Goal: Task Accomplishment & Management: Manage account settings

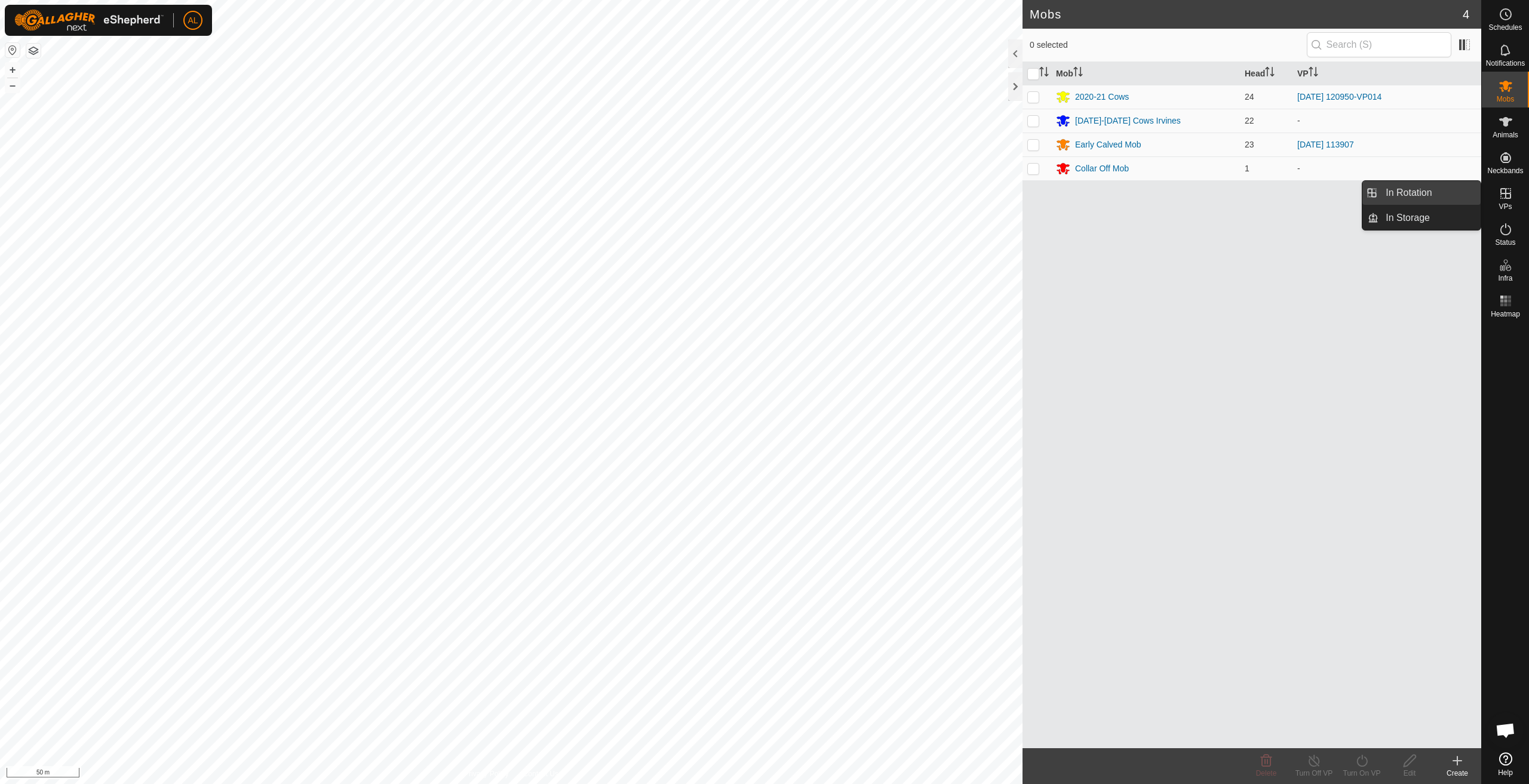
click at [1452, 192] on link "In Rotation" at bounding box center [1430, 193] width 102 height 24
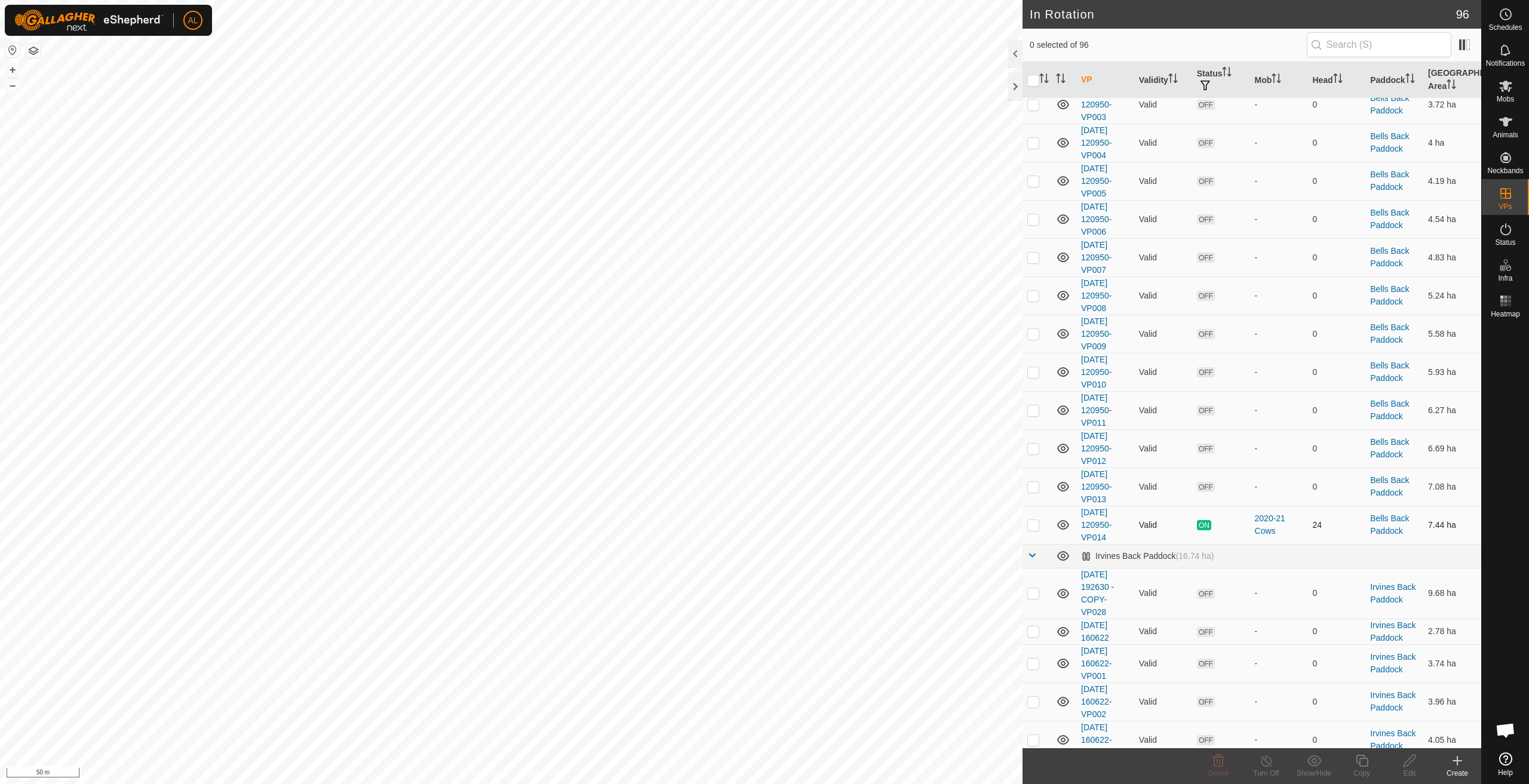
scroll to position [956, 0]
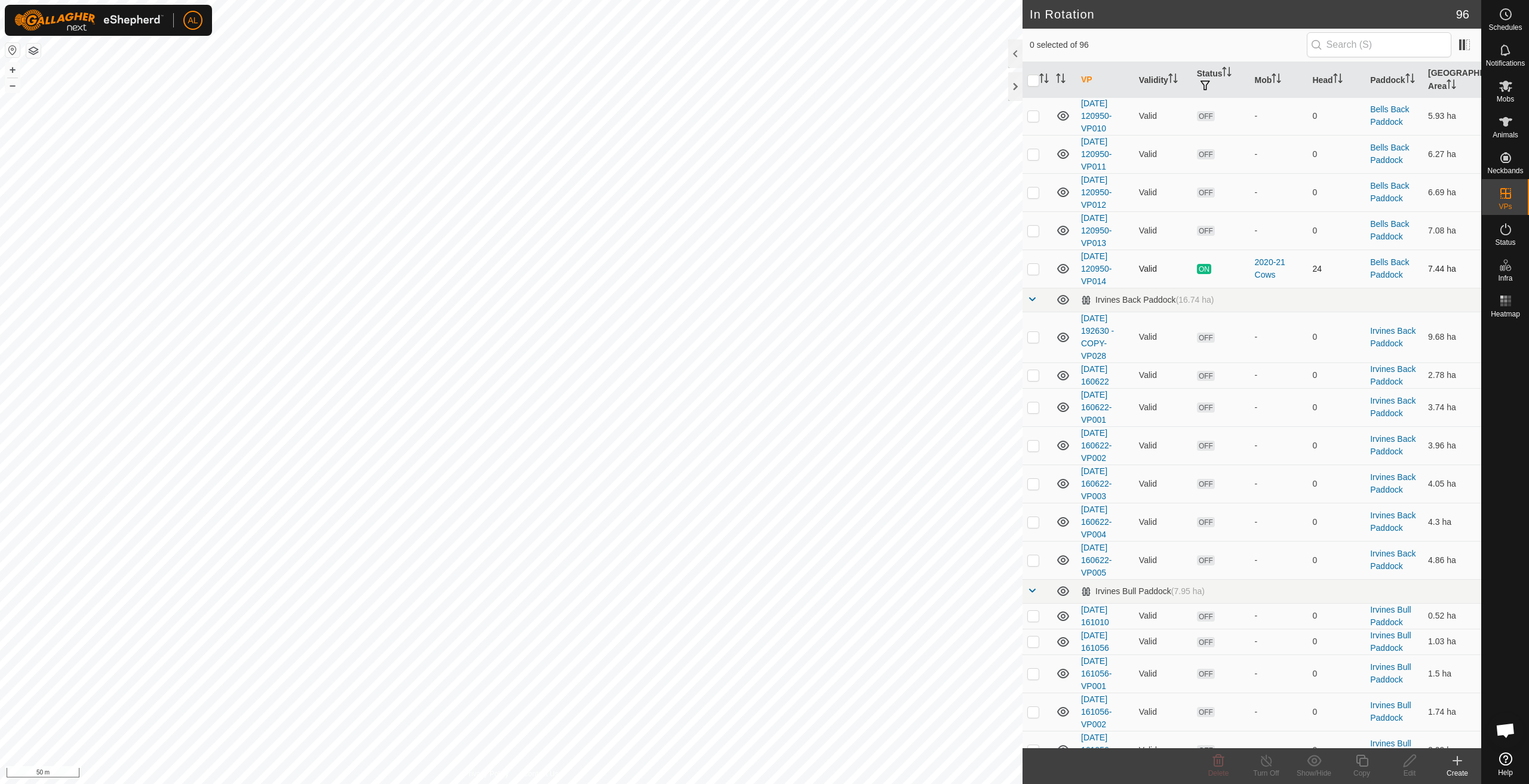
click at [1040, 270] on td at bounding box center [1037, 268] width 29 height 38
checkbox input "true"
click at [1365, 765] on icon at bounding box center [1362, 761] width 15 height 14
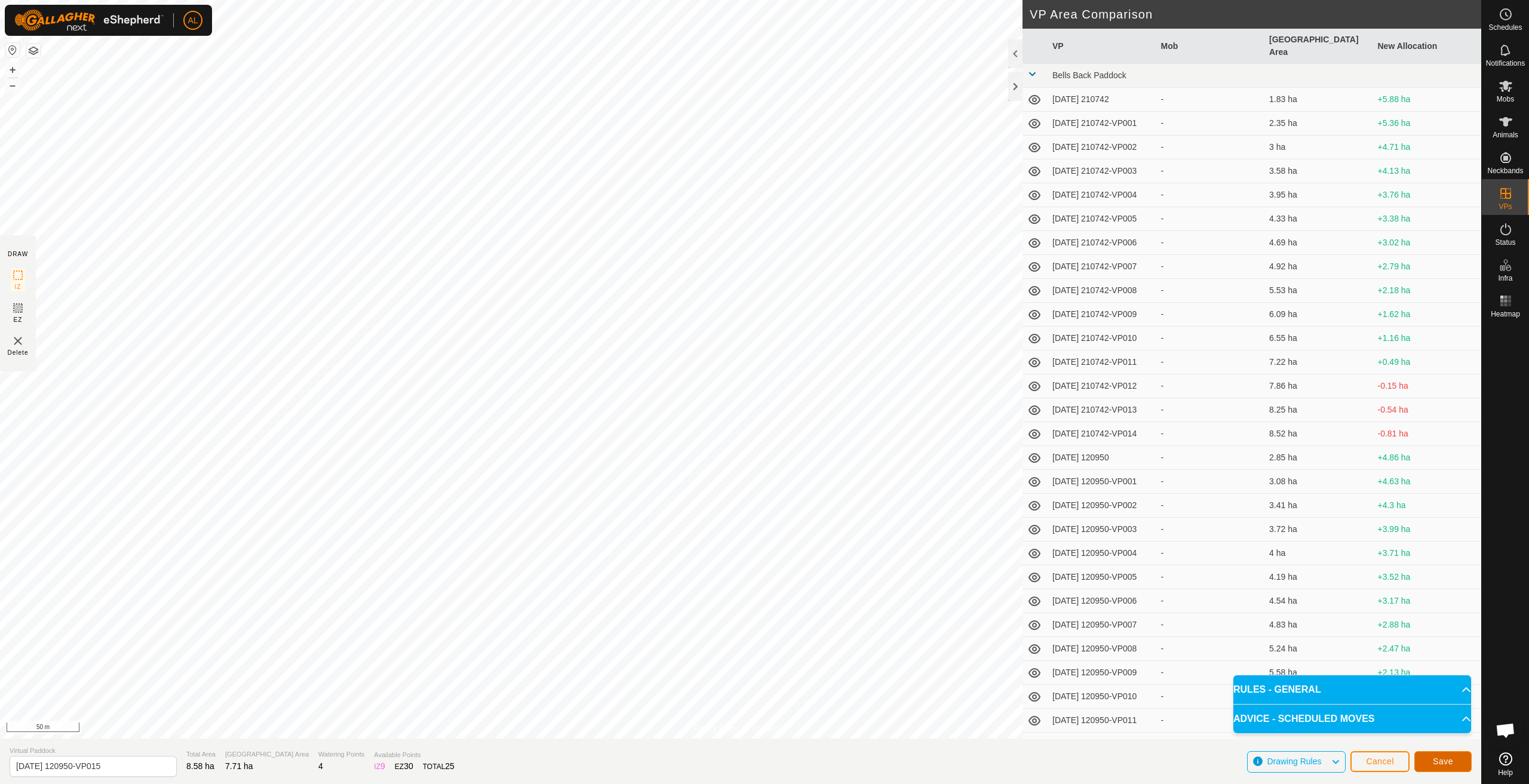
click at [1433, 755] on button "Save" at bounding box center [1443, 761] width 57 height 21
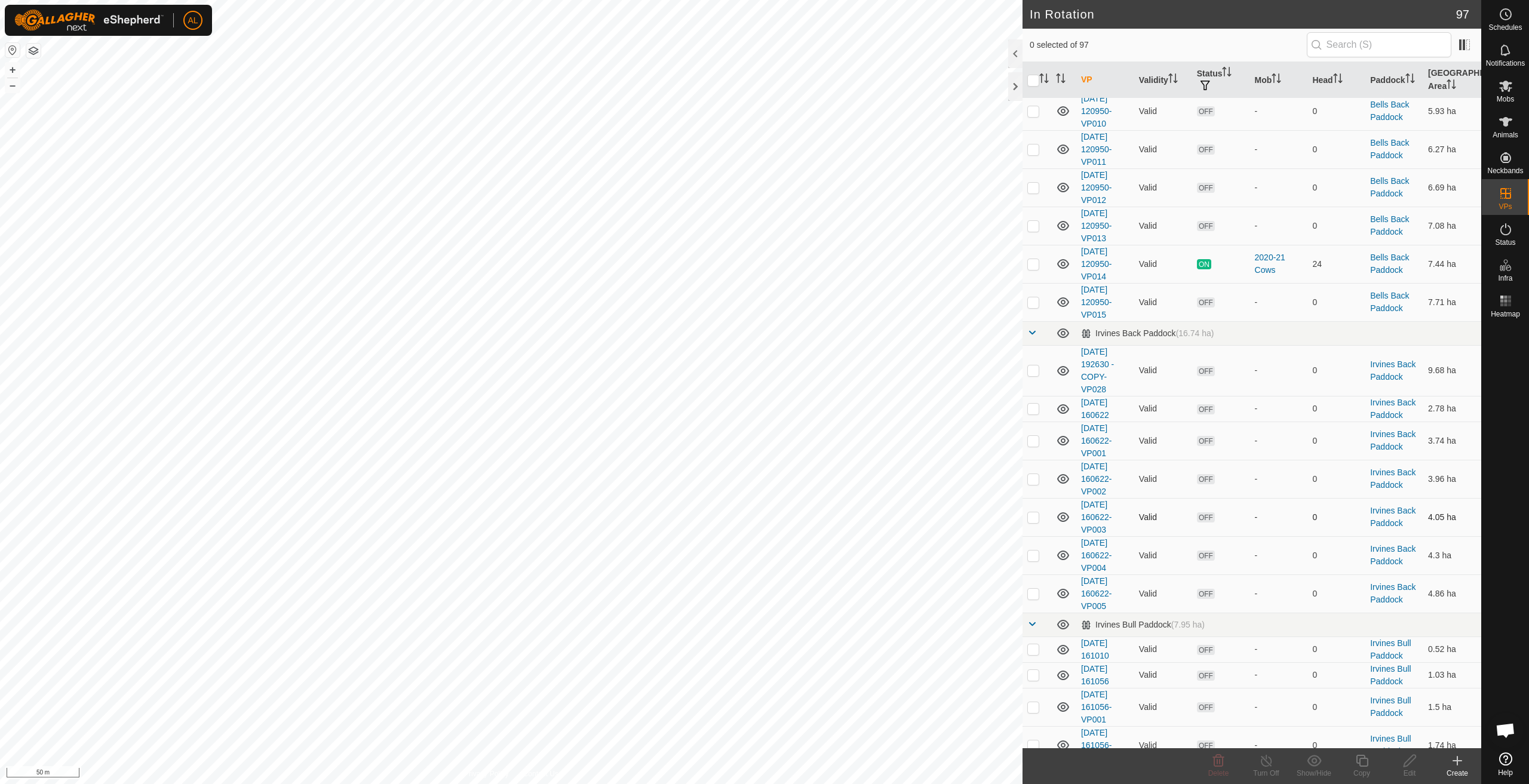
scroll to position [956, 0]
click at [1041, 303] on td at bounding box center [1037, 306] width 29 height 38
checkbox input "true"
click at [1368, 764] on icon at bounding box center [1362, 761] width 12 height 12
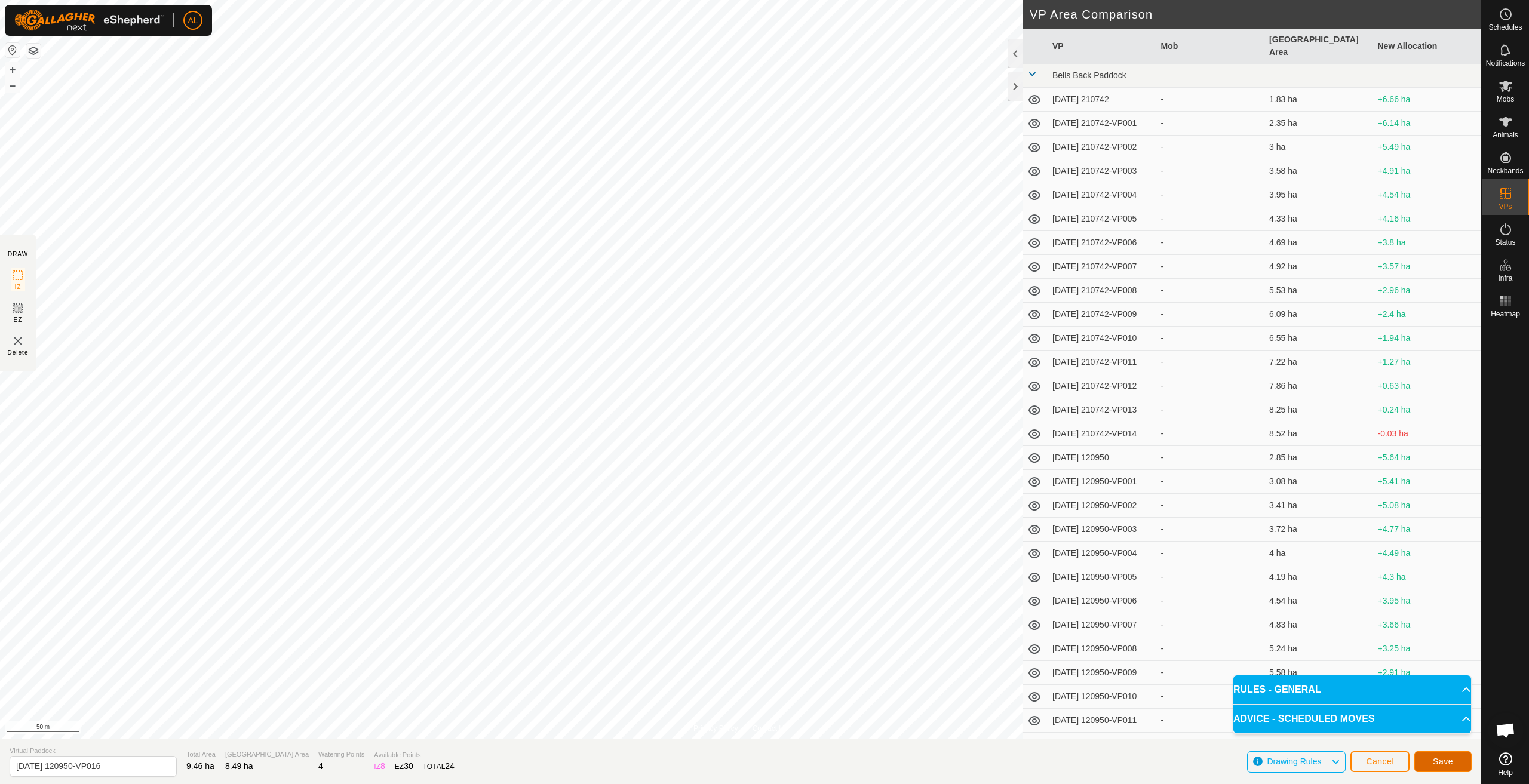
click at [1438, 759] on span "Save" at bounding box center [1443, 761] width 20 height 9
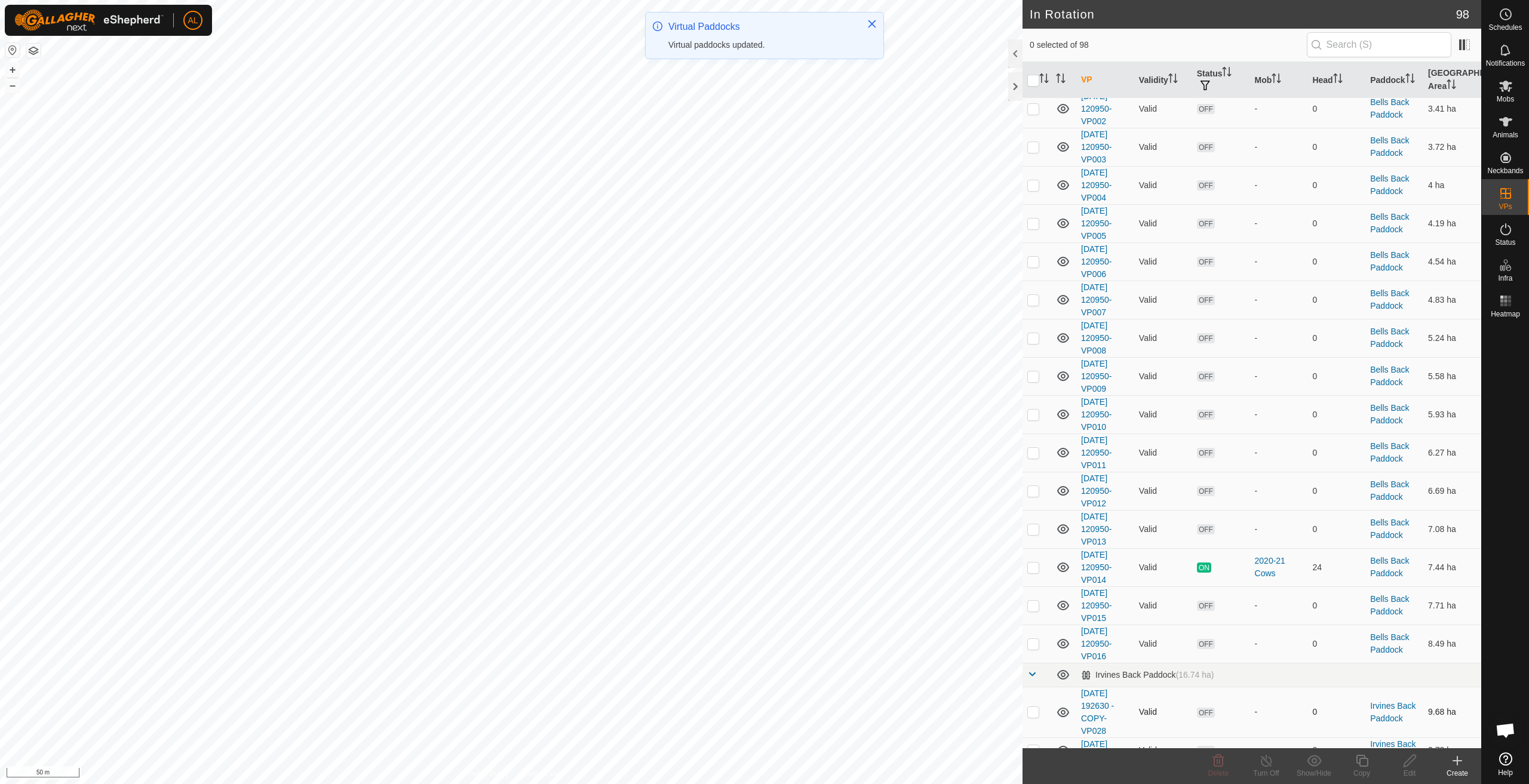
scroll to position [956, 0]
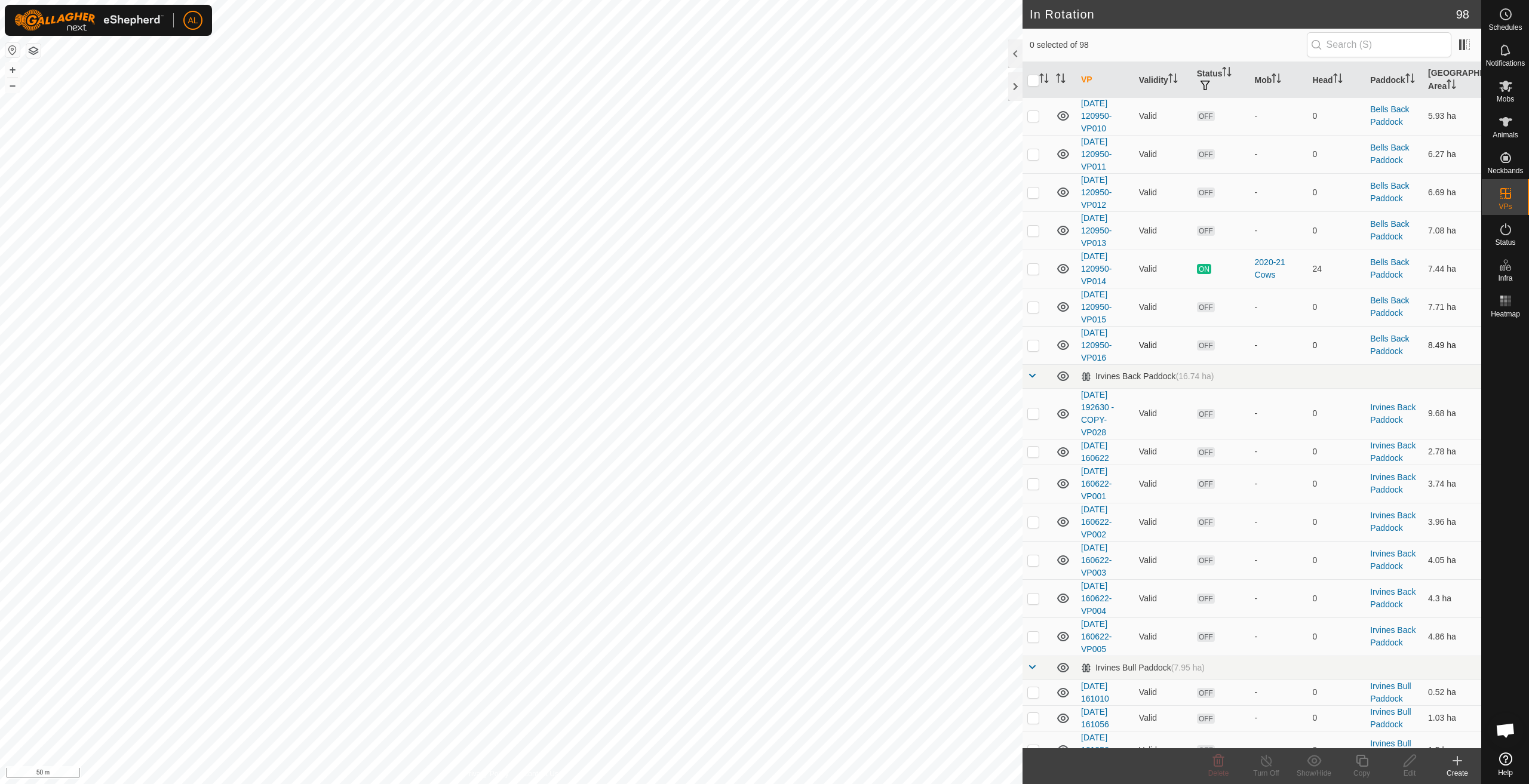
click at [1031, 348] on p-checkbox at bounding box center [1033, 345] width 12 height 9
checkbox input "true"
click at [1367, 763] on icon at bounding box center [1362, 761] width 15 height 14
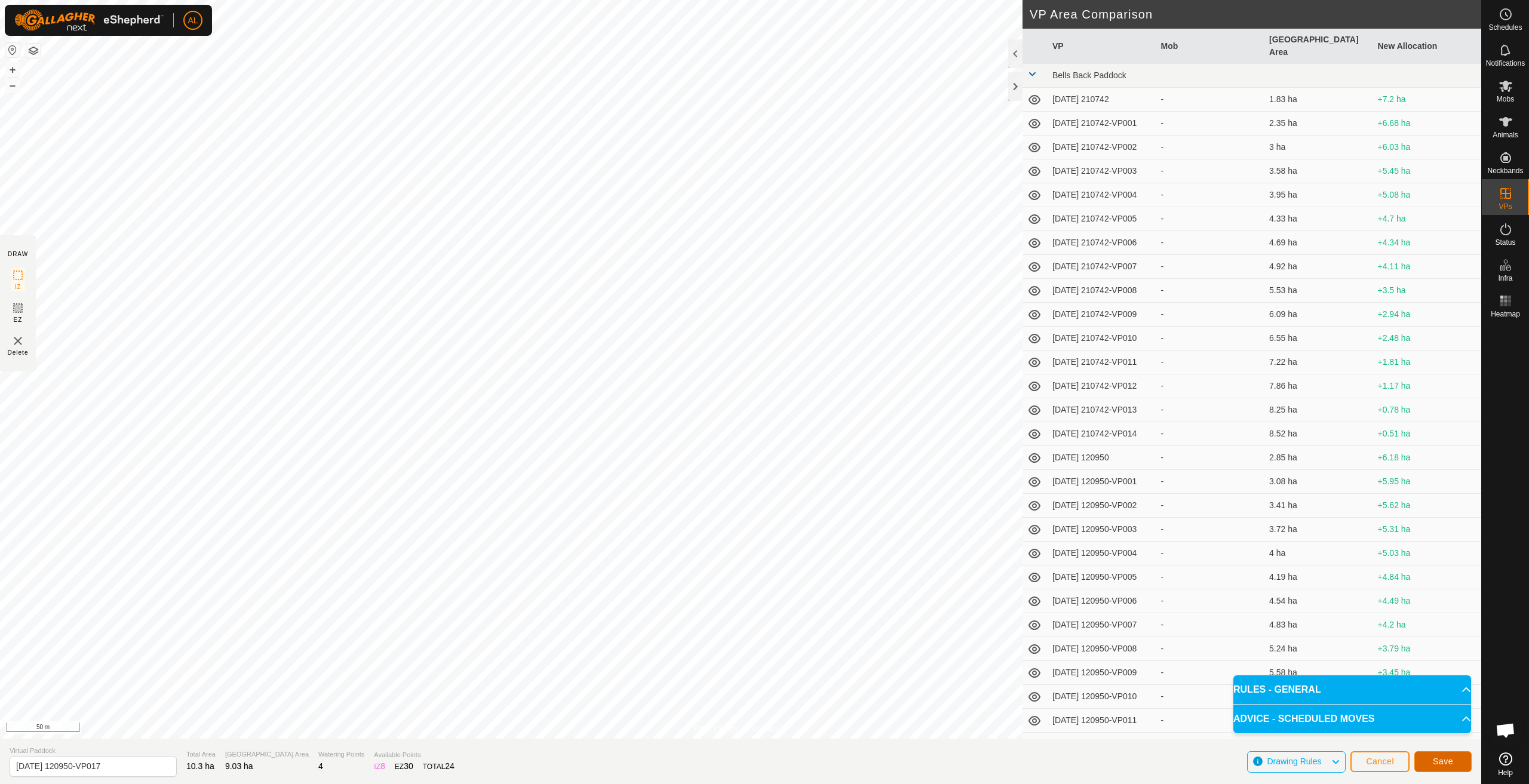
click at [1451, 751] on button "Save" at bounding box center [1443, 761] width 57 height 21
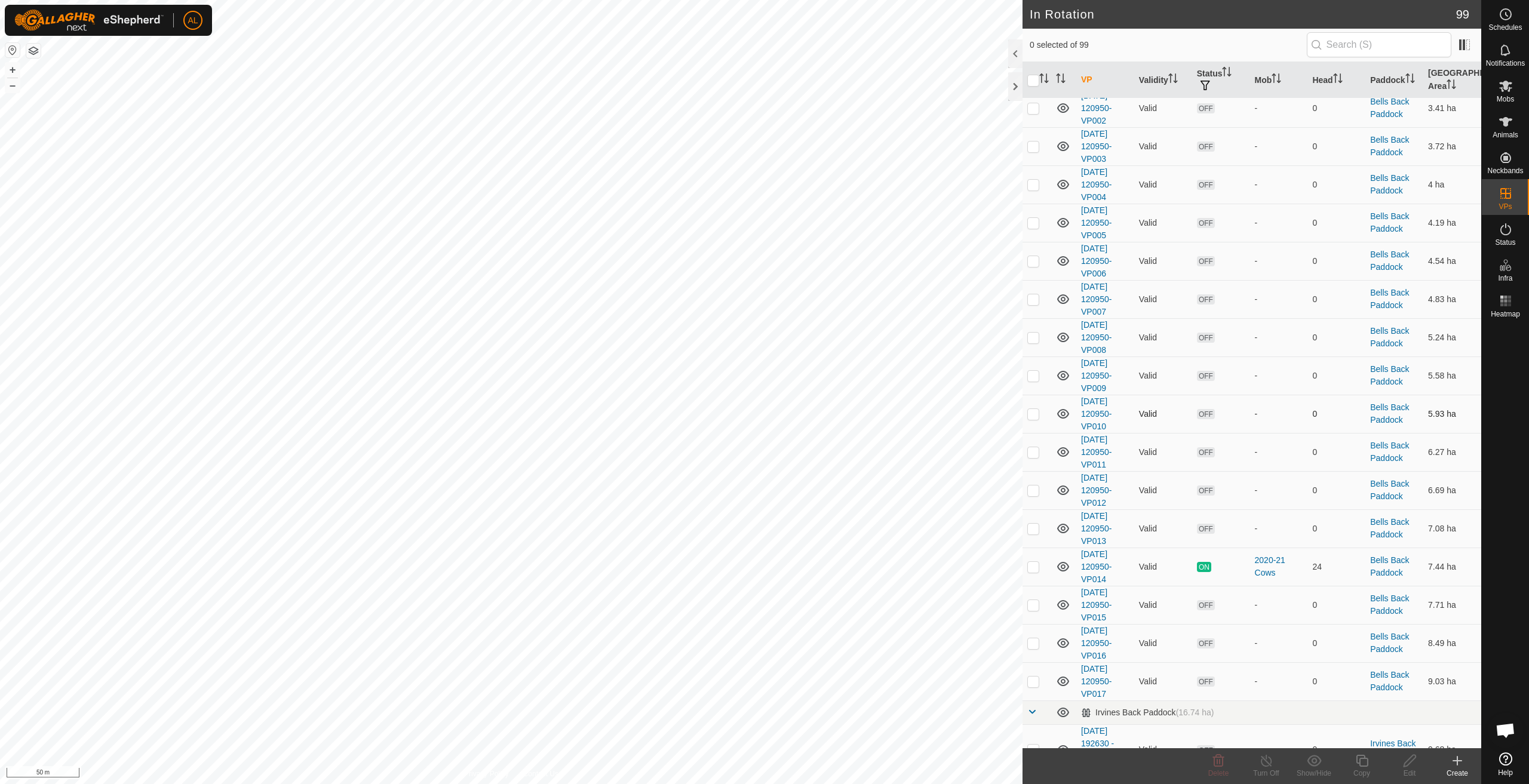
scroll to position [836, 0]
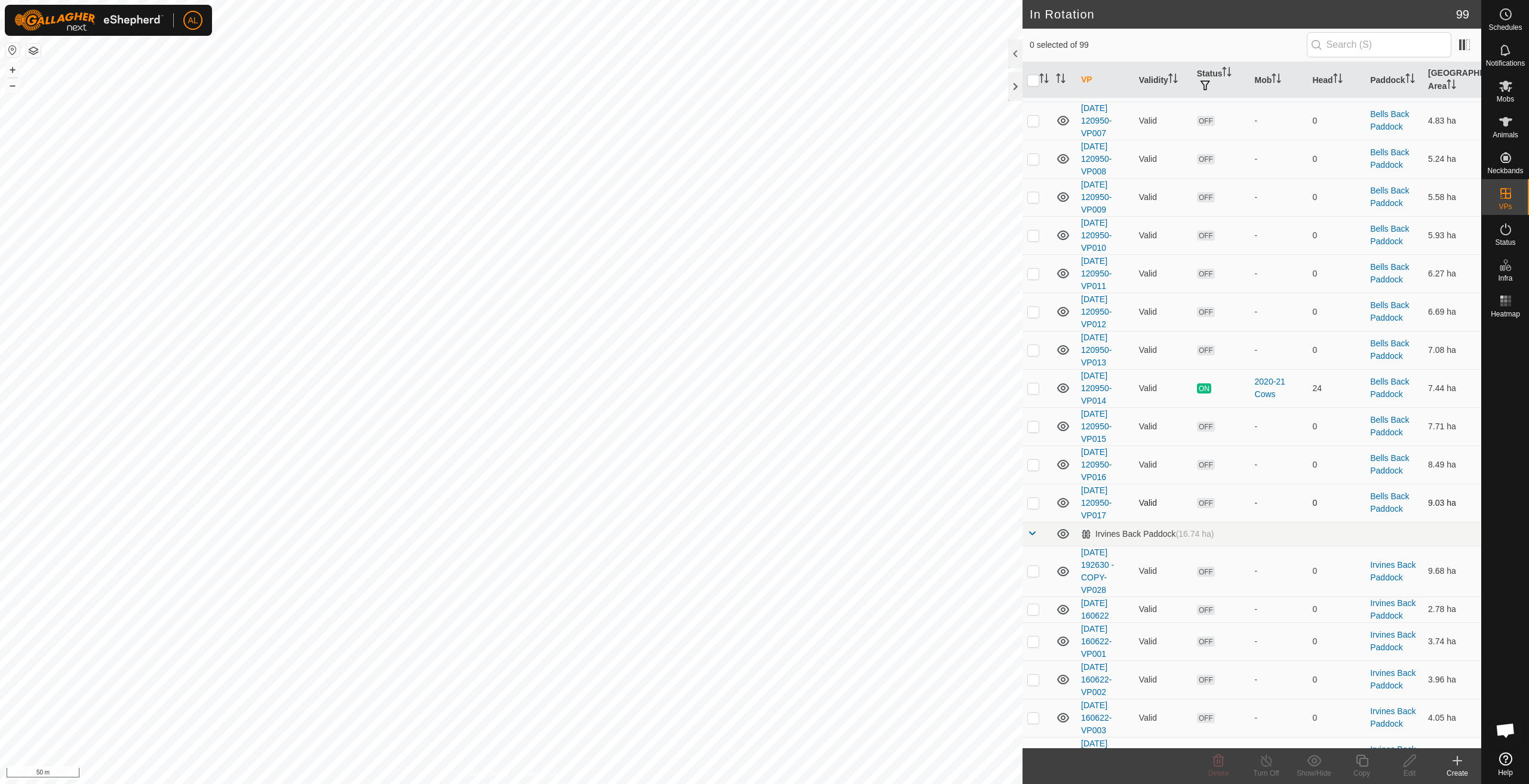
click at [1038, 504] on p-checkbox at bounding box center [1033, 503] width 12 height 9
checkbox input "true"
click at [1359, 762] on icon at bounding box center [1362, 761] width 15 height 14
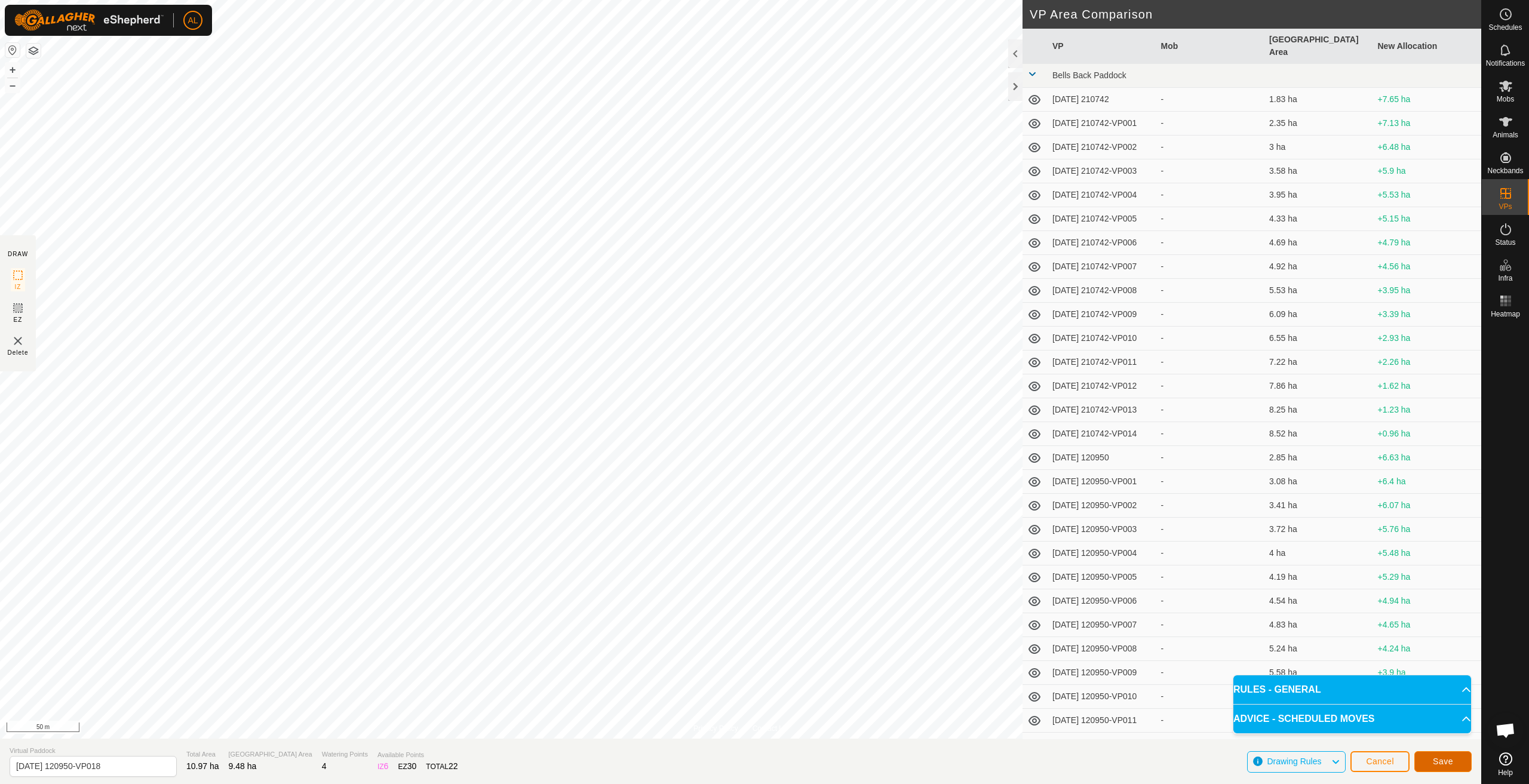
click at [1437, 764] on span "Save" at bounding box center [1443, 761] width 20 height 9
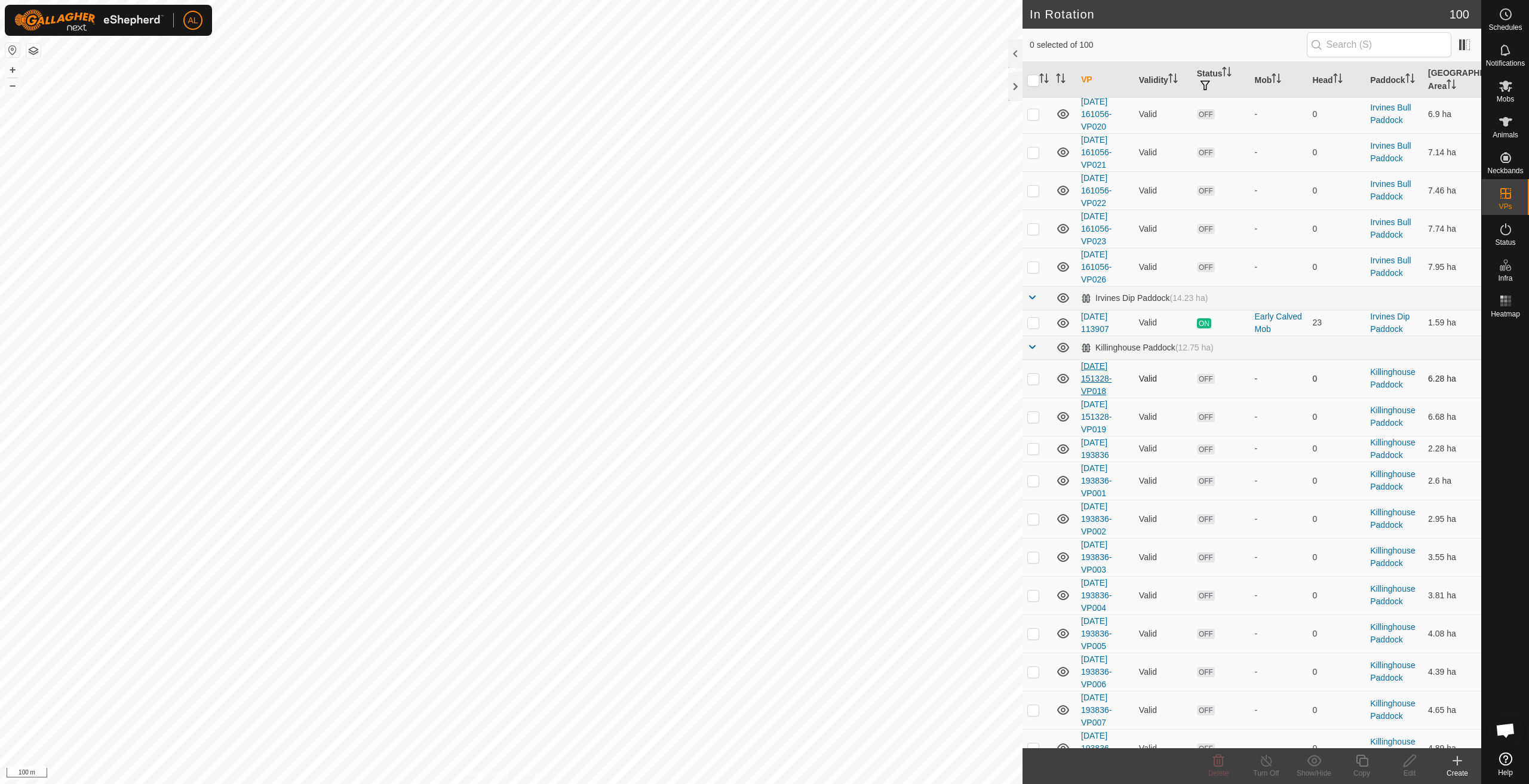
scroll to position [2330, 0]
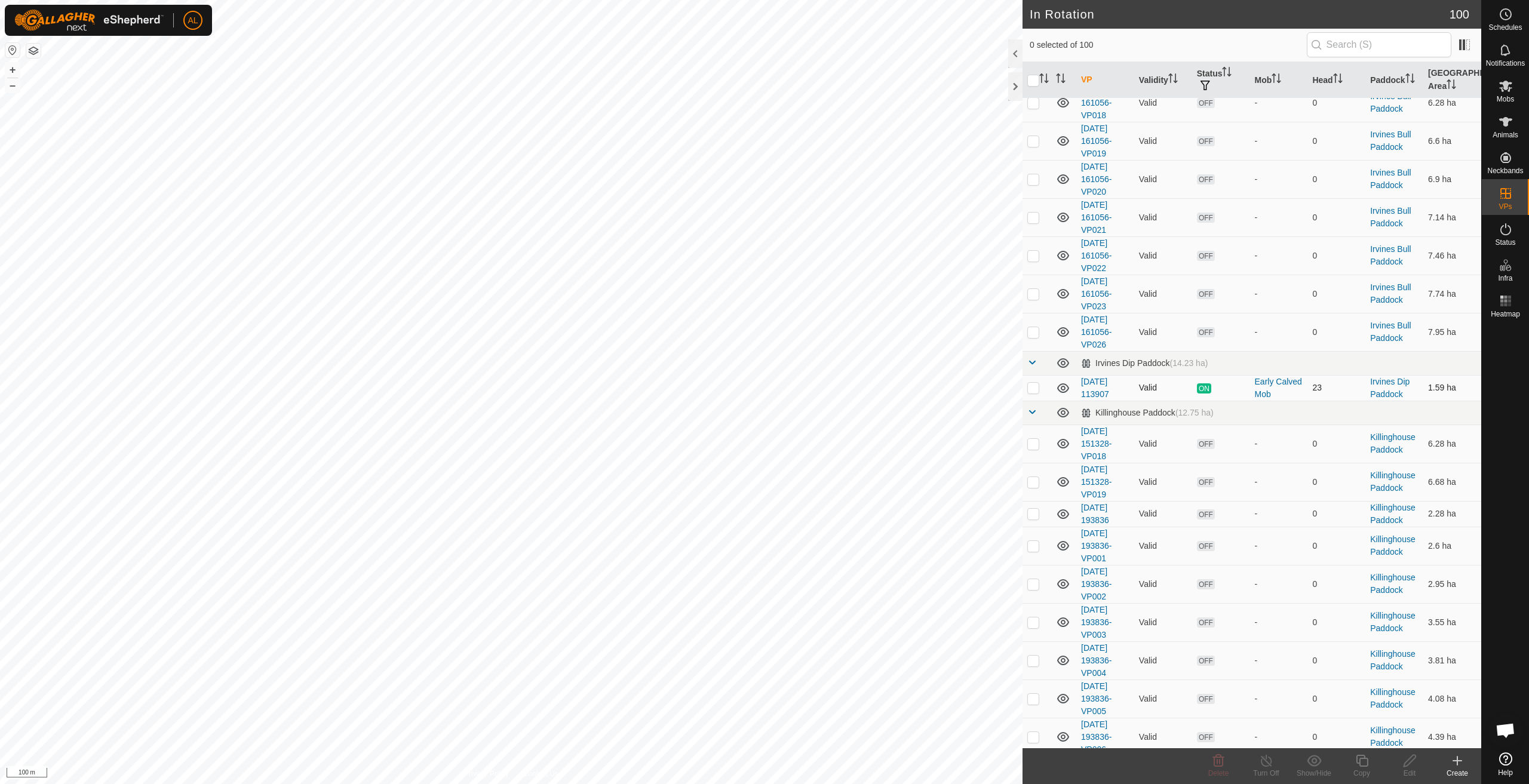
click at [1037, 386] on p-checkbox at bounding box center [1033, 388] width 12 height 9
checkbox input "true"
click at [1356, 759] on icon at bounding box center [1362, 761] width 15 height 14
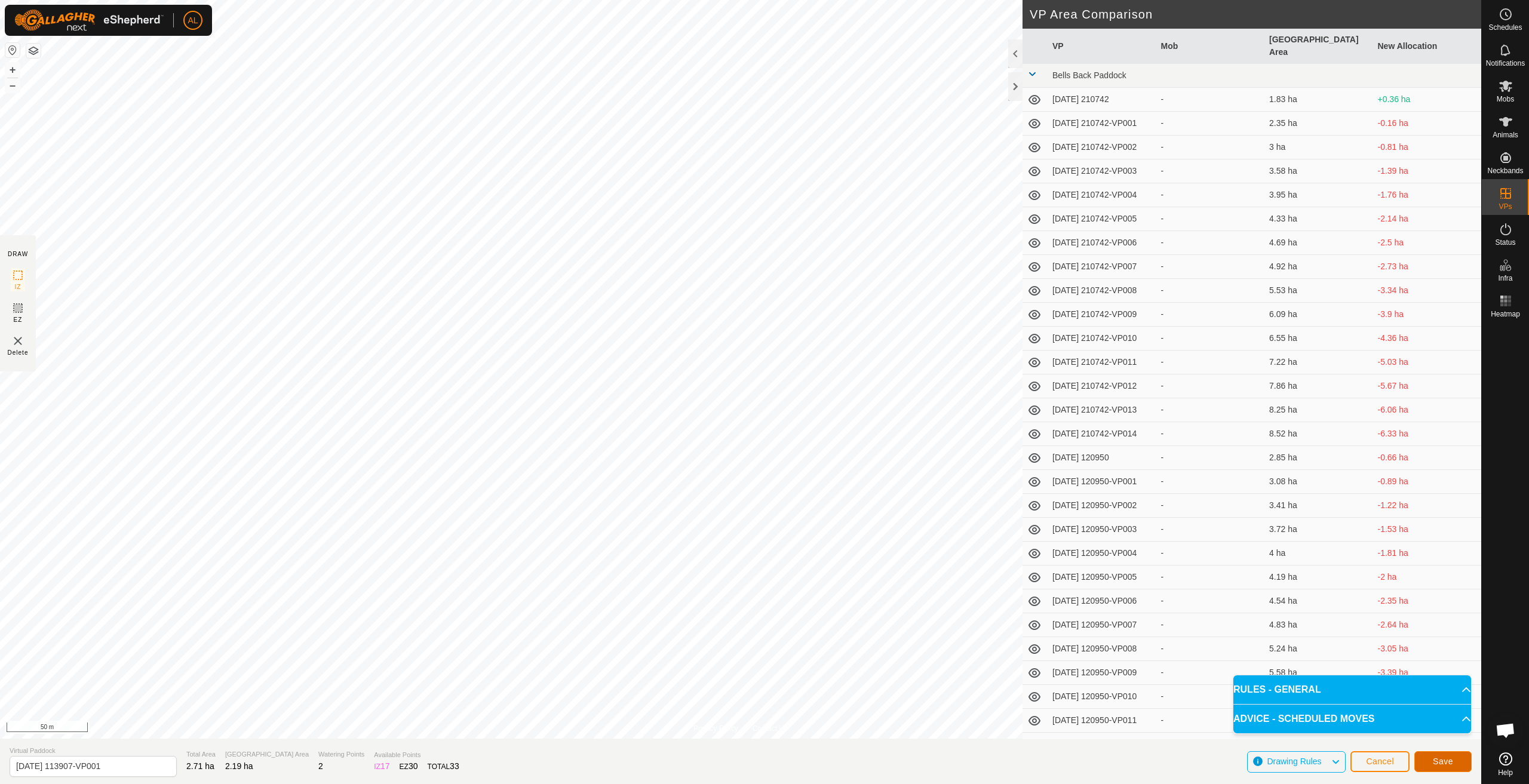
click at [1460, 751] on button "Save" at bounding box center [1443, 761] width 57 height 21
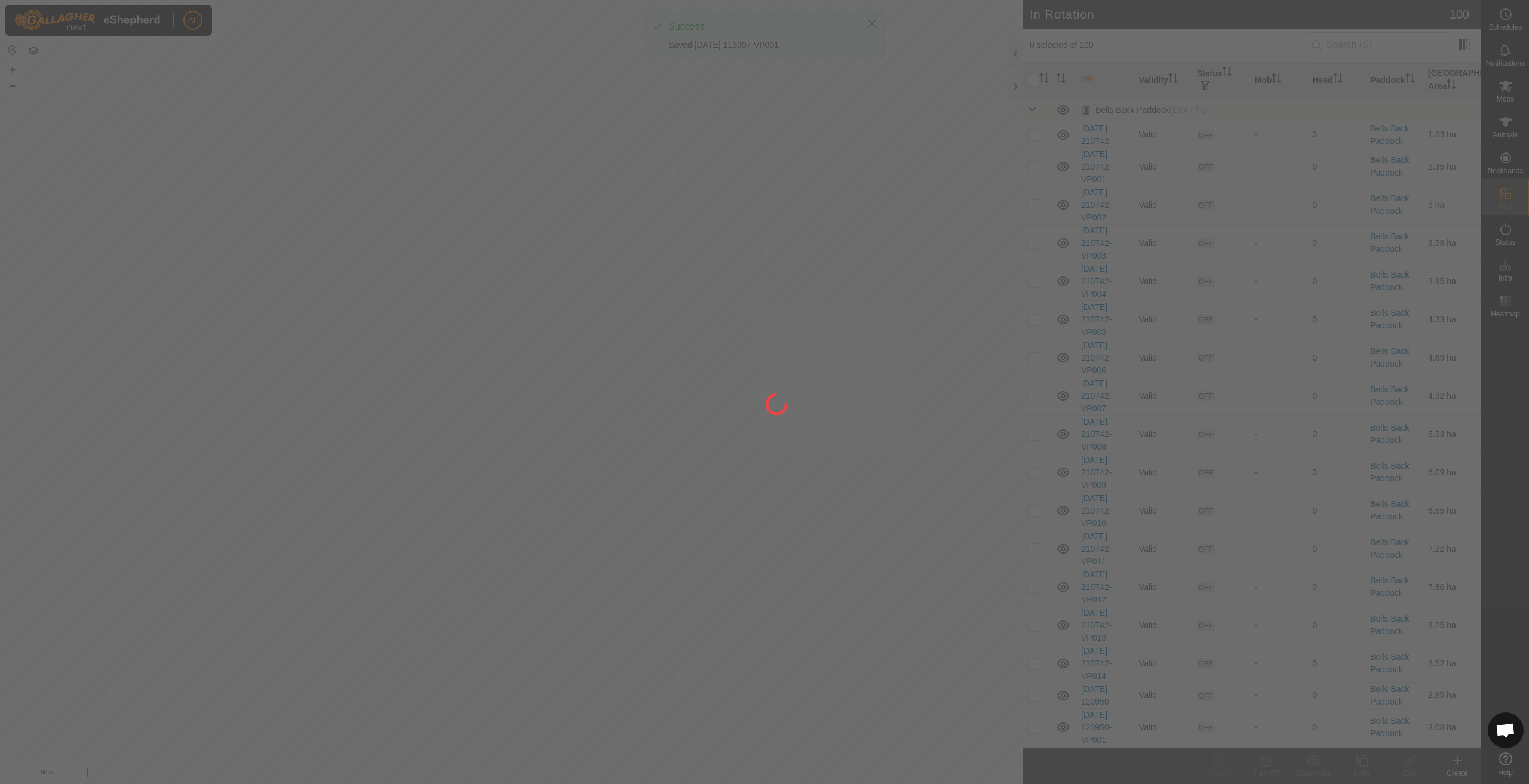
drag, startPoint x: 791, startPoint y: 531, endPoint x: 915, endPoint y: 428, distance: 161.2
click at [915, 428] on div at bounding box center [764, 392] width 1529 height 784
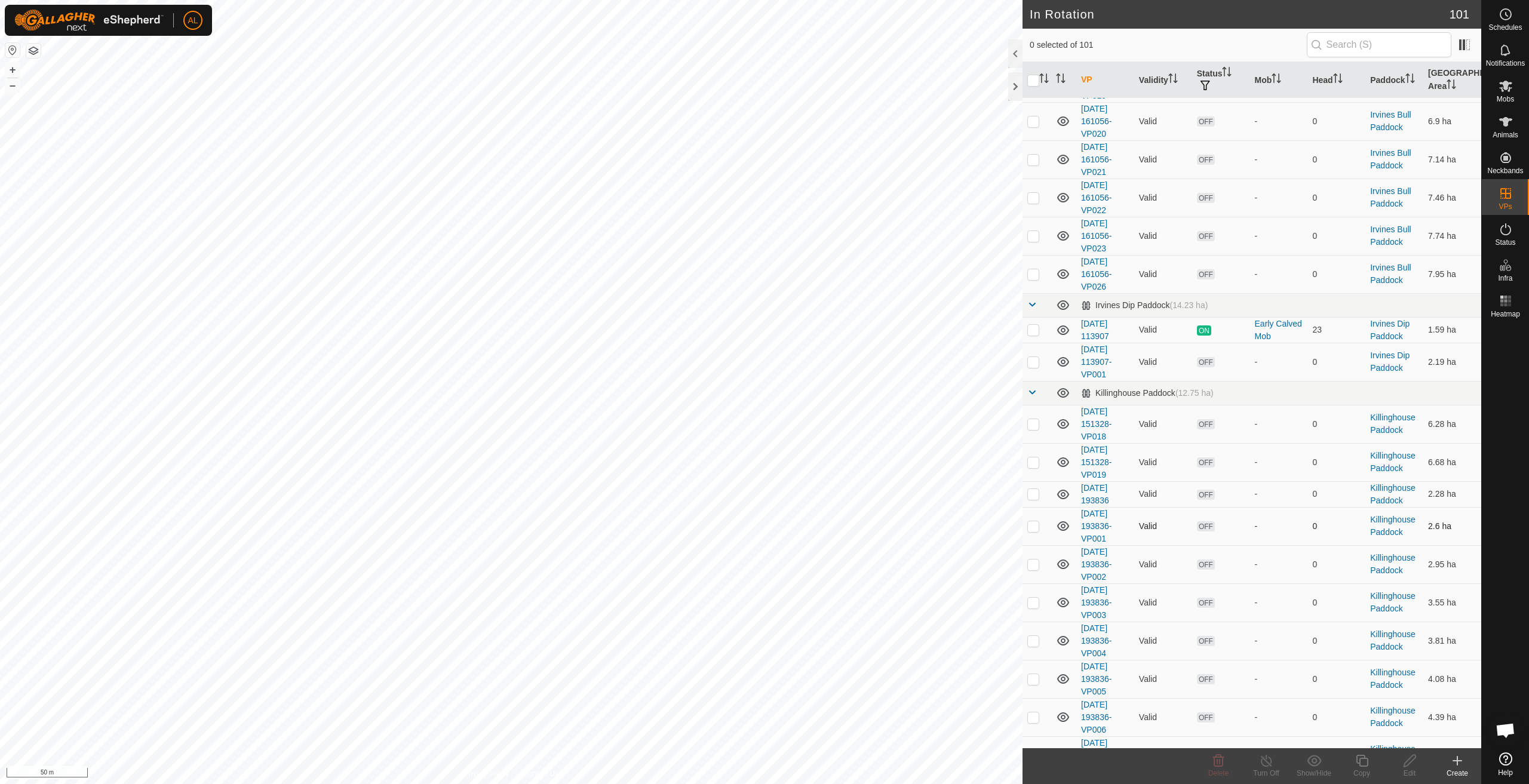
scroll to position [2390, 0]
click at [1040, 365] on td at bounding box center [1037, 360] width 29 height 38
checkbox input "true"
click at [1349, 757] on copy-svg-icon at bounding box center [1362, 761] width 48 height 14
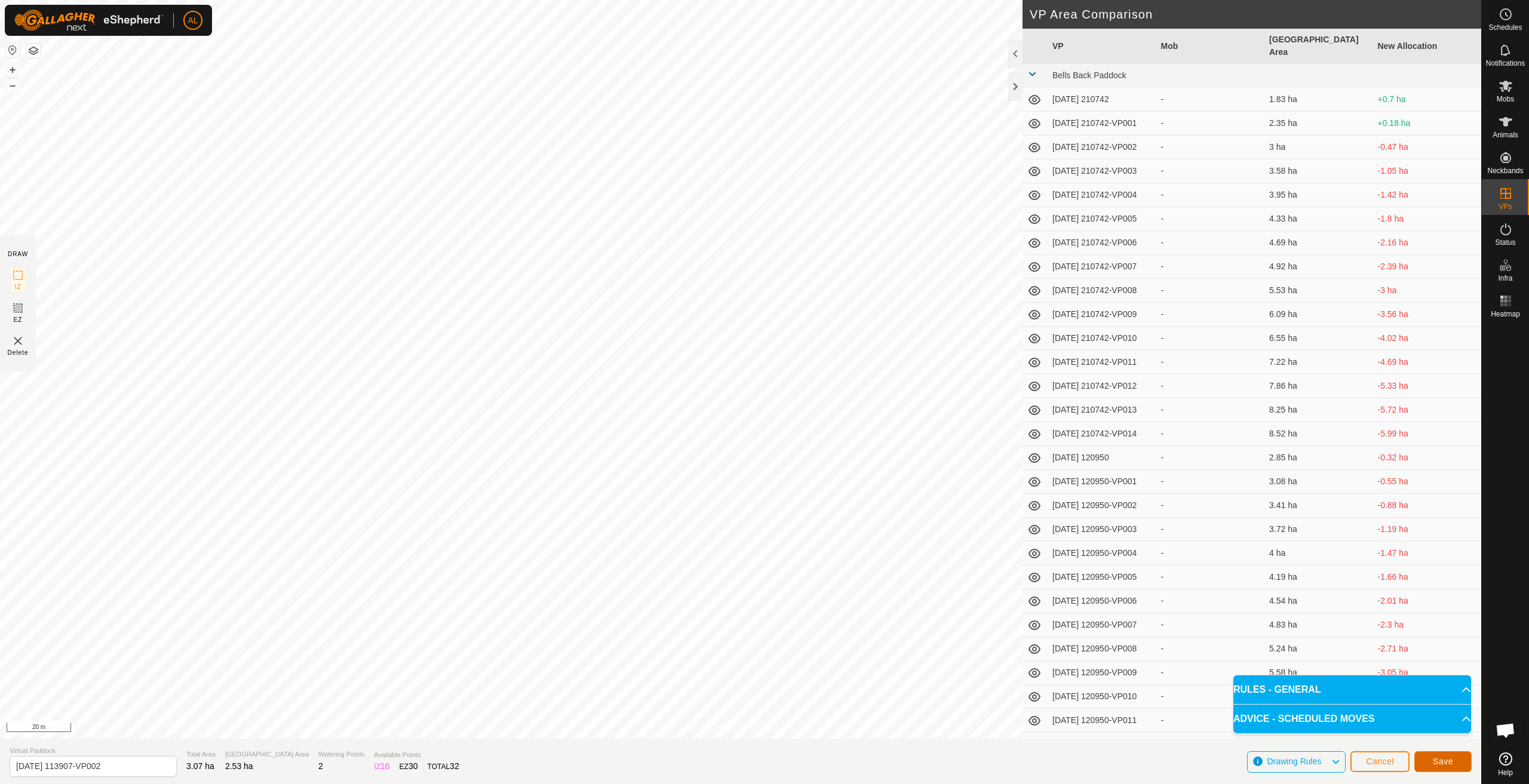
click at [1433, 752] on button "Save" at bounding box center [1443, 761] width 57 height 21
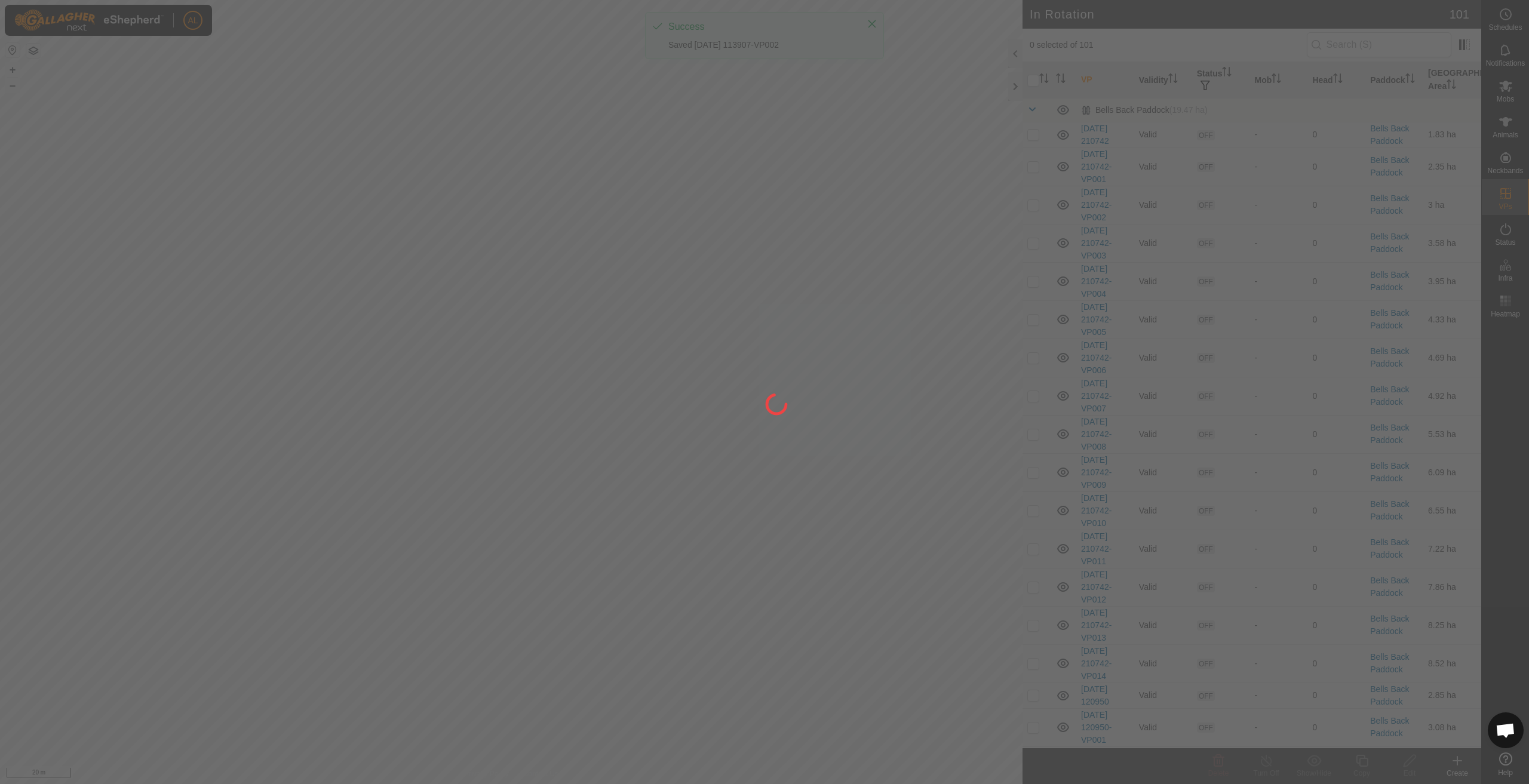
click at [832, 449] on div at bounding box center [764, 392] width 1529 height 784
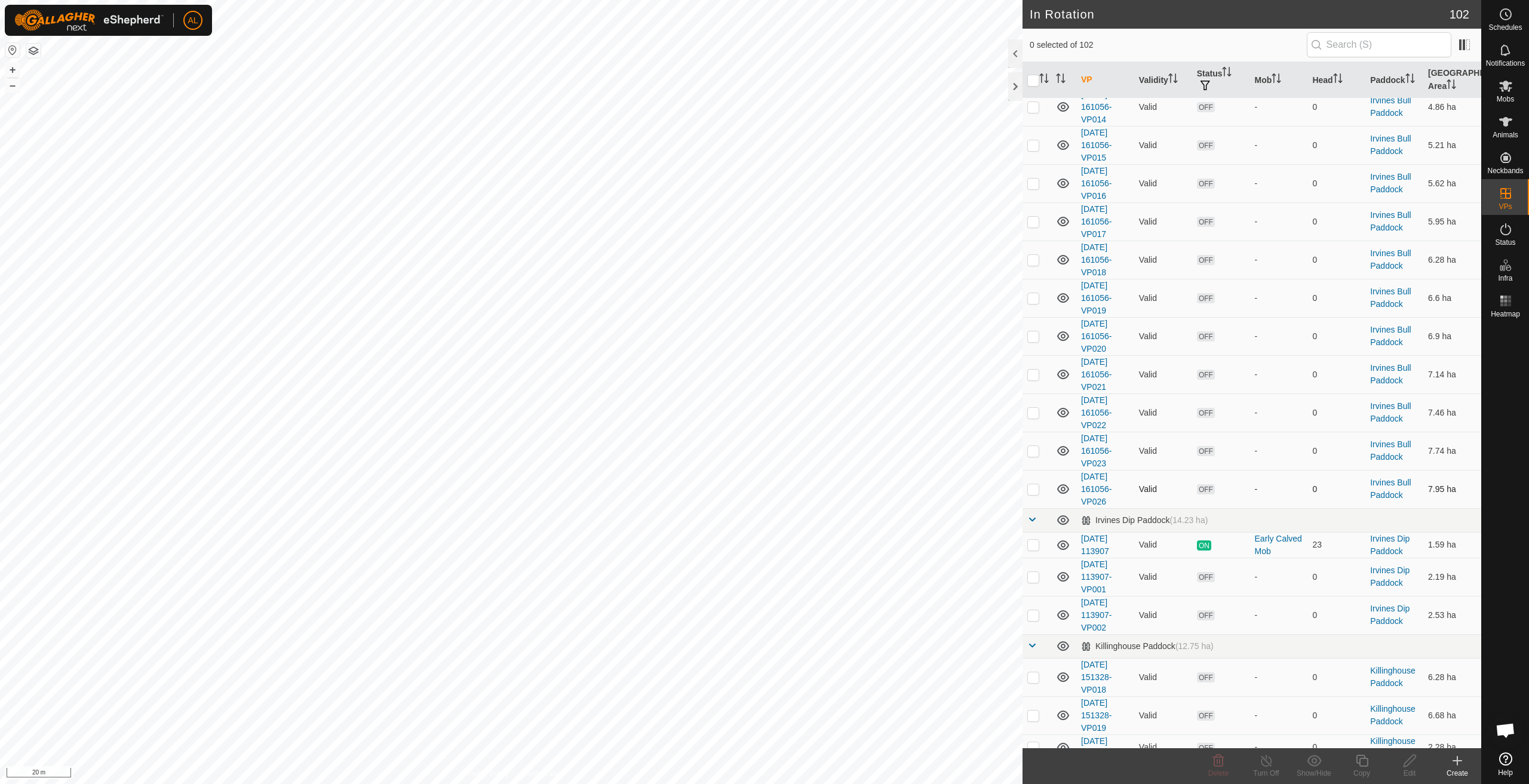
scroll to position [2211, 0]
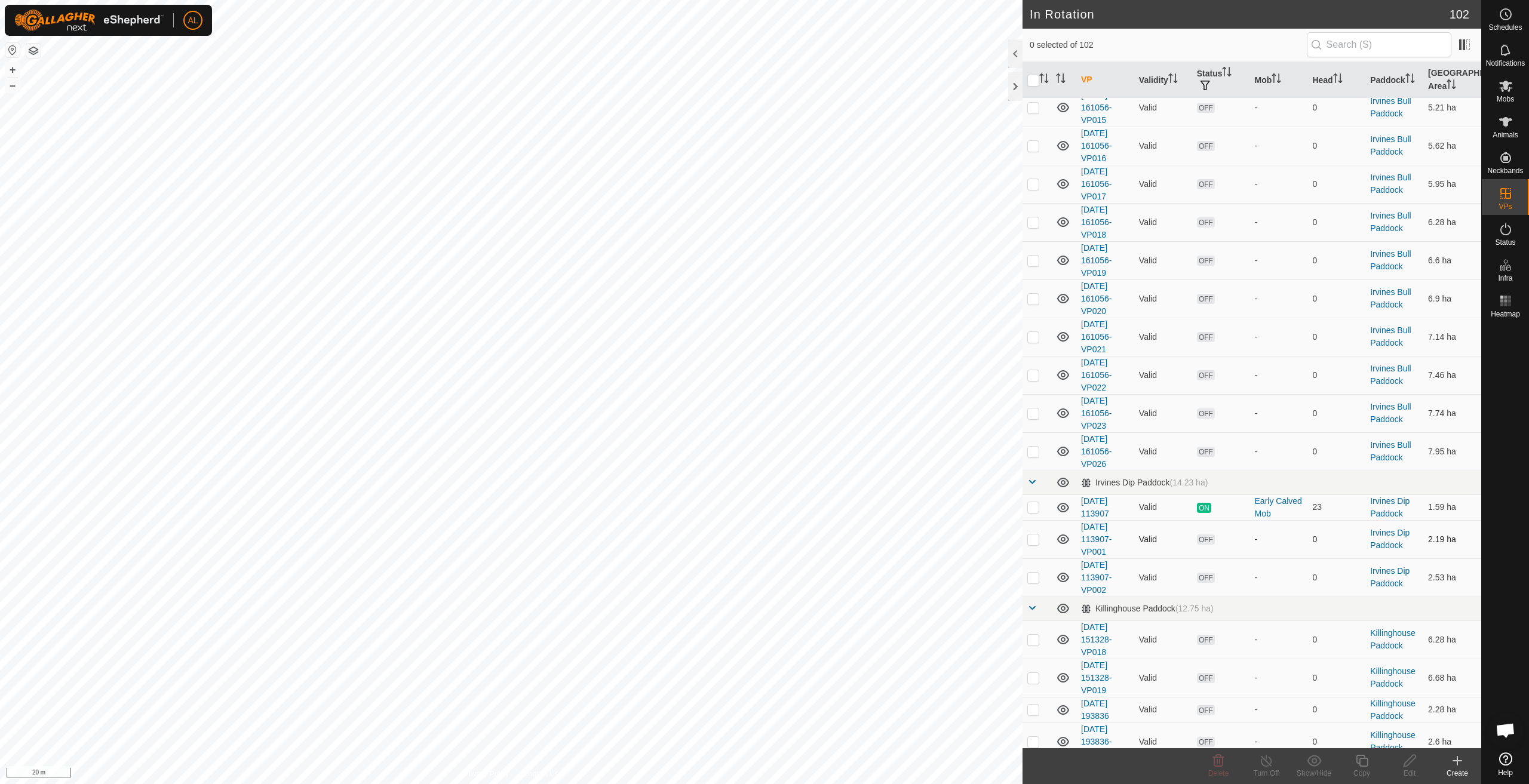
click at [1029, 543] on p-checkbox at bounding box center [1033, 539] width 12 height 9
checkbox input "true"
click at [1406, 769] on div "Edit" at bounding box center [1409, 774] width 48 height 11
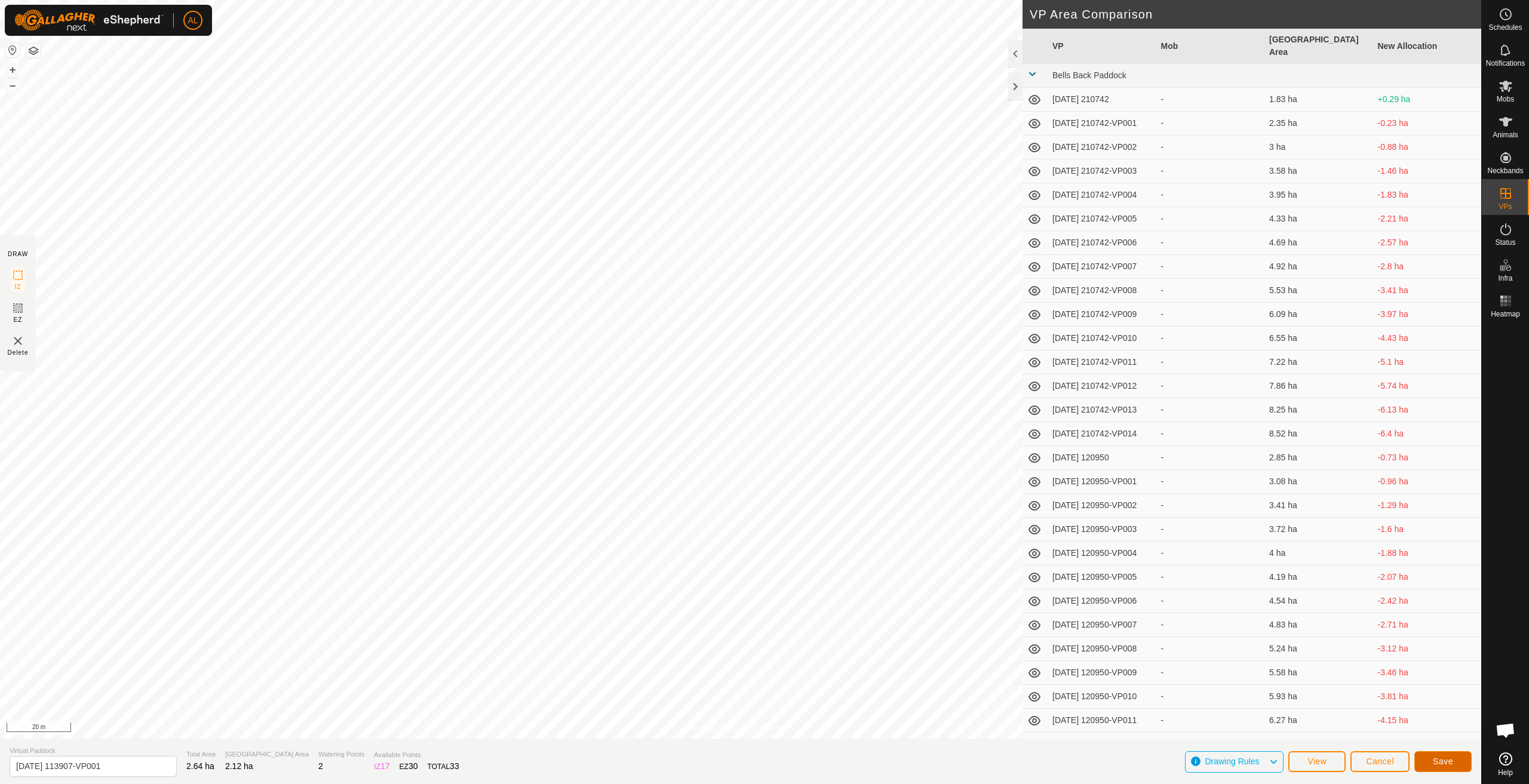
click at [1456, 759] on button "Save" at bounding box center [1443, 761] width 57 height 21
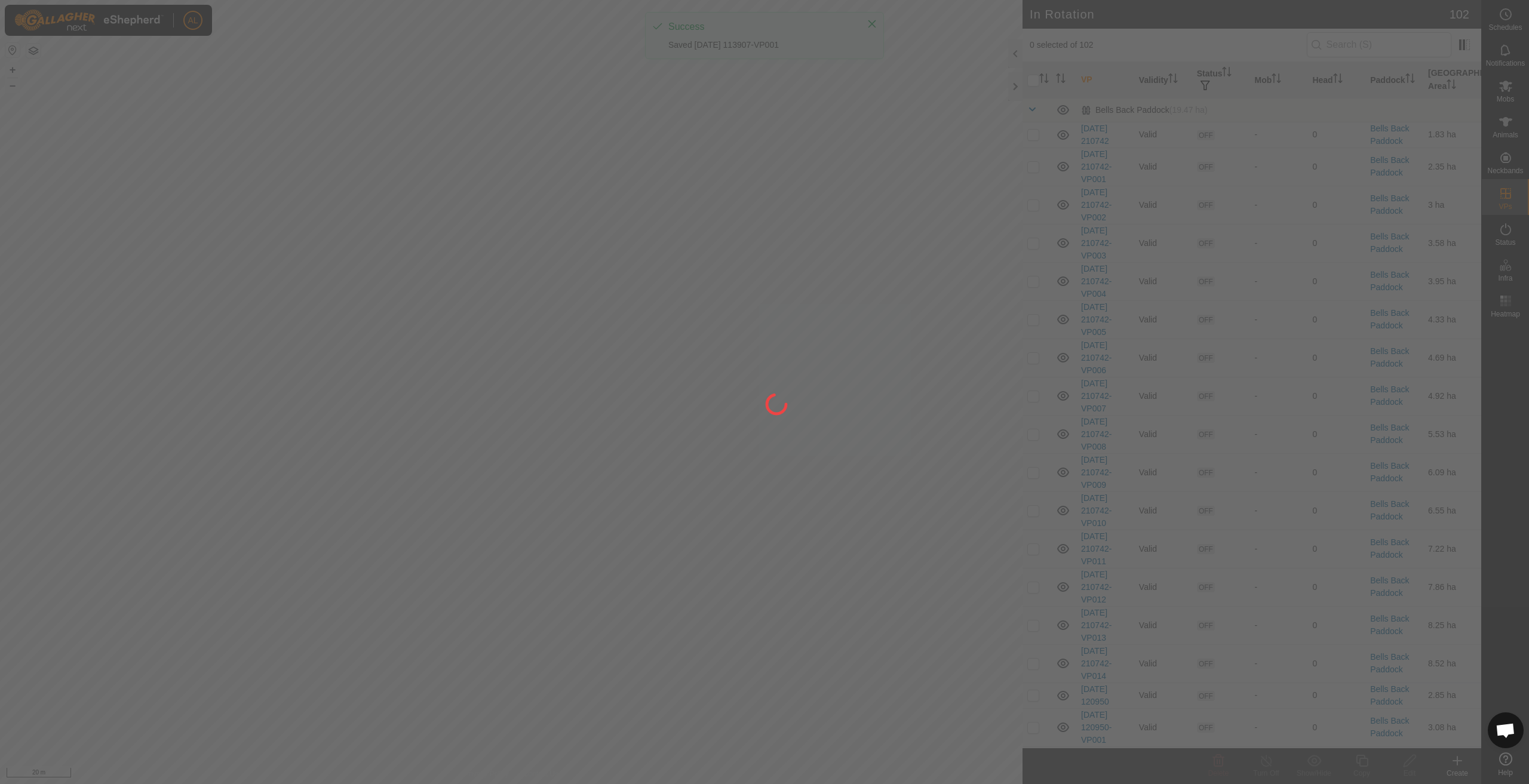
drag, startPoint x: 668, startPoint y: 504, endPoint x: 841, endPoint y: 495, distance: 173.2
click at [841, 495] on div at bounding box center [764, 392] width 1529 height 784
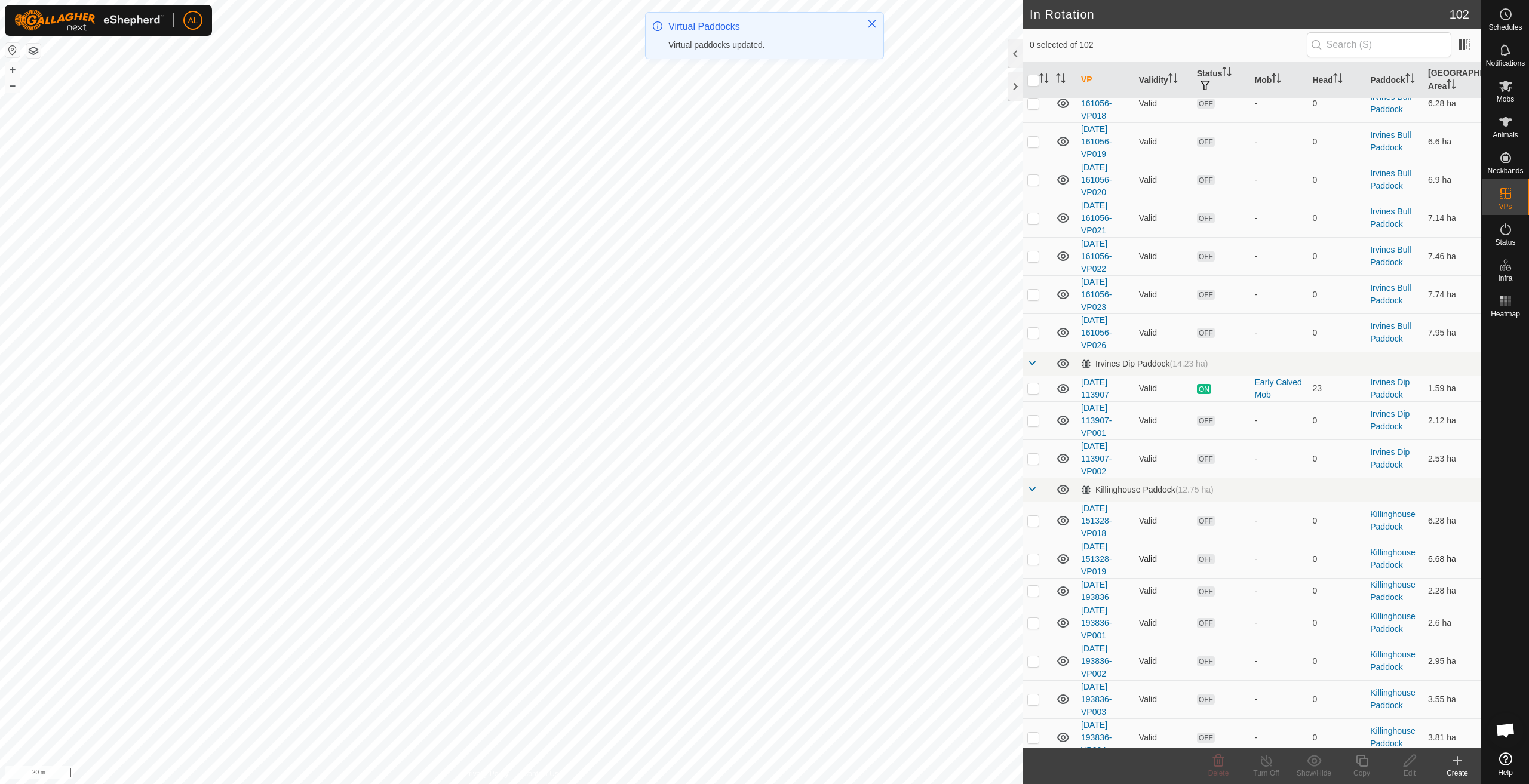
scroll to position [2330, 0]
drag, startPoint x: 1033, startPoint y: 458, endPoint x: 1025, endPoint y: 457, distance: 8.1
click at [1033, 457] on p-checkbox at bounding box center [1033, 458] width 12 height 9
click at [1043, 503] on div "In Rotation 102 1 selected of 102 VP Validity Status Mob Head Paddock Grazing A…" at bounding box center [740, 392] width 1481 height 784
click at [1025, 460] on td at bounding box center [1037, 458] width 29 height 38
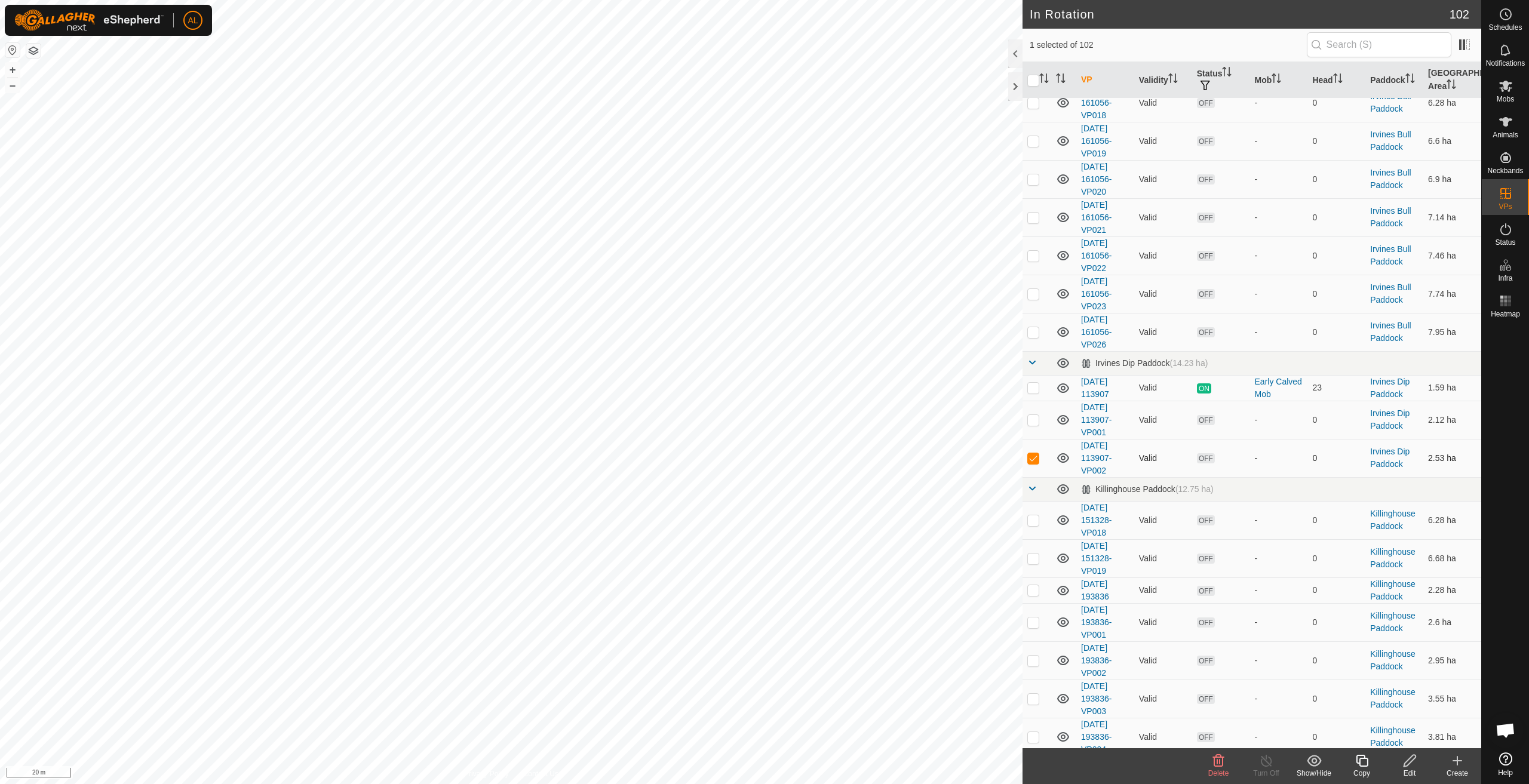
checkbox input "false"
click at [1033, 419] on p-checkbox at bounding box center [1033, 420] width 12 height 9
checkbox input "true"
click at [1030, 459] on p-checkbox at bounding box center [1033, 458] width 12 height 9
checkbox input "true"
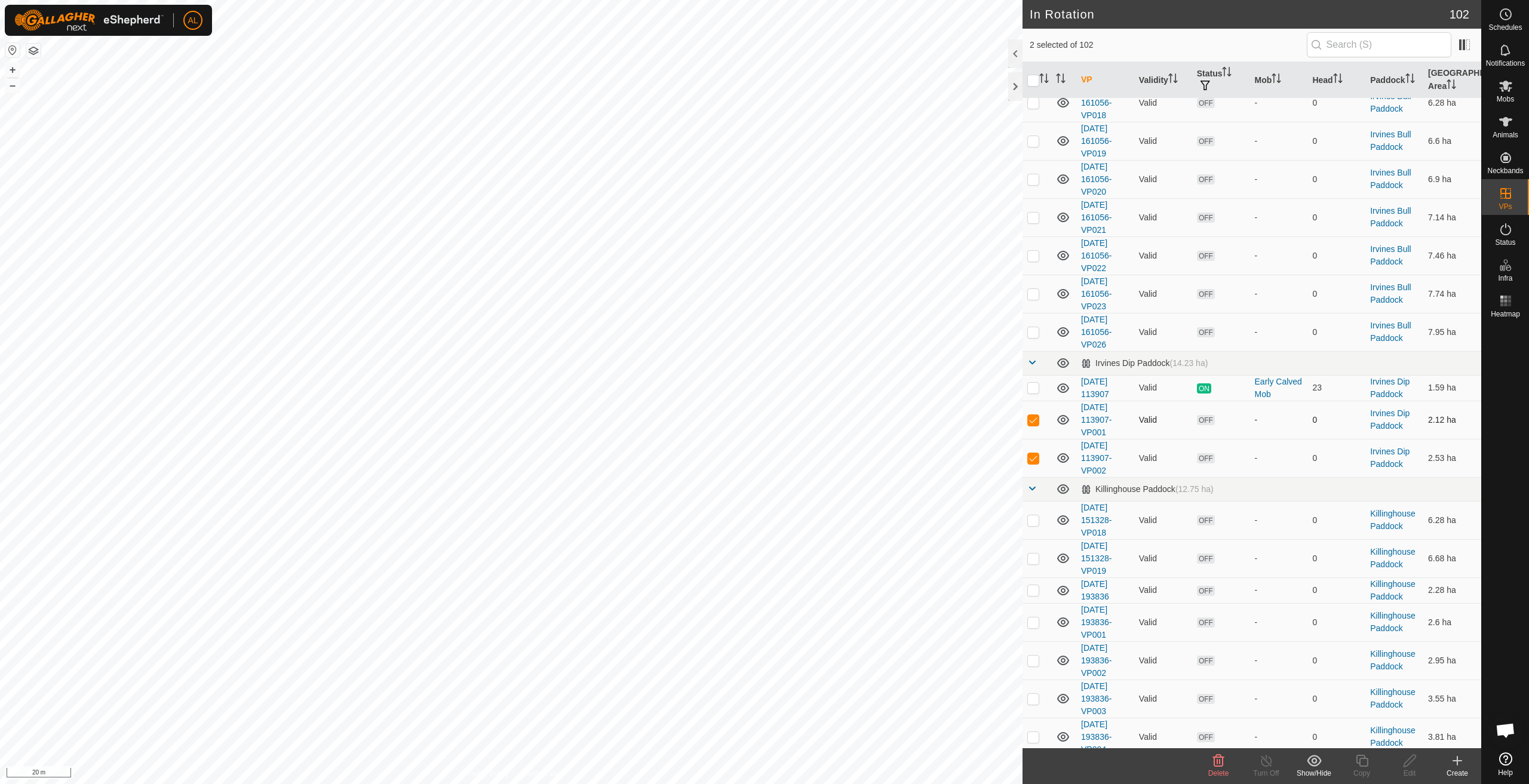
click at [1035, 417] on p-checkbox at bounding box center [1033, 420] width 12 height 9
checkbox input "false"
click at [1362, 759] on icon at bounding box center [1362, 761] width 12 height 12
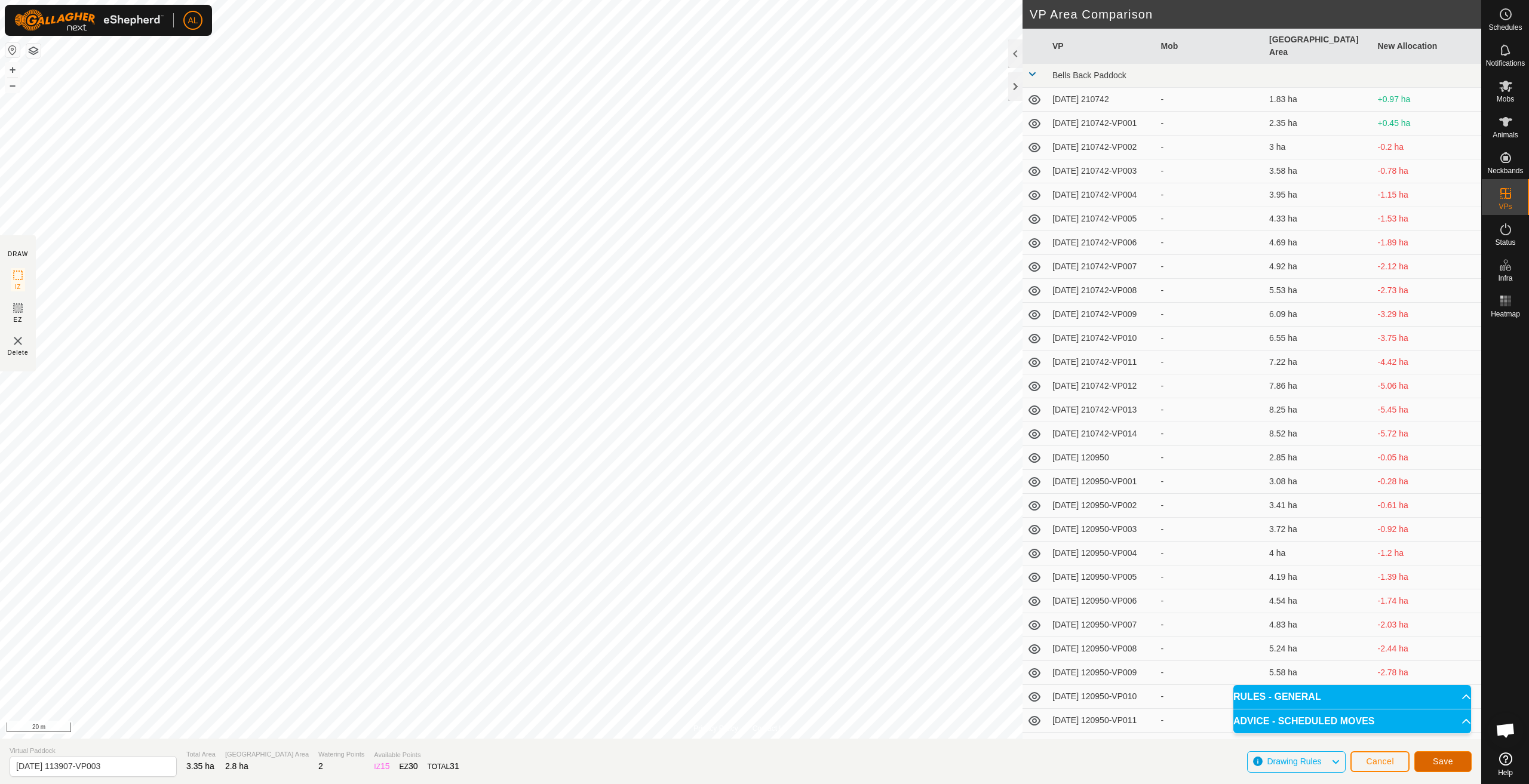
click at [1445, 757] on span "Save" at bounding box center [1443, 761] width 20 height 9
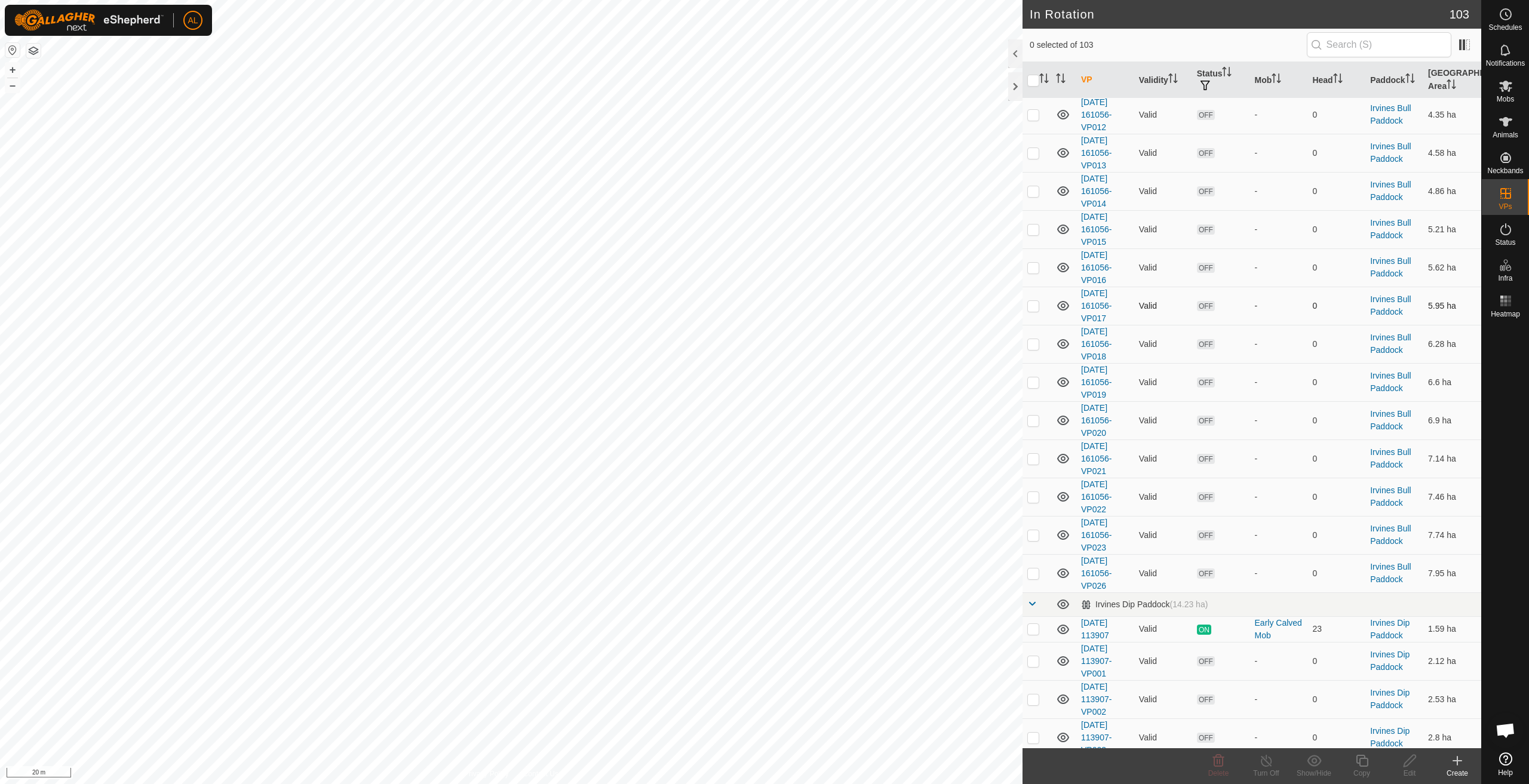
scroll to position [2330, 0]
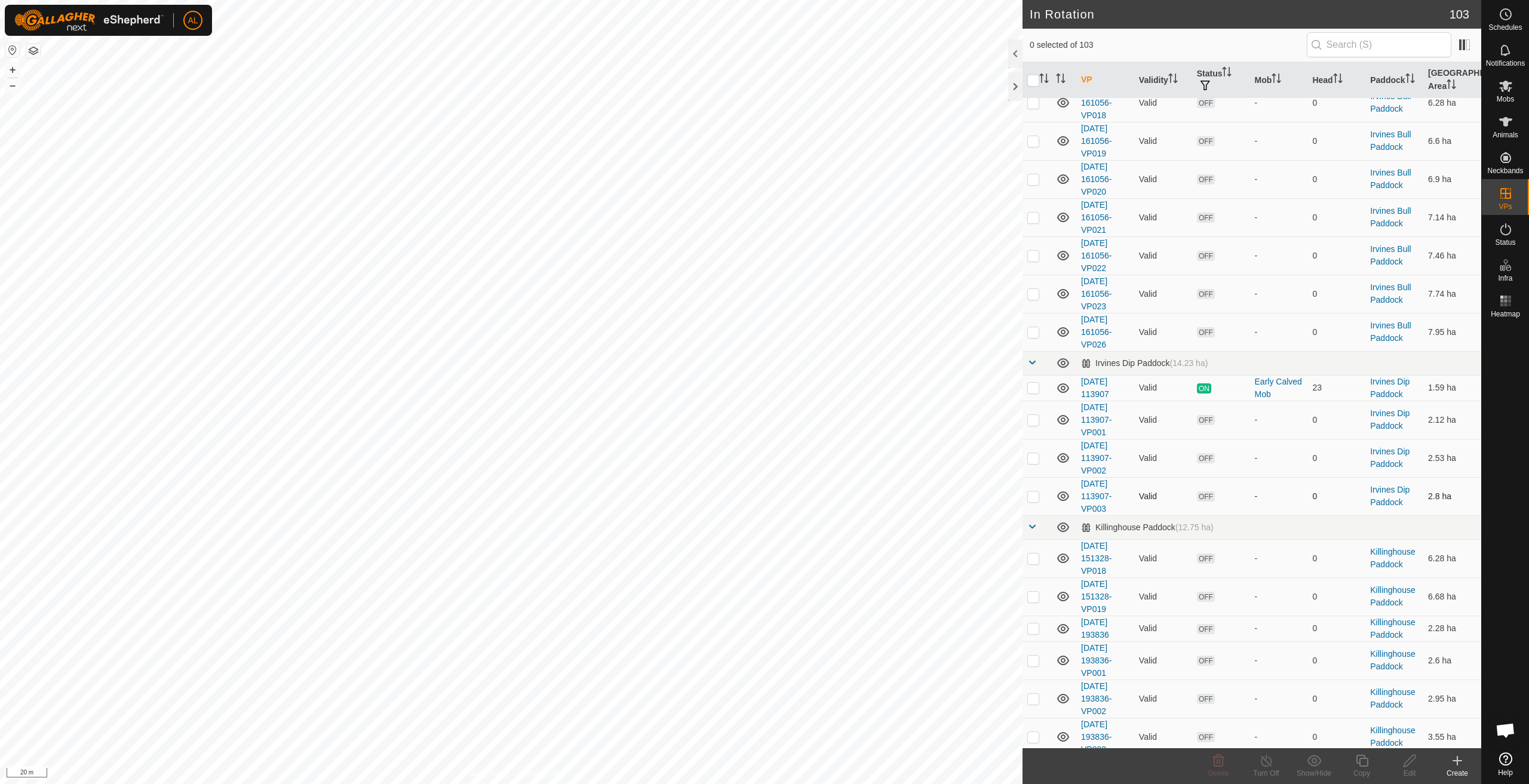
click at [1044, 497] on td at bounding box center [1037, 496] width 29 height 38
checkbox input "true"
click at [1365, 767] on icon at bounding box center [1362, 761] width 12 height 12
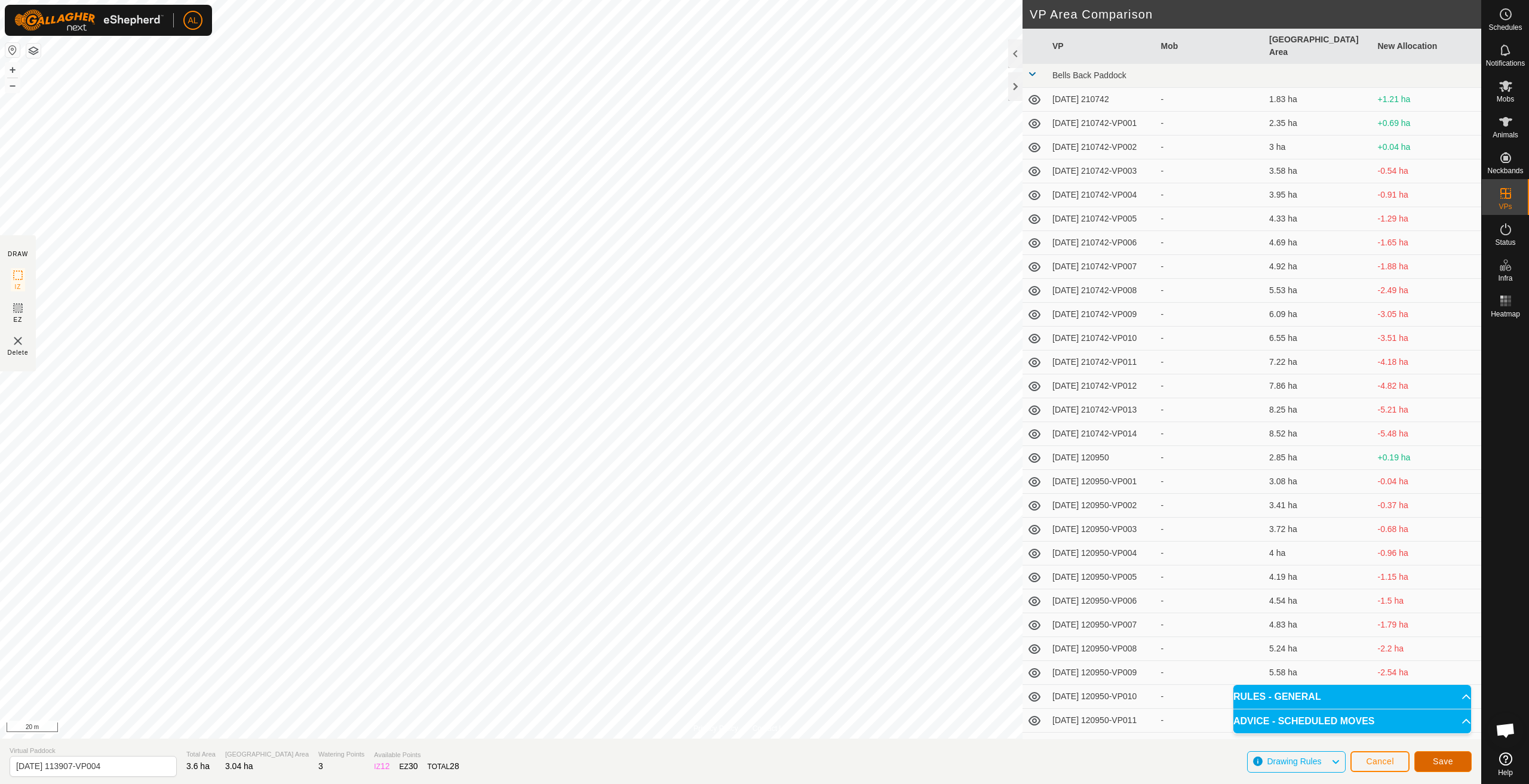
click at [1451, 766] on span "Save" at bounding box center [1443, 761] width 20 height 9
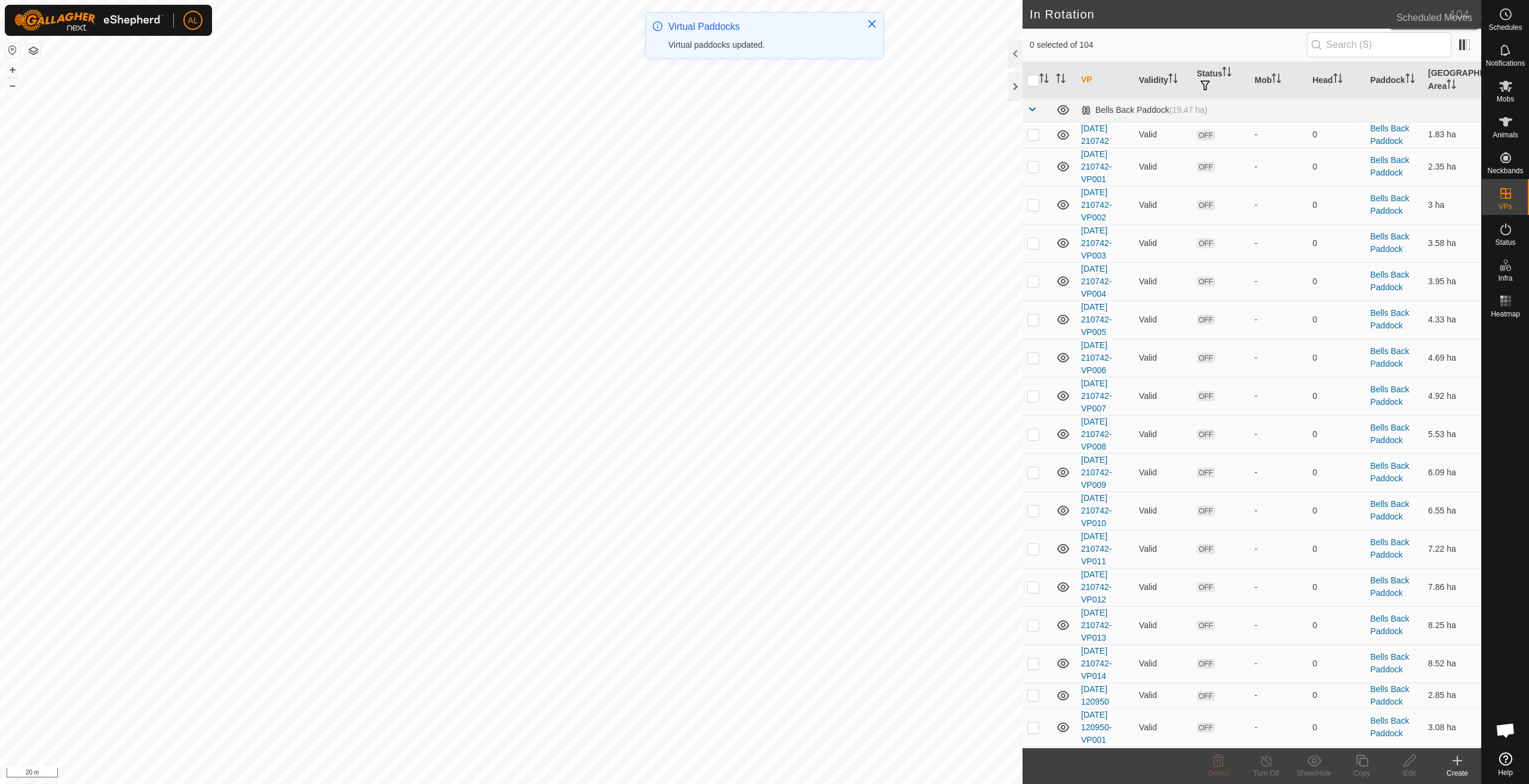
click at [1512, 20] on icon at bounding box center [1506, 14] width 14 height 14
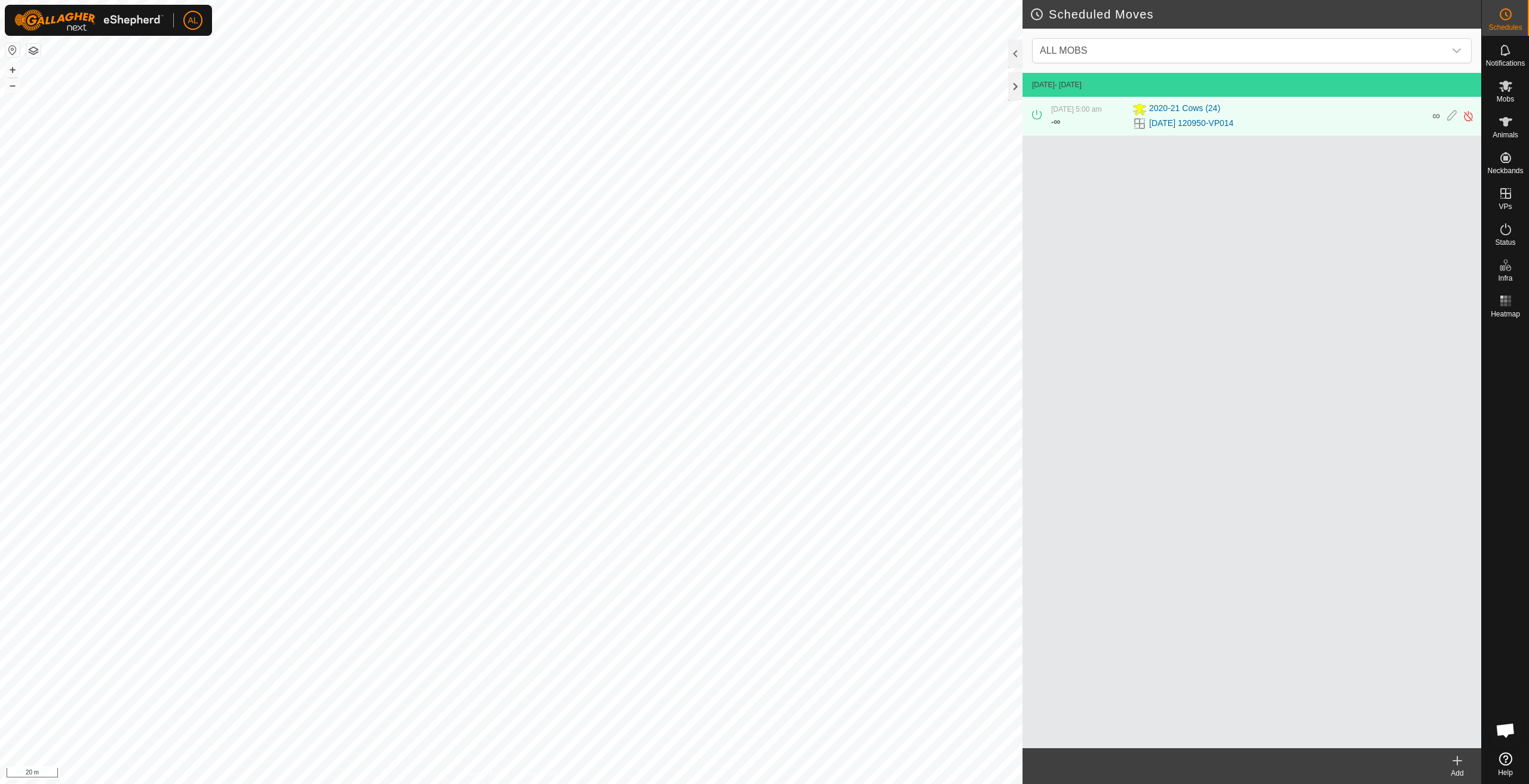
click at [1455, 757] on icon at bounding box center [1458, 761] width 14 height 14
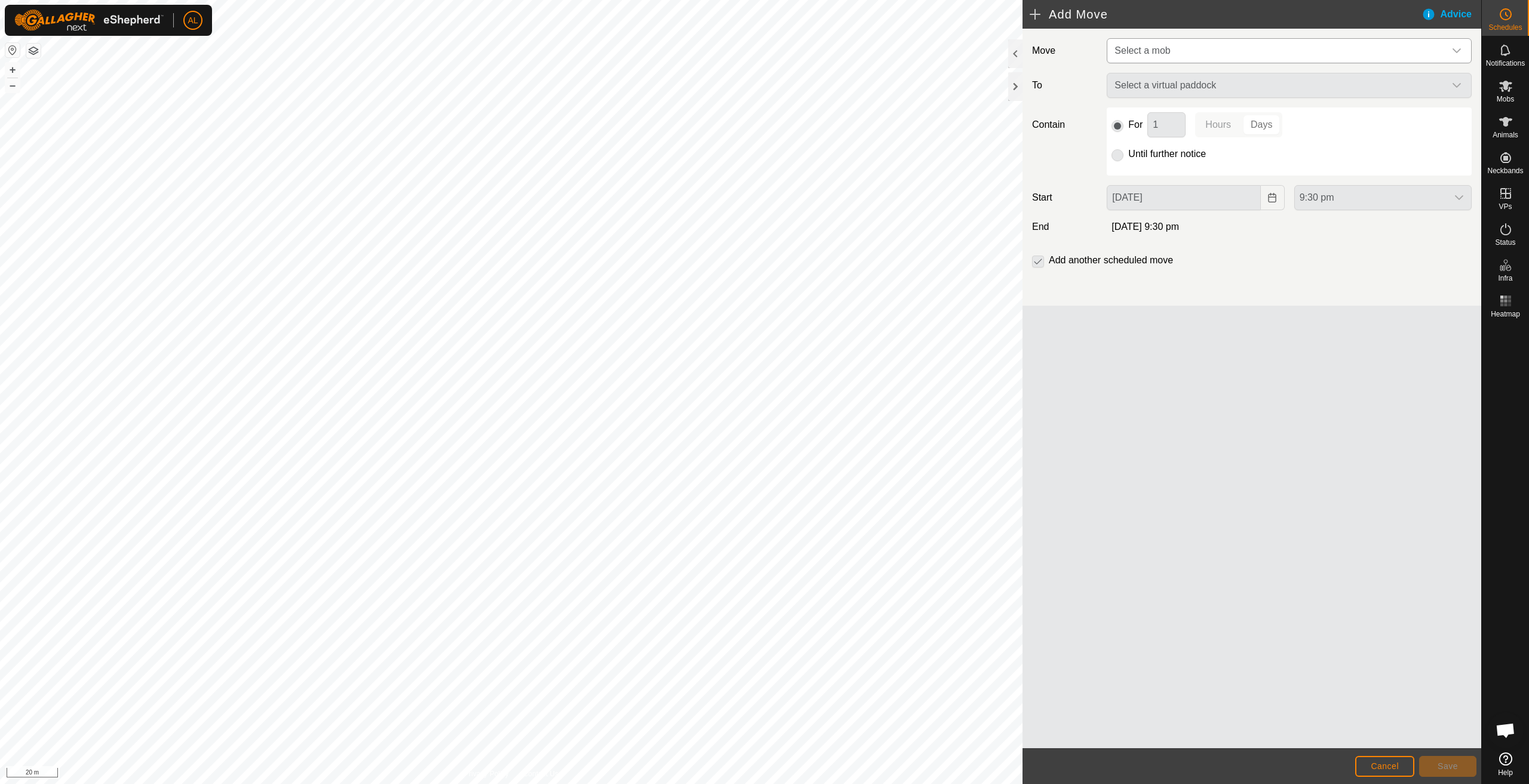
click at [1218, 57] on span "Select a mob" at bounding box center [1277, 51] width 335 height 24
click at [1192, 59] on span "Select a mob" at bounding box center [1277, 51] width 335 height 24
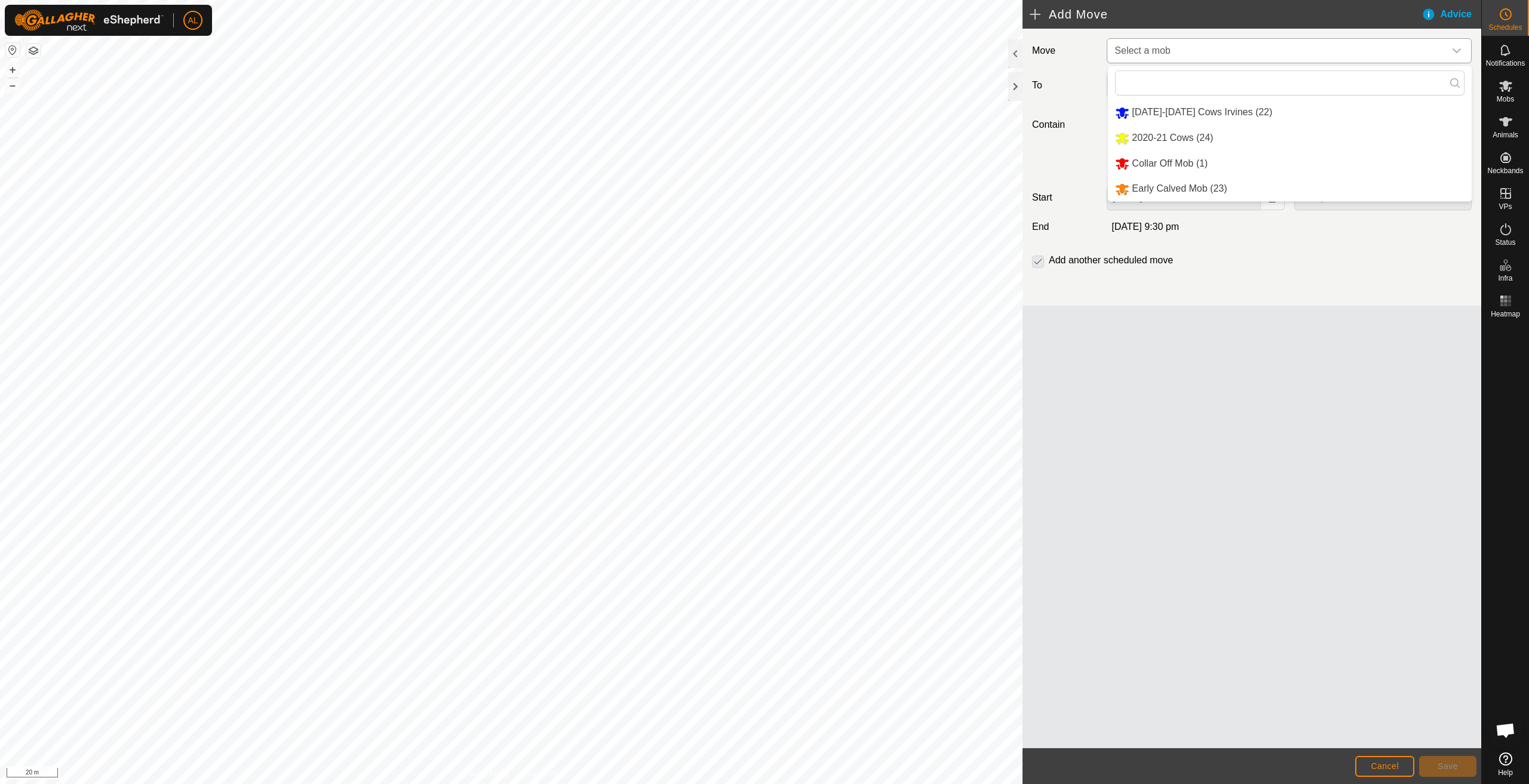
drag, startPoint x: 1165, startPoint y: 189, endPoint x: 1159, endPoint y: 181, distance: 10.0
click at [1165, 189] on li "Early Calved Mob (23)" at bounding box center [1290, 188] width 363 height 24
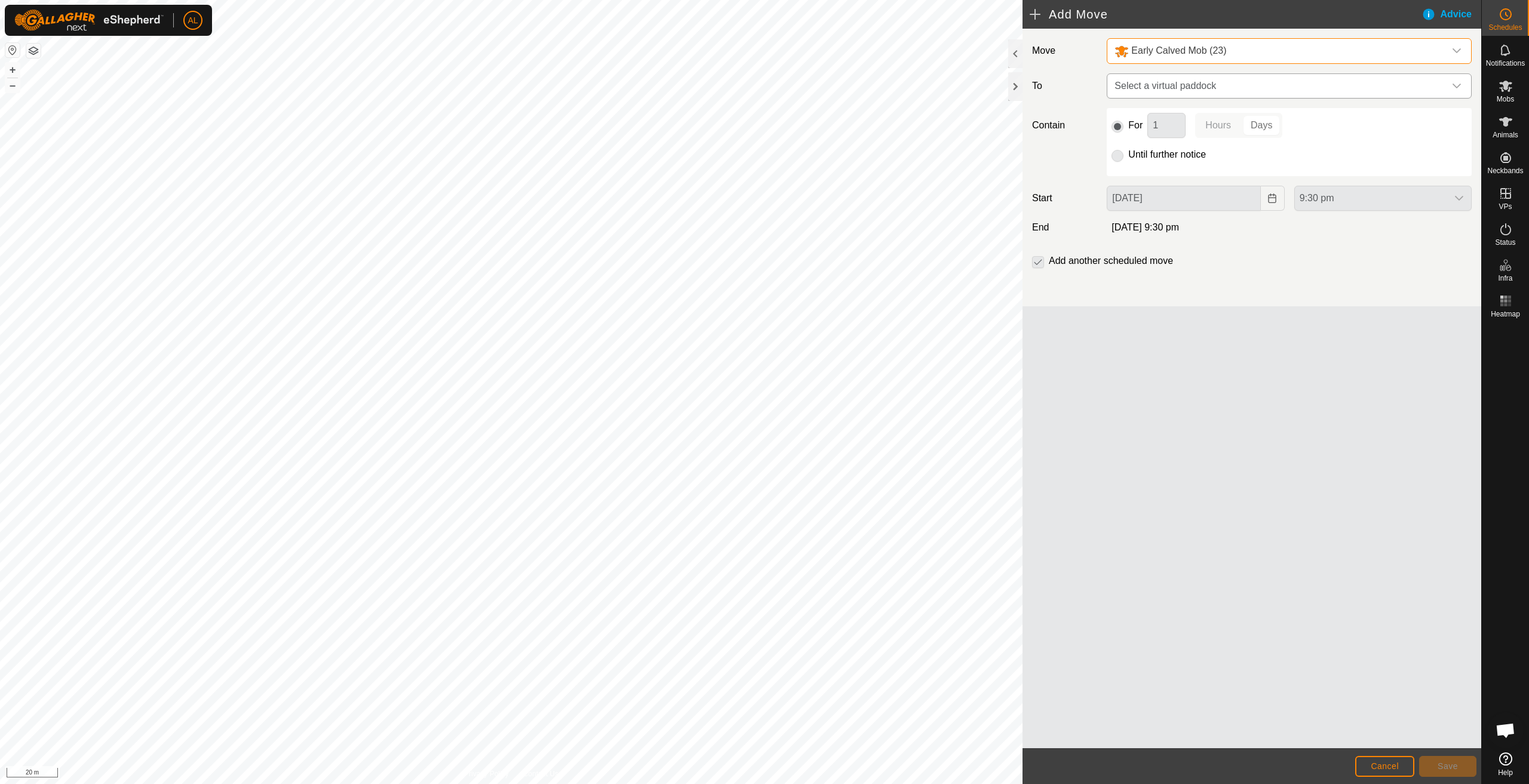
click at [1190, 95] on span "Select a virtual paddock" at bounding box center [1277, 86] width 335 height 24
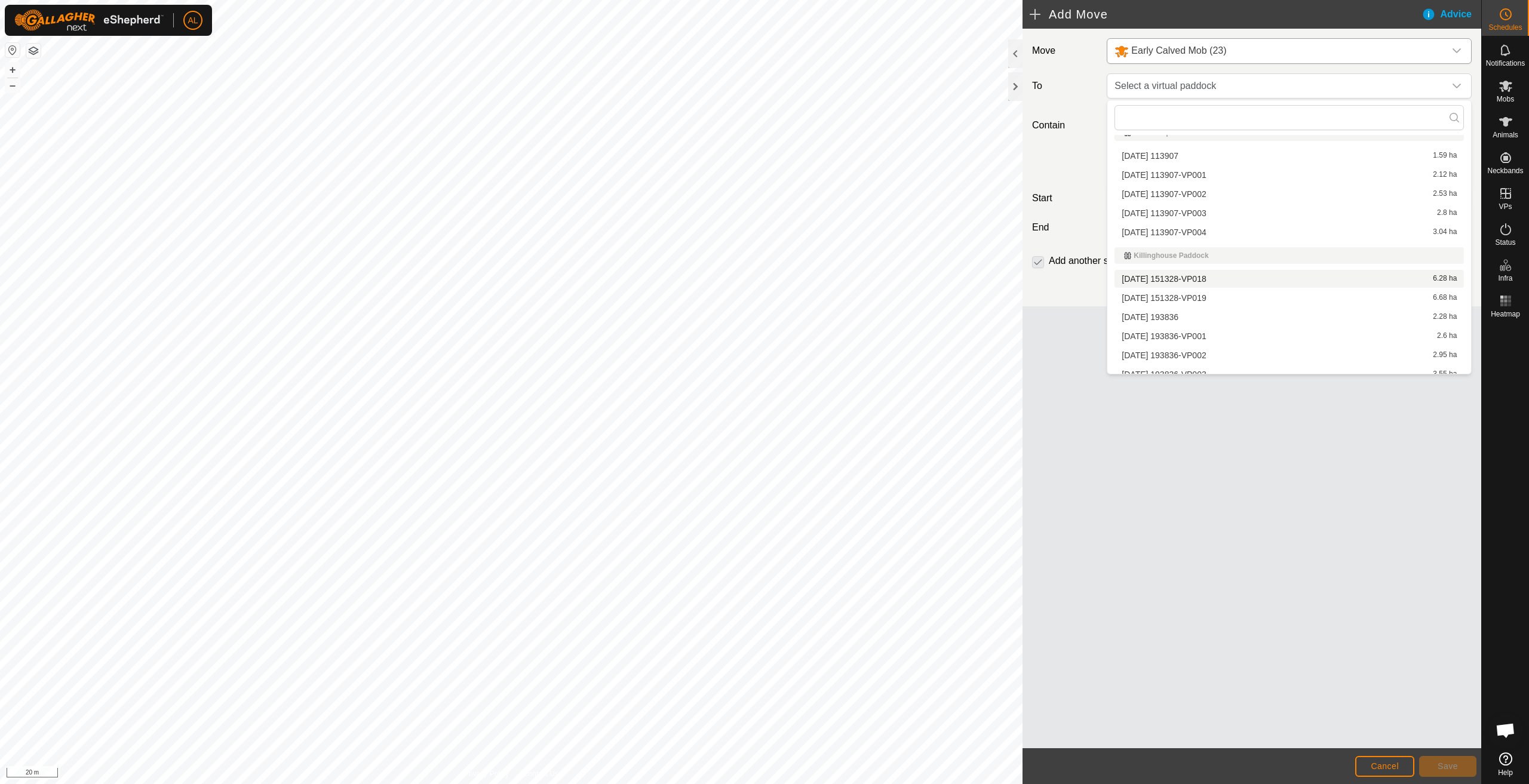
scroll to position [1348, 0]
click at [1185, 205] on li "[DATE] 113907-VP001 2.12 ha" at bounding box center [1289, 206] width 349 height 18
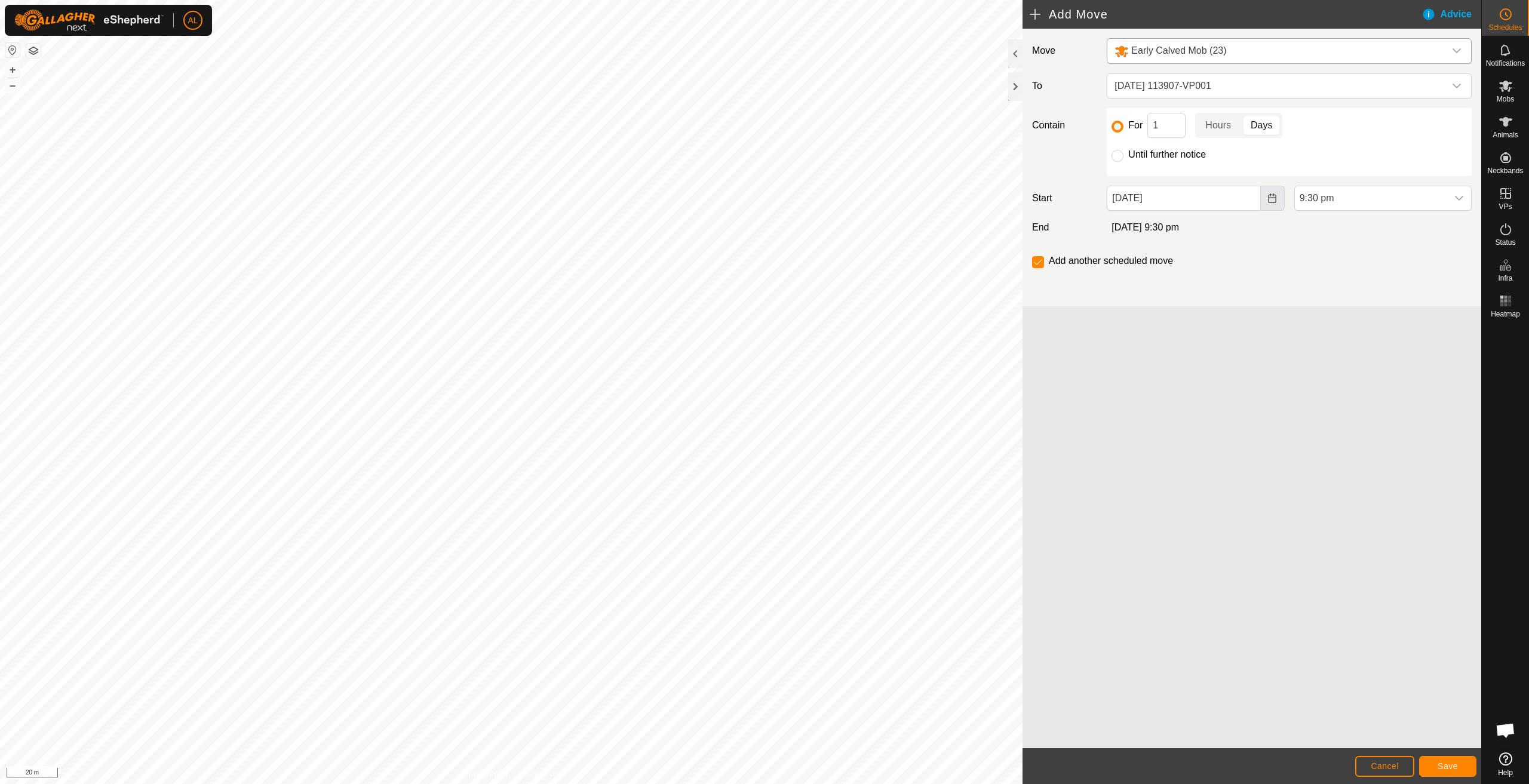
click at [1270, 199] on icon "Choose Date" at bounding box center [1273, 199] width 9 height 9
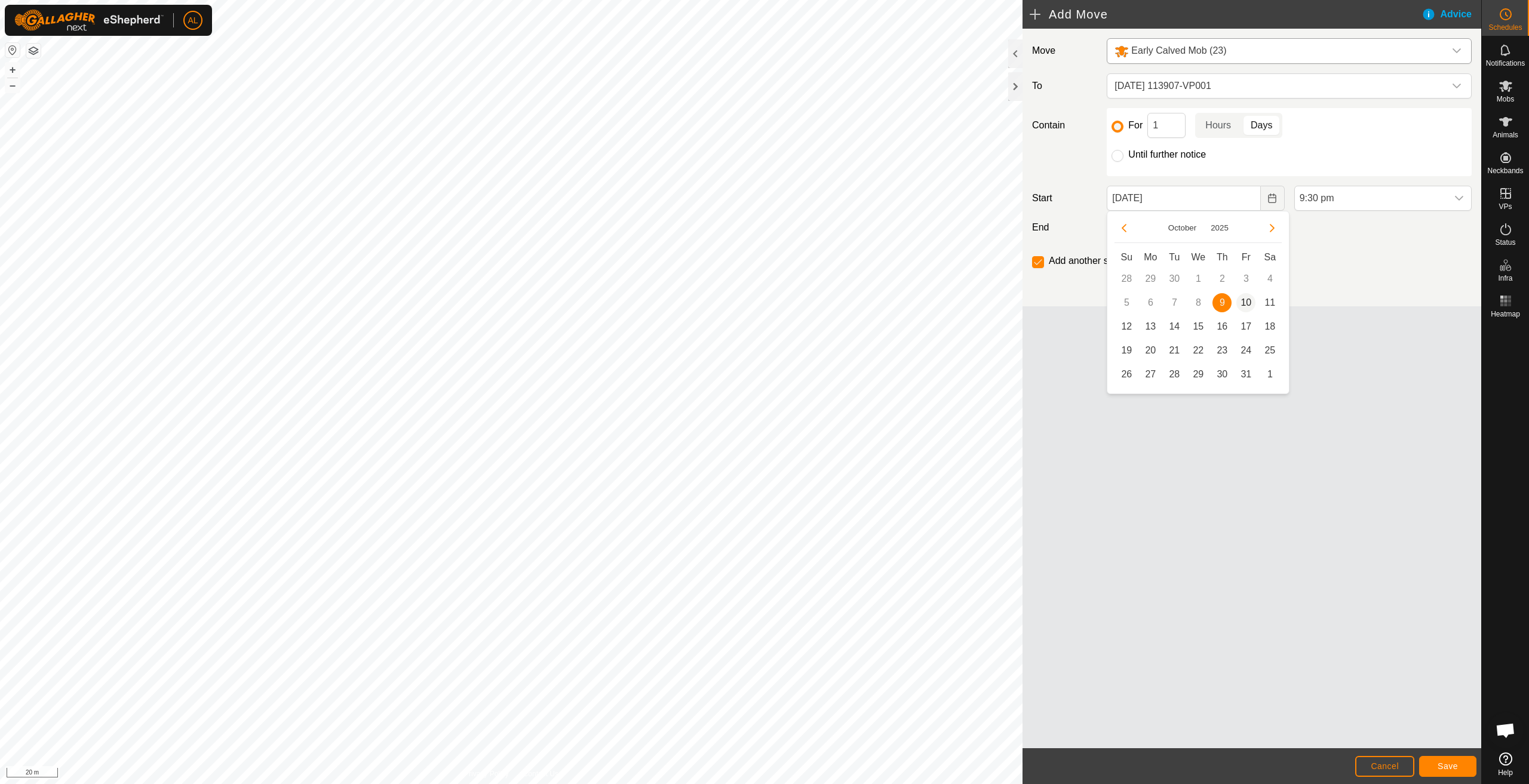
click at [1245, 300] on span "10" at bounding box center [1246, 303] width 19 height 19
type input "[DATE]"
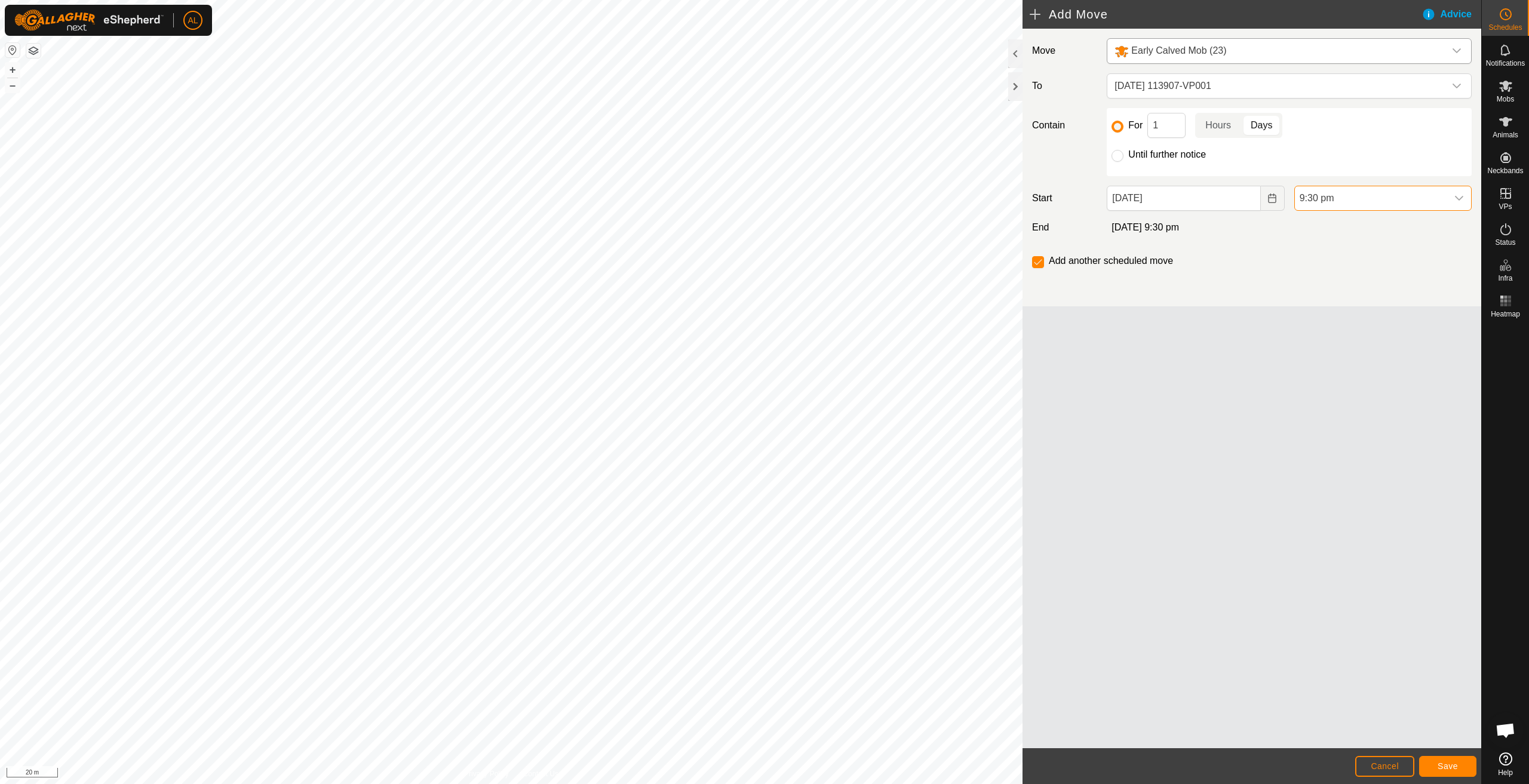
click at [1334, 201] on span "9:30 pm" at bounding box center [1371, 198] width 152 height 24
click at [1323, 222] on li "5:00 am" at bounding box center [1383, 224] width 176 height 24
click at [1464, 759] on button "Save" at bounding box center [1448, 767] width 57 height 21
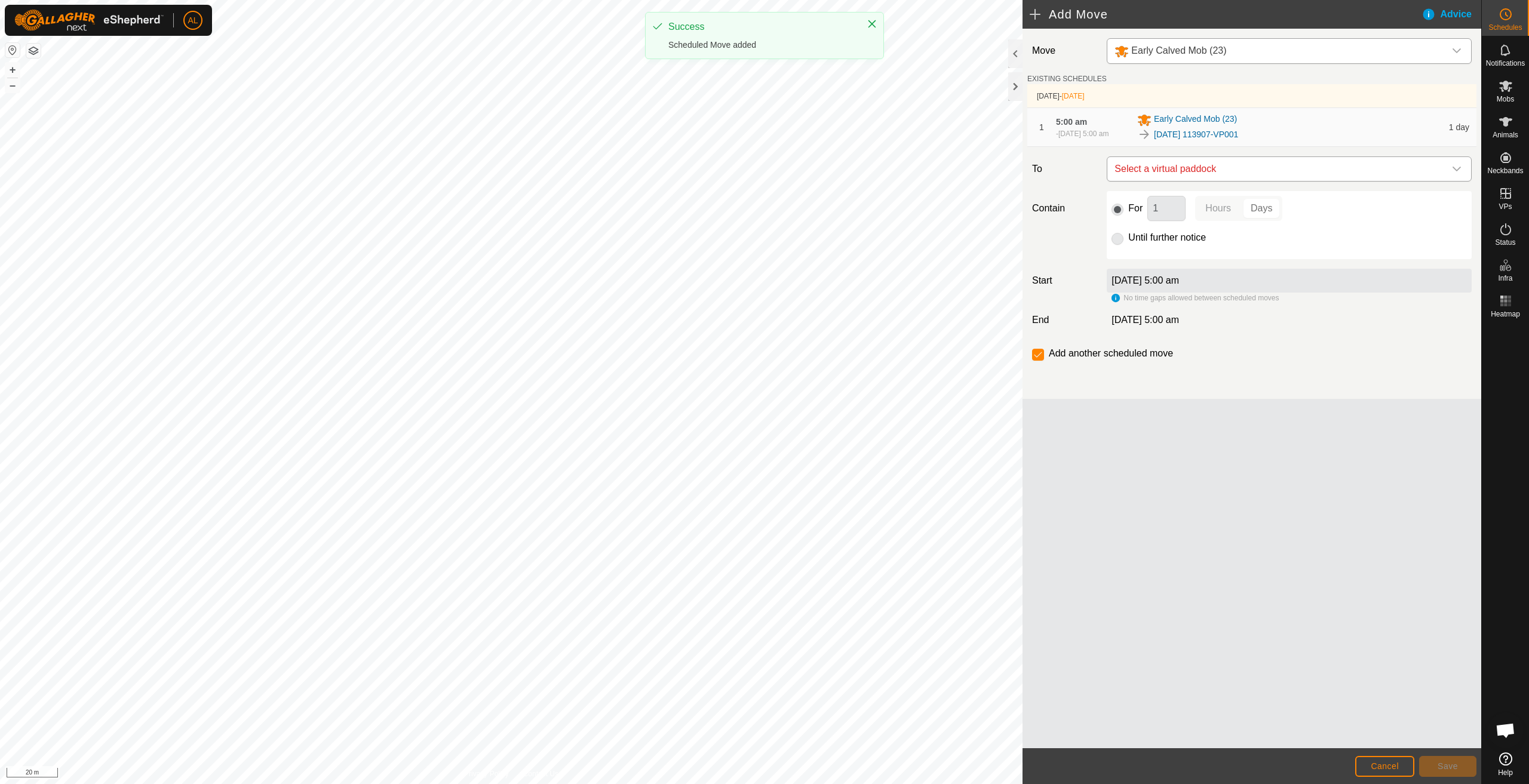
click at [1233, 173] on span "Select a virtual paddock" at bounding box center [1277, 169] width 335 height 24
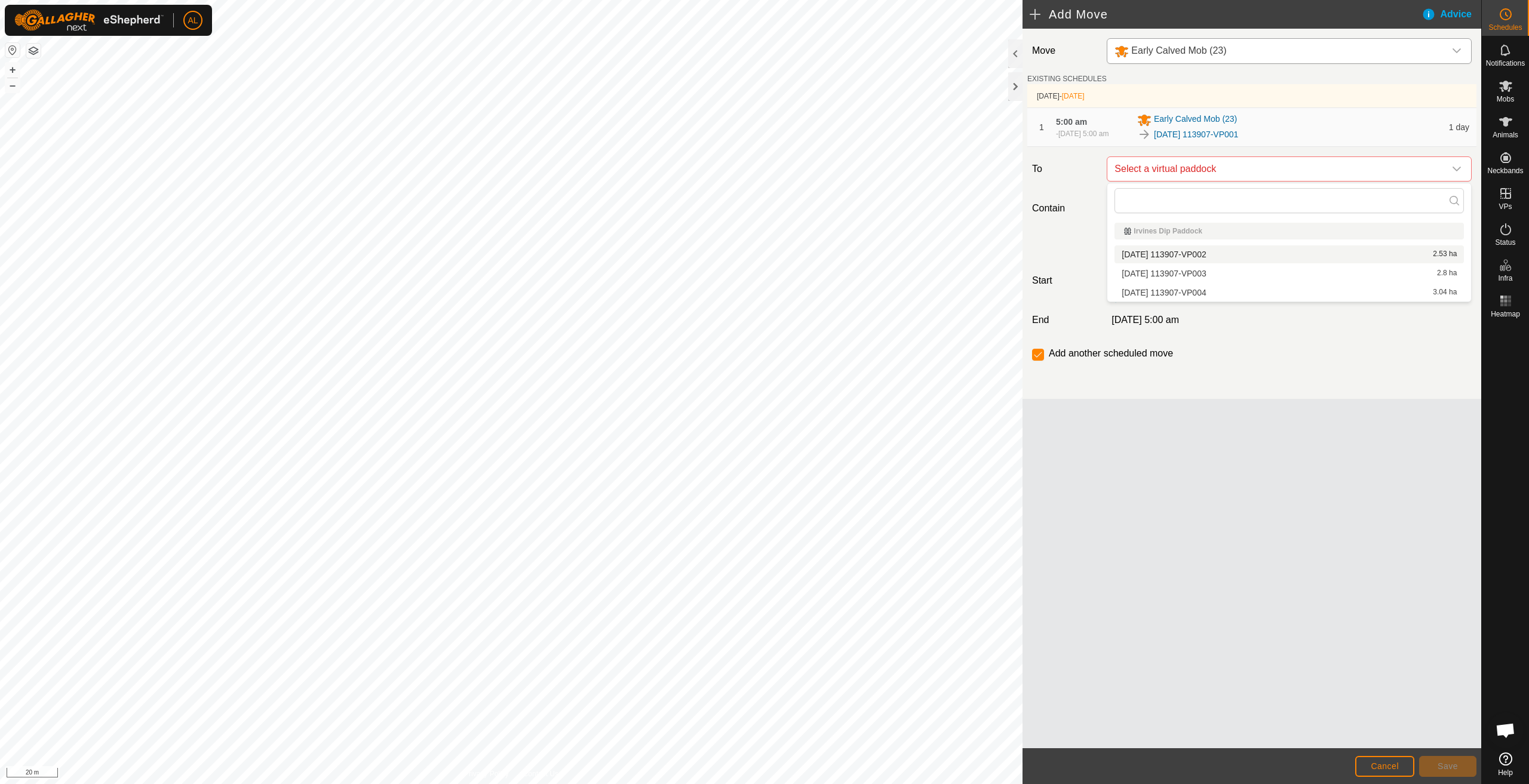
click at [1208, 253] on li "[DATE] 113907-VP002 2.53 ha" at bounding box center [1289, 254] width 349 height 18
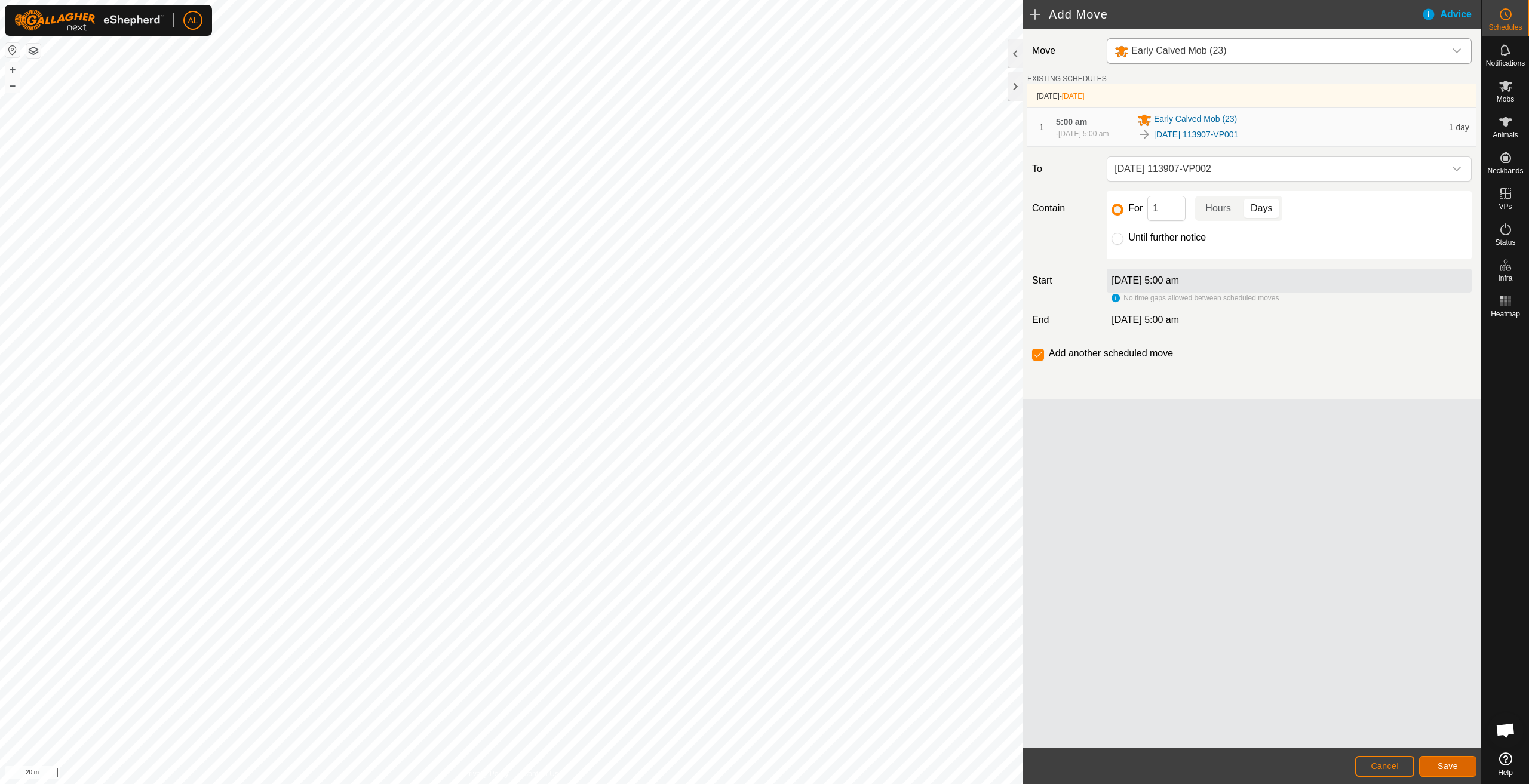
click at [1457, 768] on span "Save" at bounding box center [1448, 766] width 20 height 9
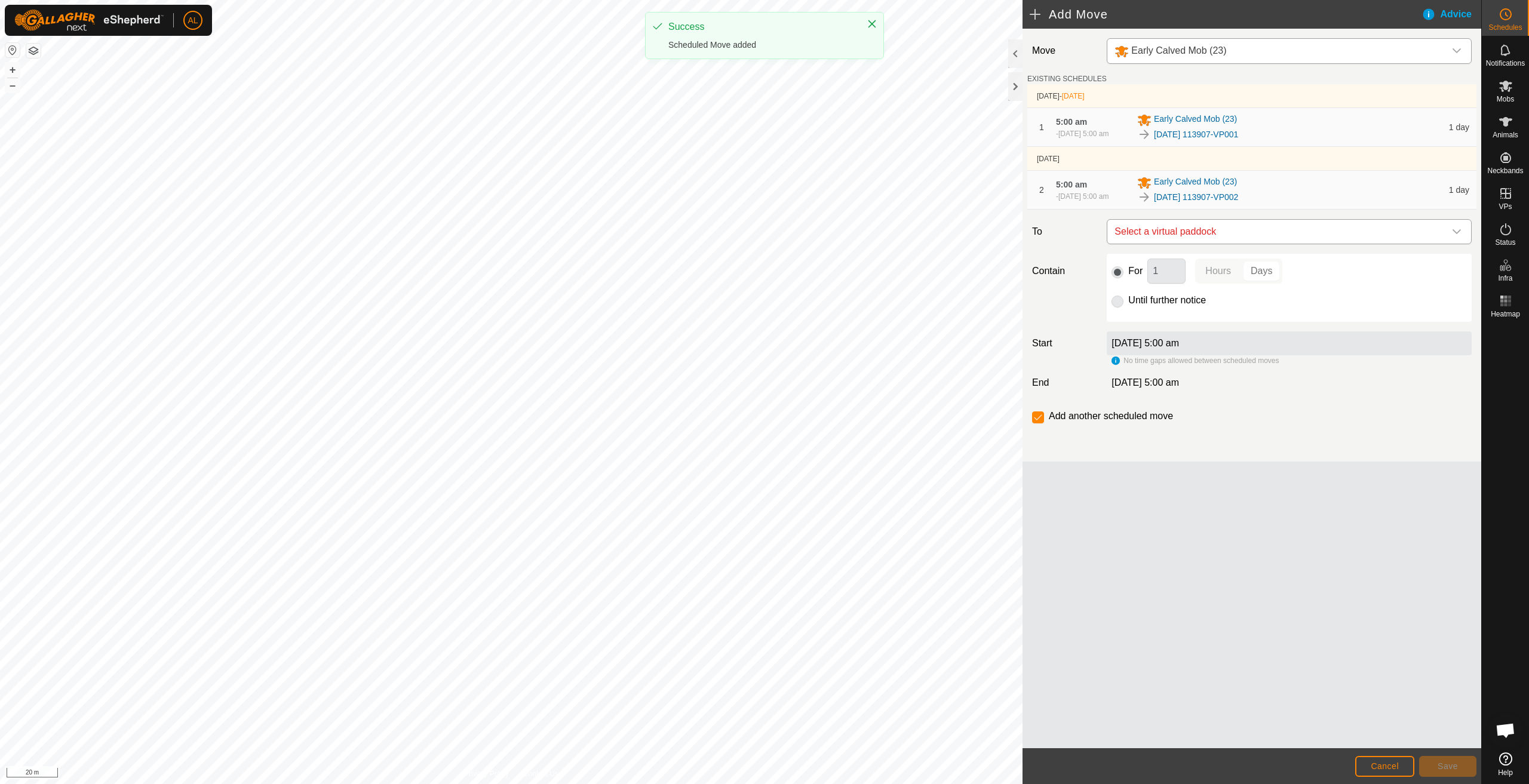
click at [1244, 237] on span "Select a virtual paddock" at bounding box center [1277, 231] width 335 height 24
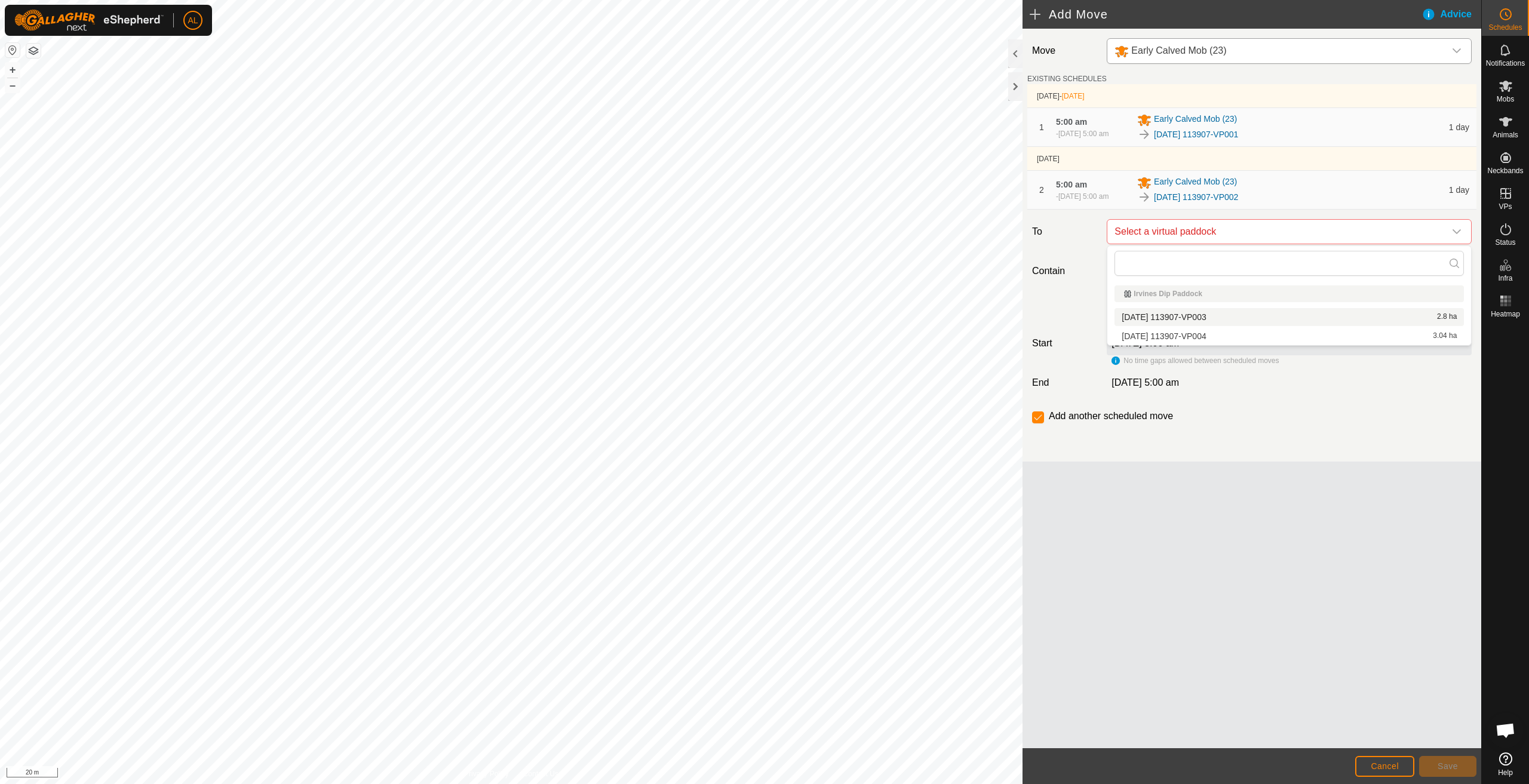
click at [1233, 320] on li "[DATE] 113907-VP003 2.8 ha" at bounding box center [1289, 317] width 349 height 18
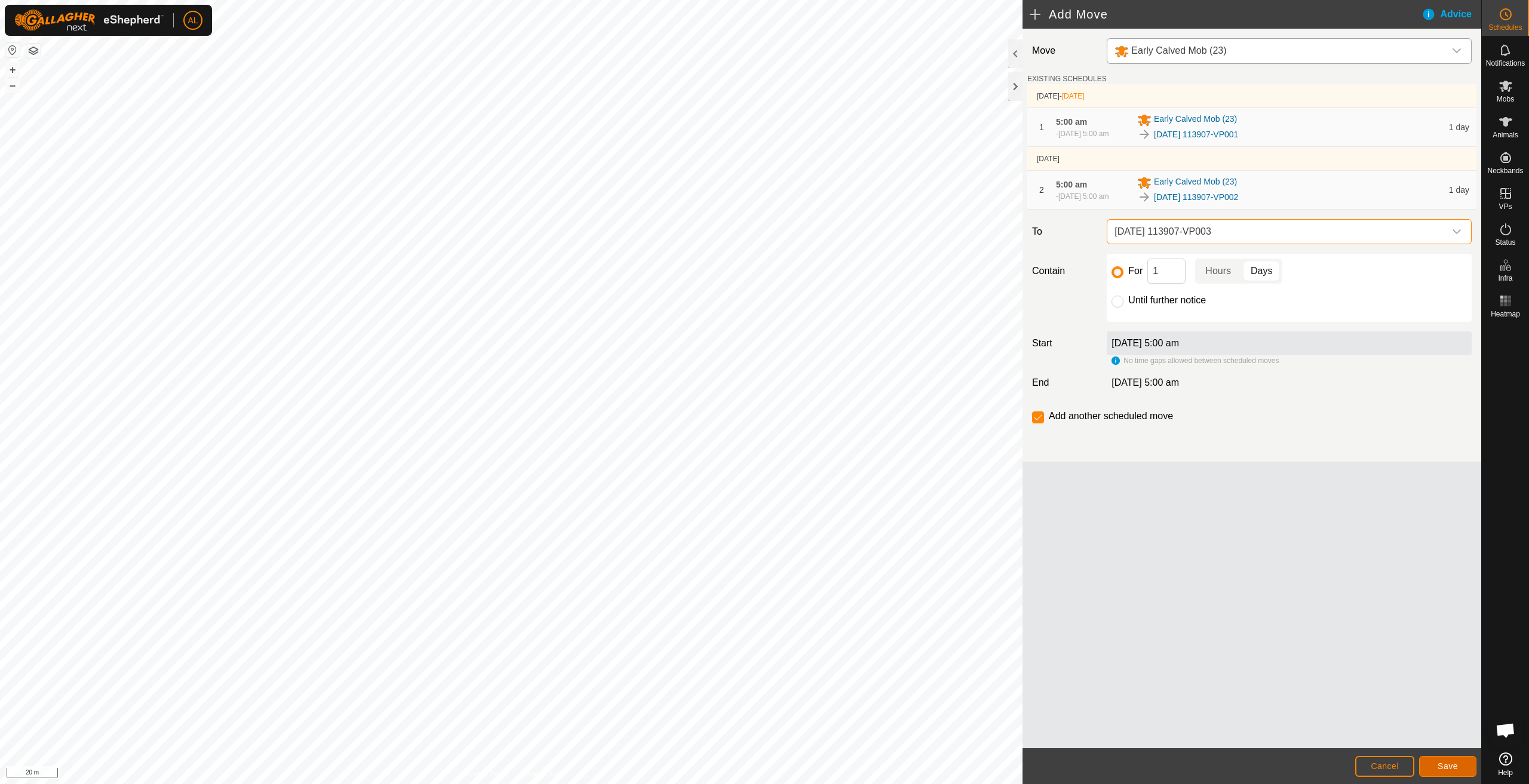
click at [1456, 761] on button "Save" at bounding box center [1448, 767] width 57 height 21
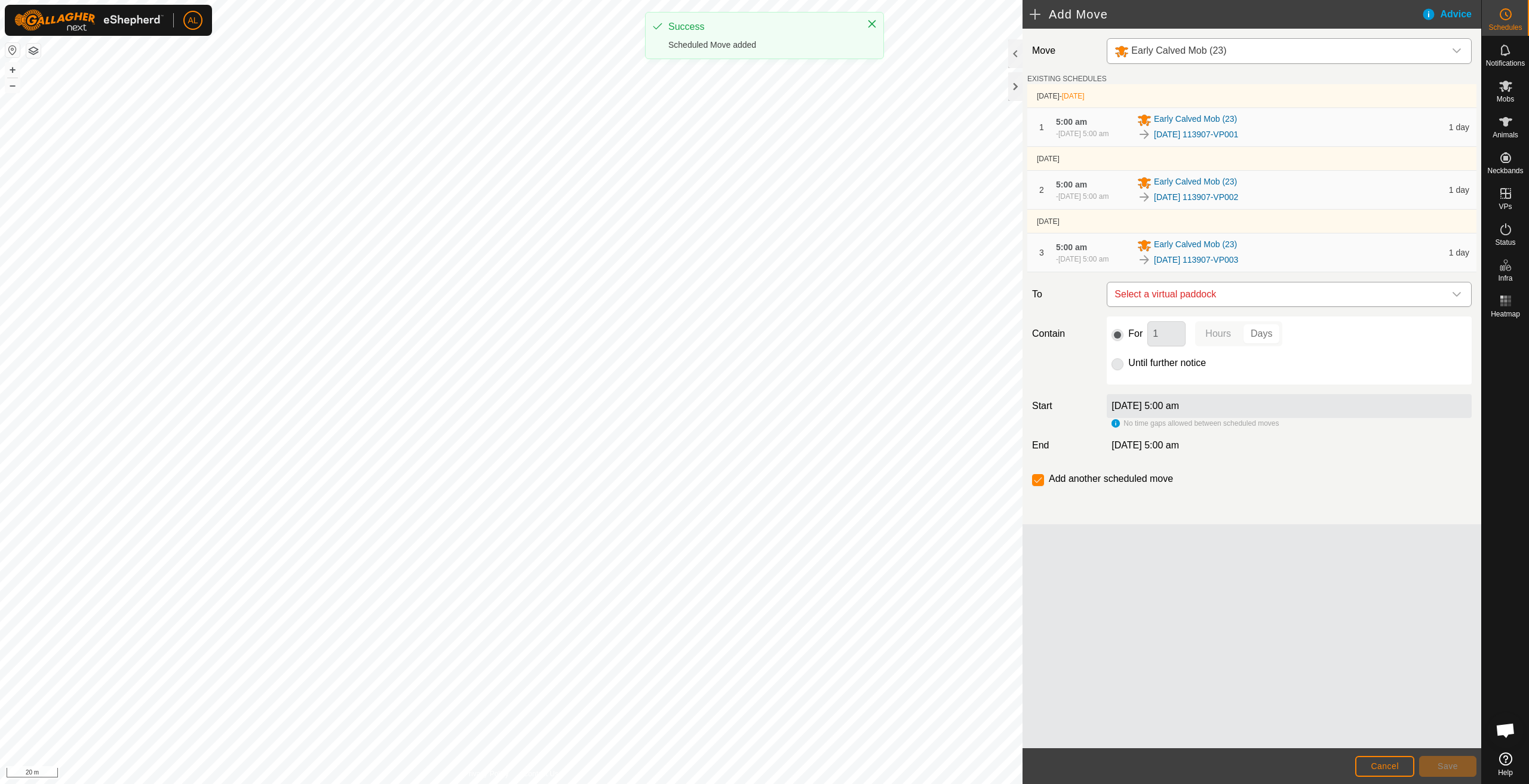
click at [1228, 286] on span "Select a virtual paddock" at bounding box center [1277, 294] width 335 height 24
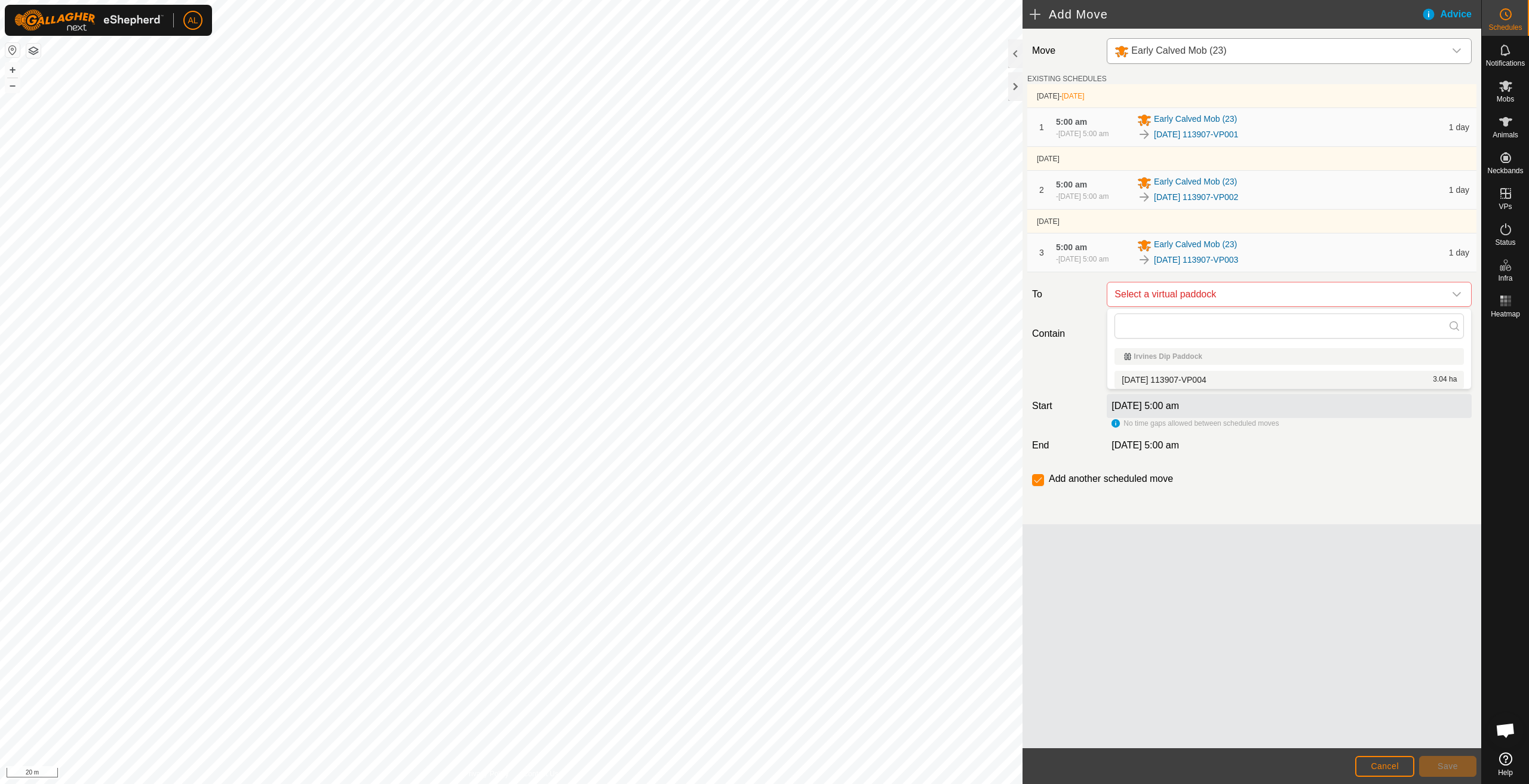
click at [1203, 379] on li "[DATE] 113907-VP004 3.04 ha" at bounding box center [1289, 380] width 349 height 18
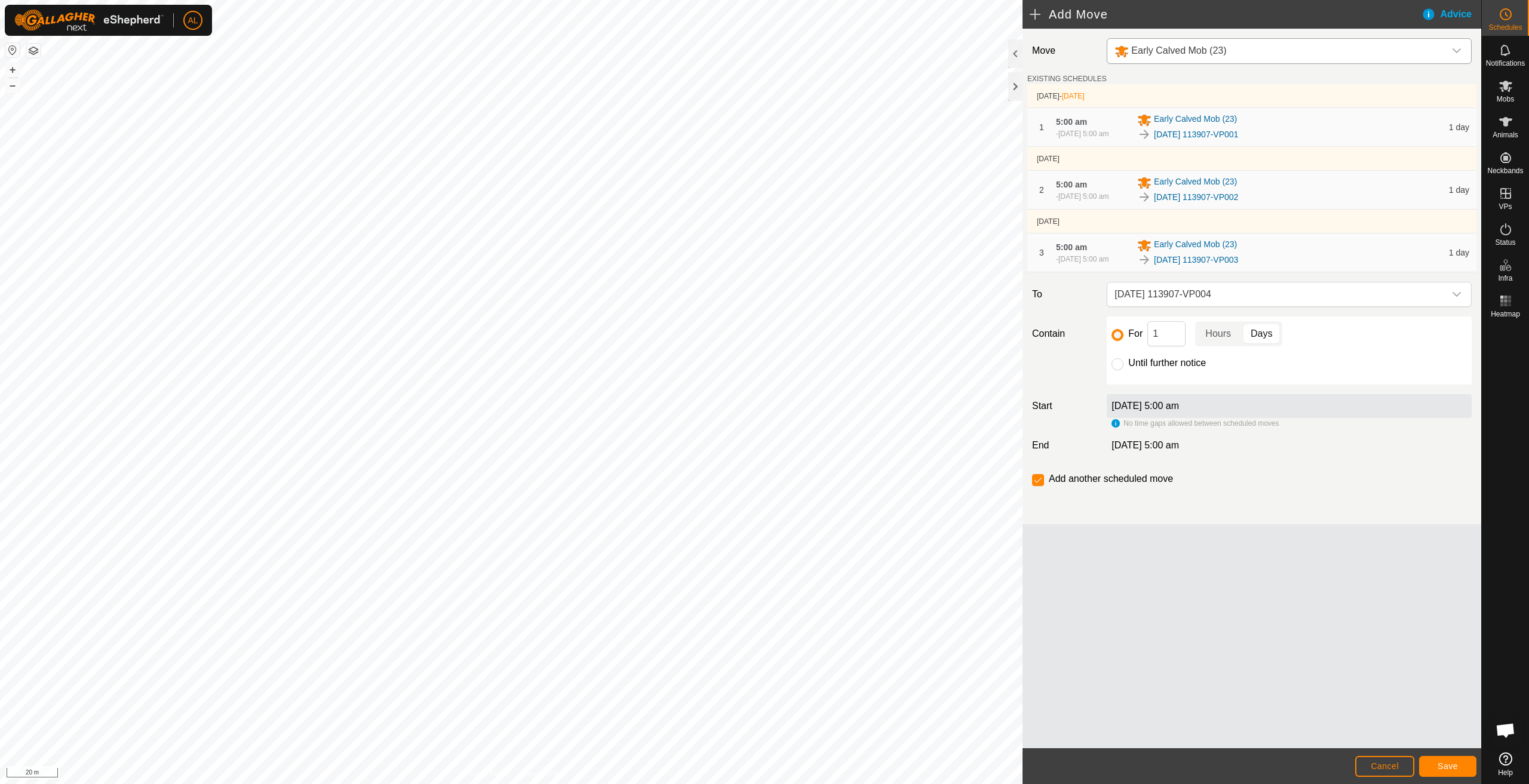
click at [1158, 361] on label "Until further notice" at bounding box center [1167, 363] width 77 height 9
click at [1124, 361] on input "Until further notice" at bounding box center [1117, 364] width 12 height 12
radio input "true"
checkbox input "false"
click at [1448, 761] on button "Save" at bounding box center [1448, 767] width 57 height 21
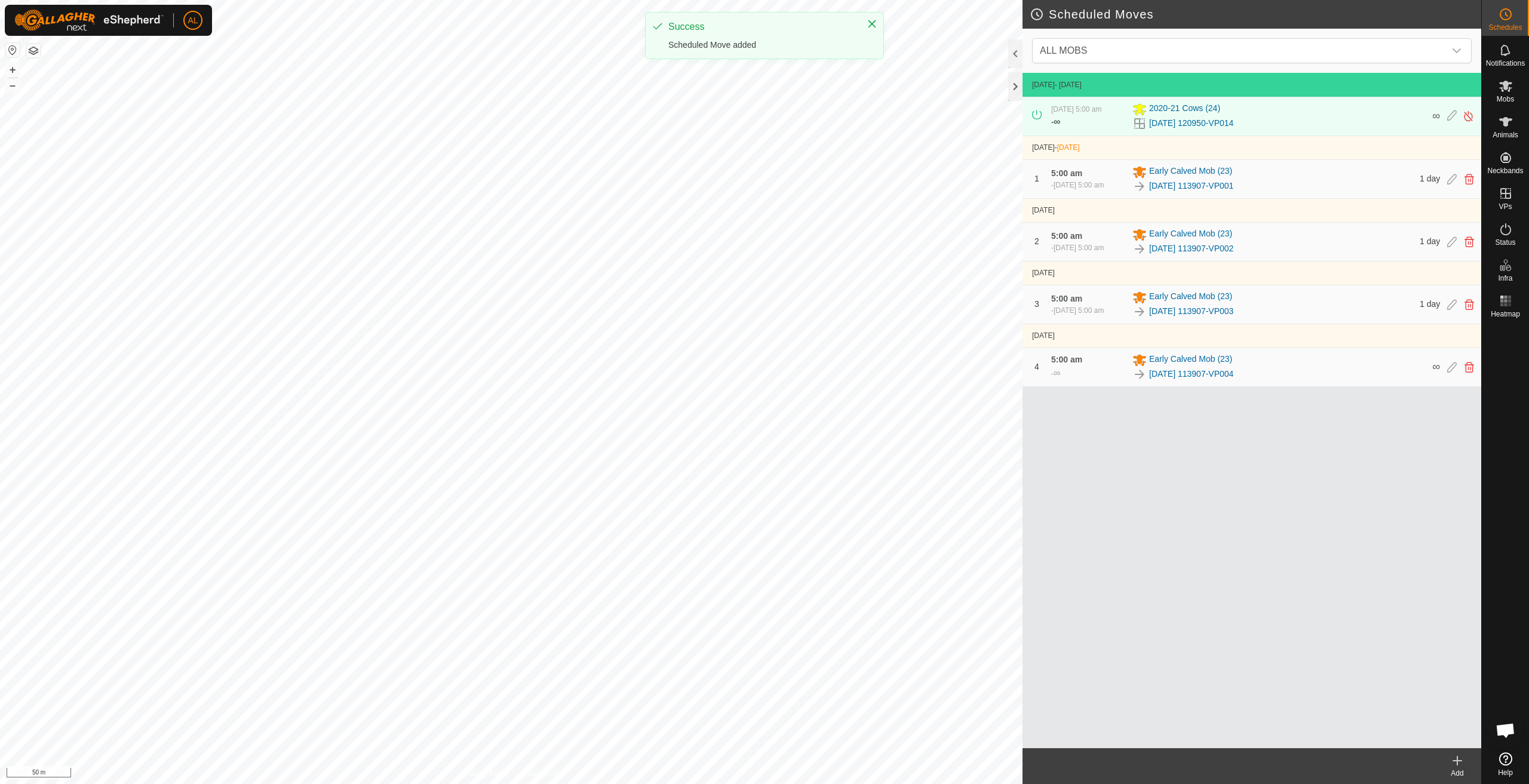
click at [1460, 771] on div "Add" at bounding box center [1457, 774] width 48 height 11
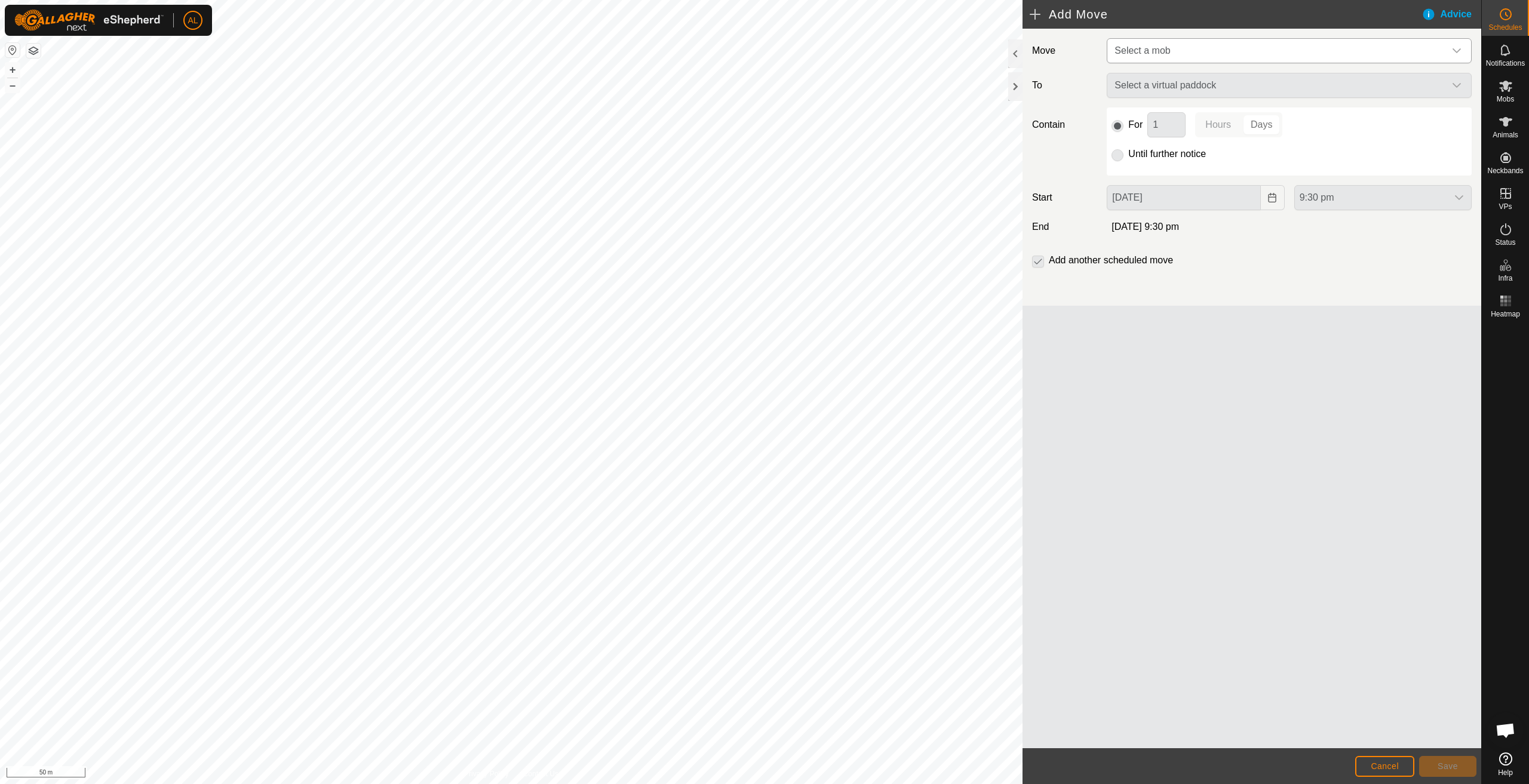
click at [1167, 52] on span "Select a mob" at bounding box center [1142, 50] width 56 height 10
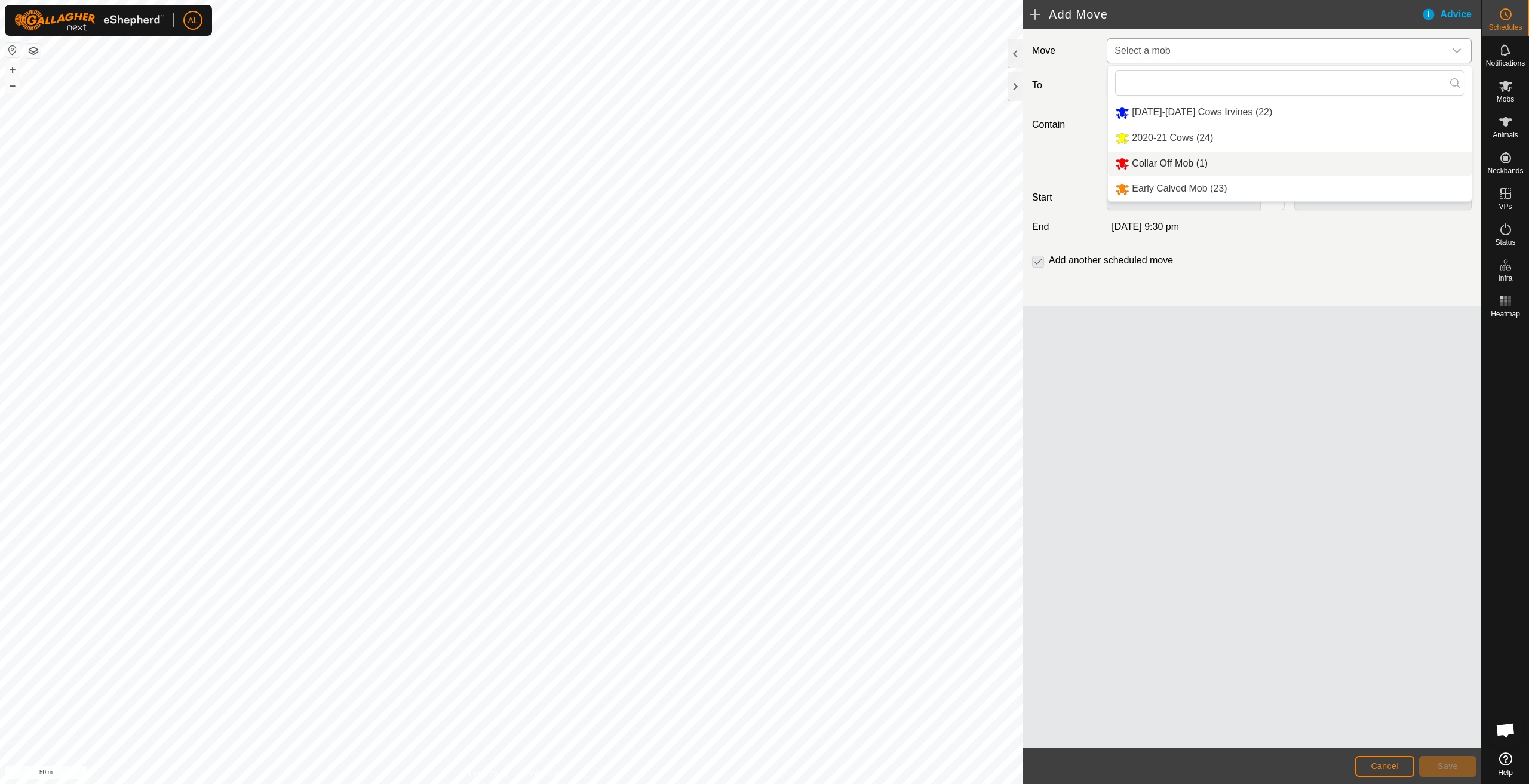
click at [1190, 141] on li "2020-21 Cows (24)" at bounding box center [1290, 138] width 363 height 24
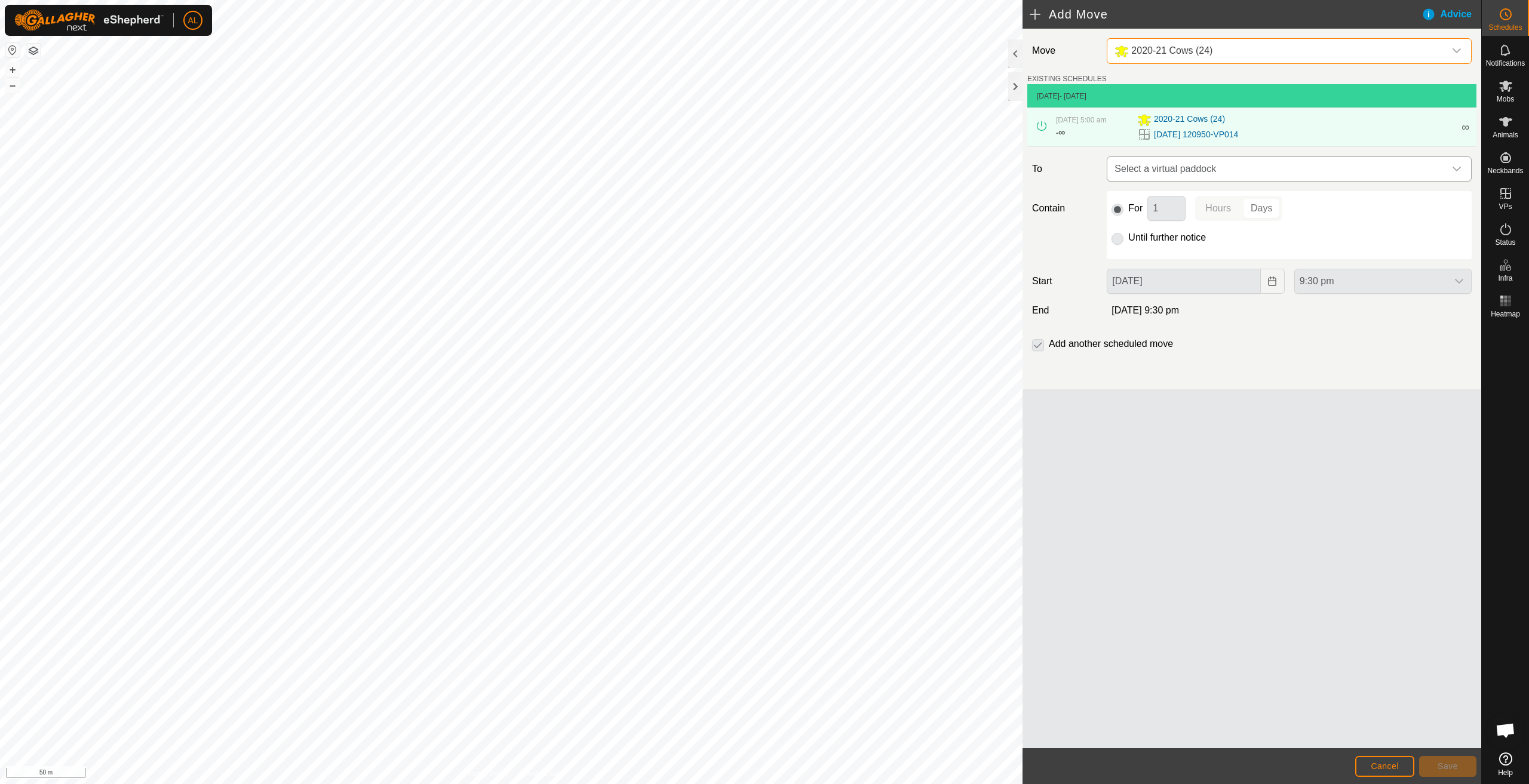
click at [1223, 164] on span "Select a virtual paddock" at bounding box center [1277, 169] width 335 height 24
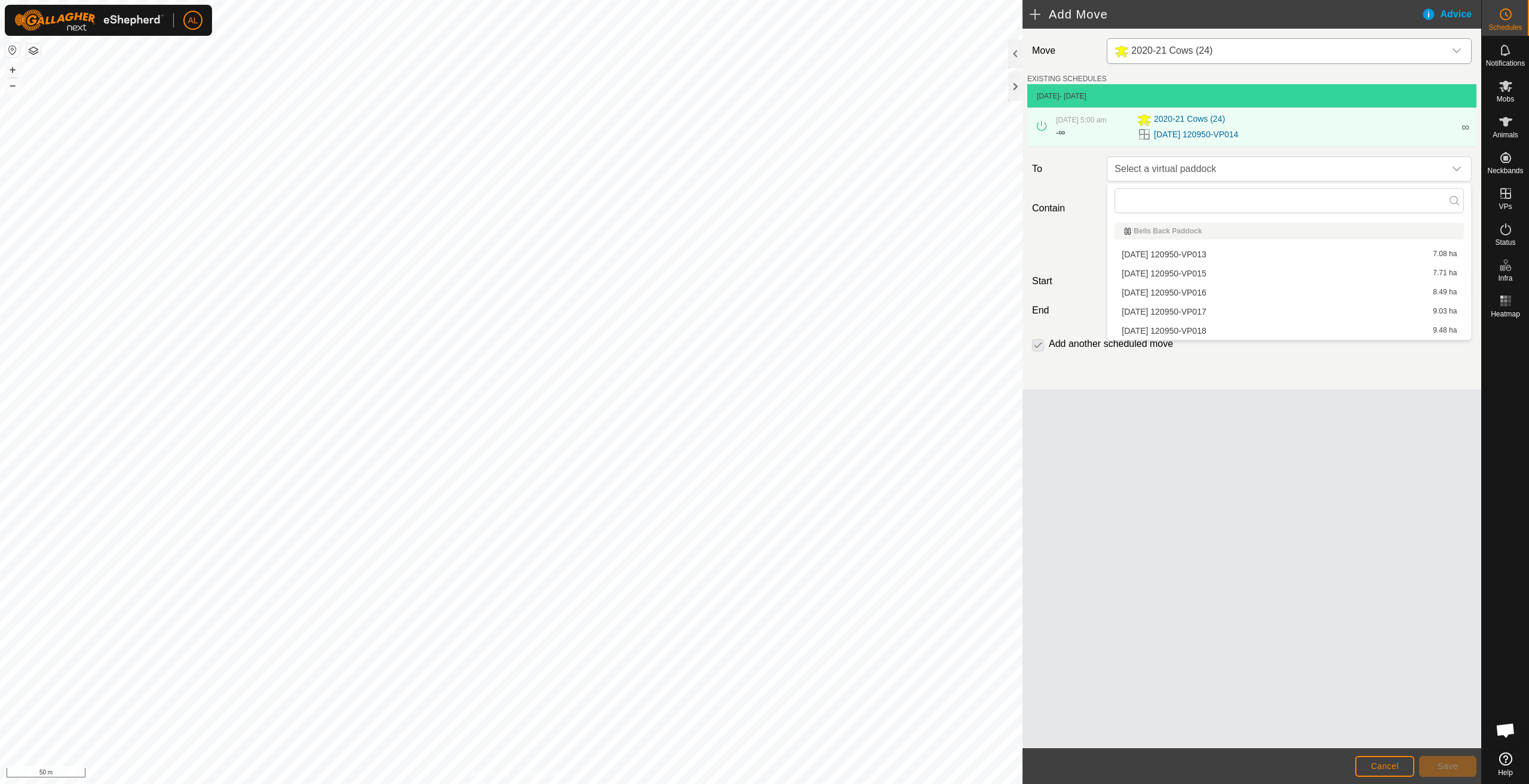
click at [1223, 275] on li "[DATE] 120950-VP015 7.71 ha" at bounding box center [1289, 274] width 349 height 18
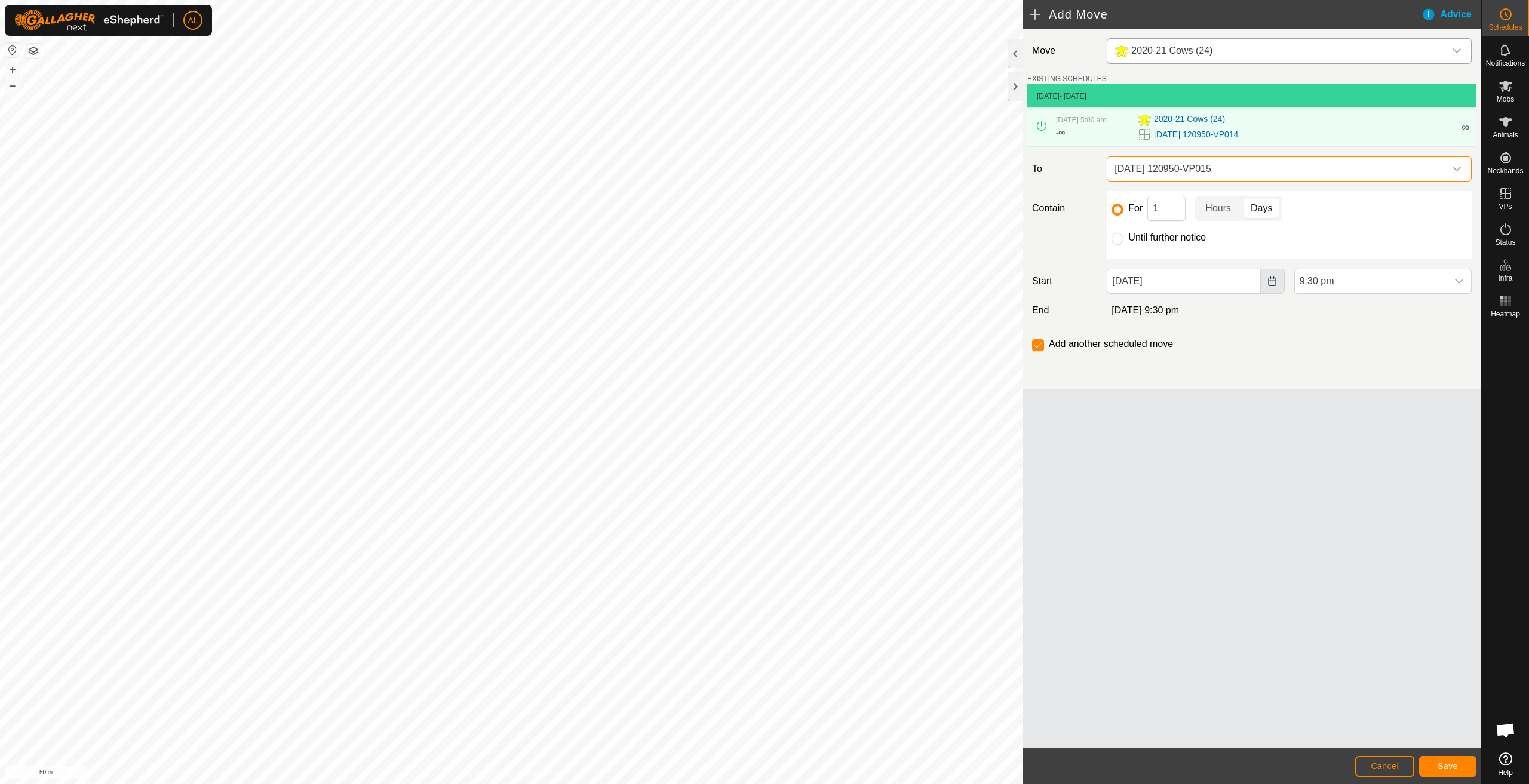
click at [1271, 286] on icon "Choose Date" at bounding box center [1273, 281] width 8 height 9
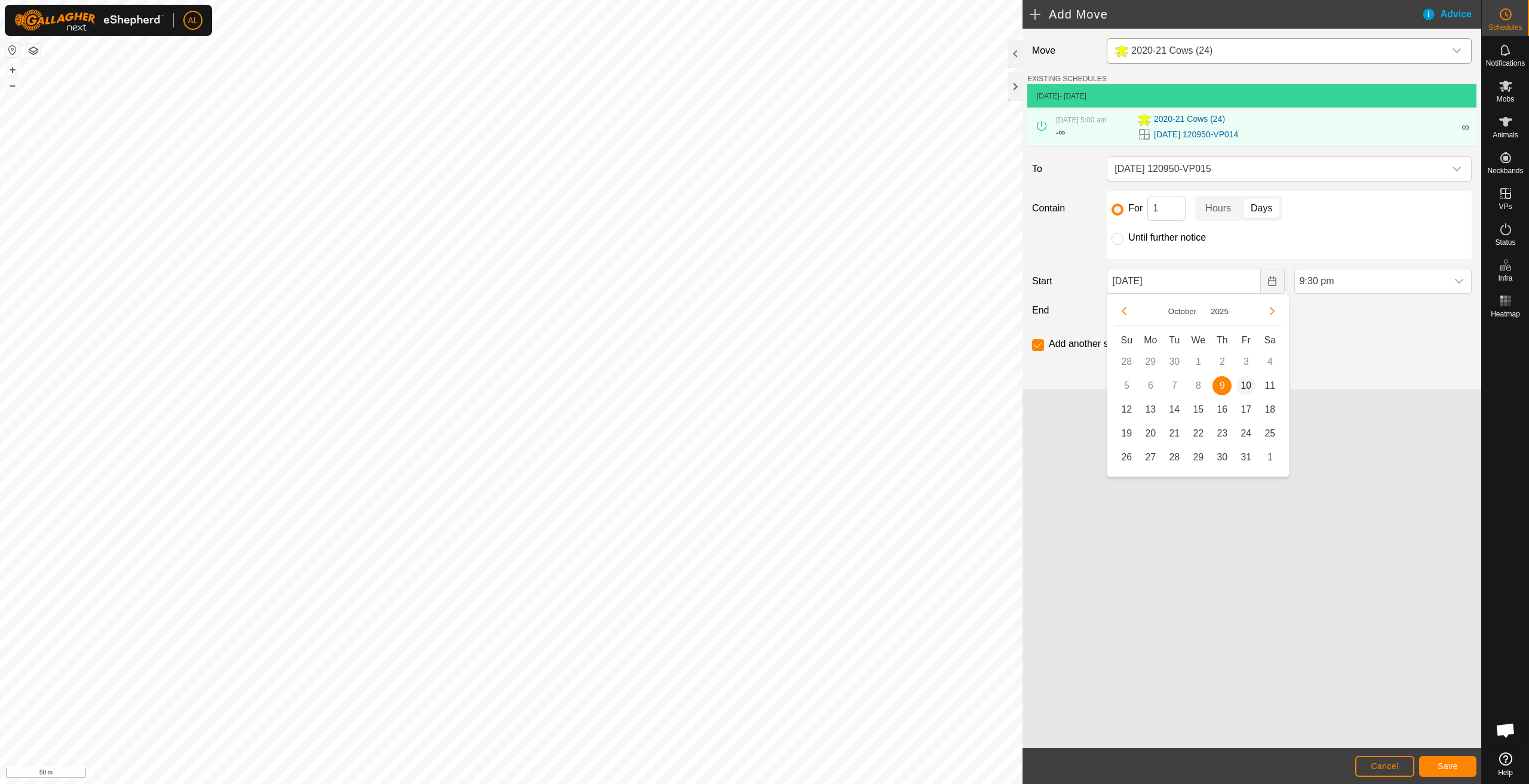
click at [1253, 385] on span "10" at bounding box center [1246, 385] width 19 height 19
type input "[DATE]"
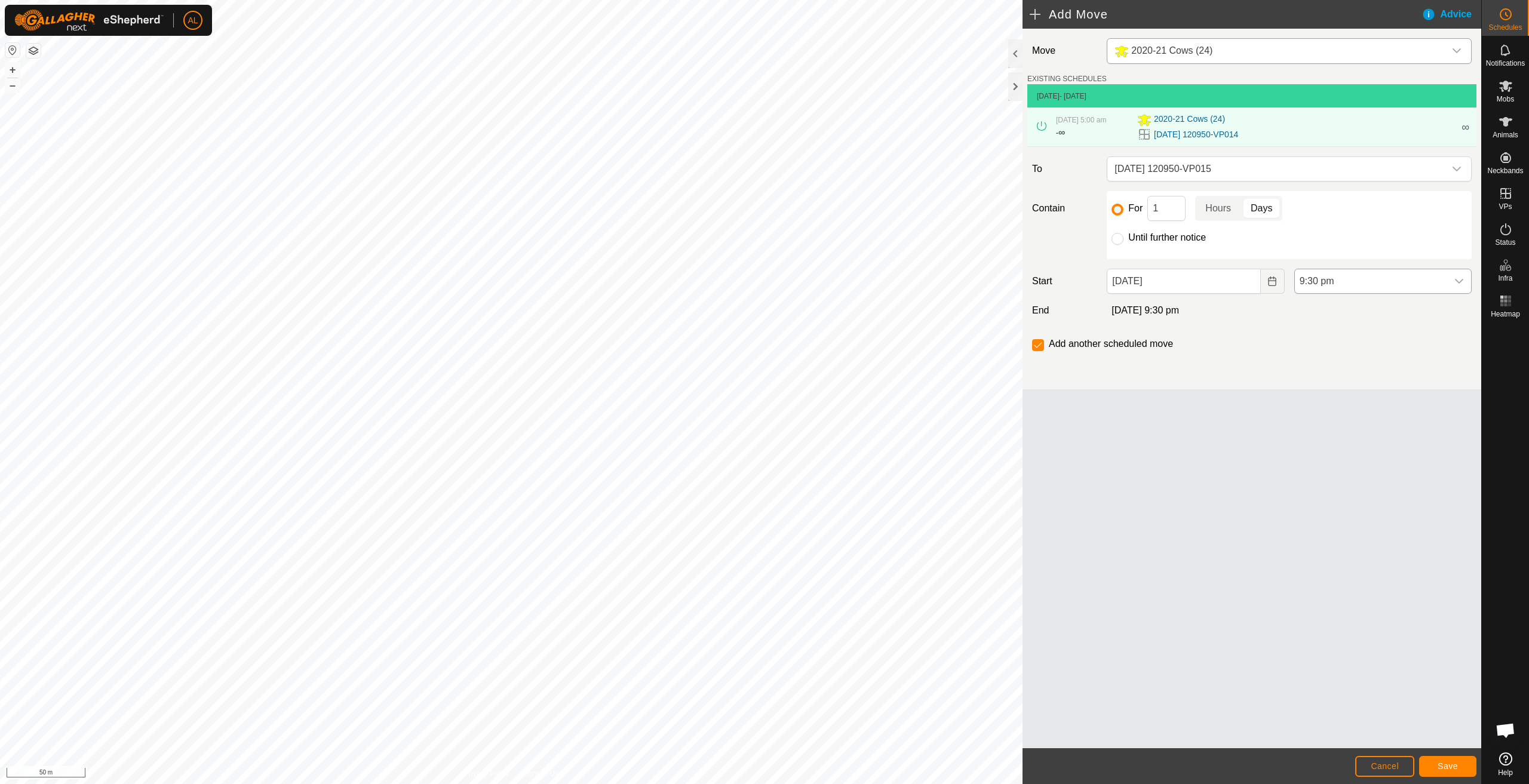
click at [1361, 287] on span "9:30 pm" at bounding box center [1371, 281] width 152 height 24
click at [1354, 285] on span "9:30 pm" at bounding box center [1371, 281] width 152 height 24
click at [1333, 350] on li "5:00 am" at bounding box center [1383, 356] width 176 height 24
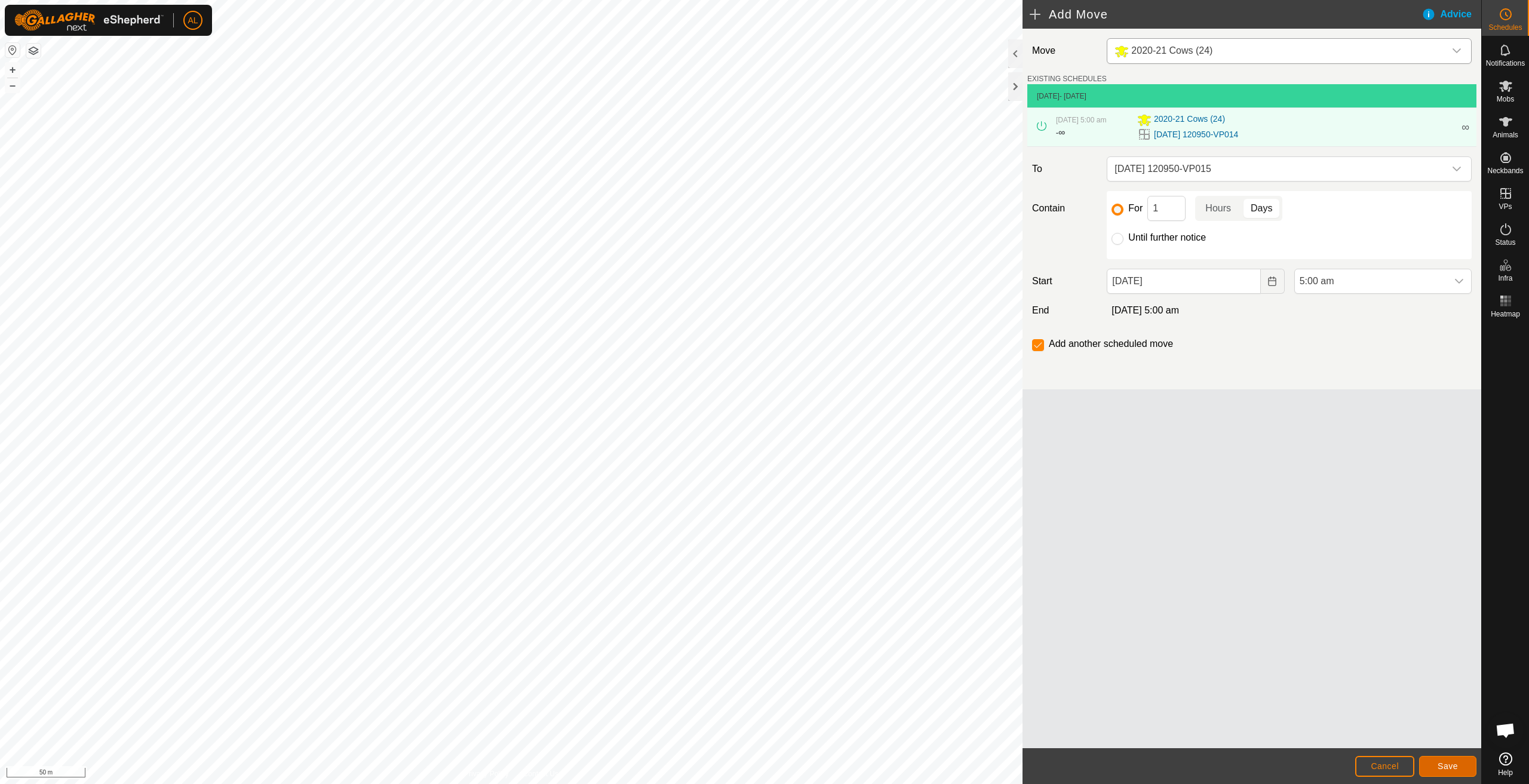
click at [1457, 769] on span "Save" at bounding box center [1448, 766] width 20 height 9
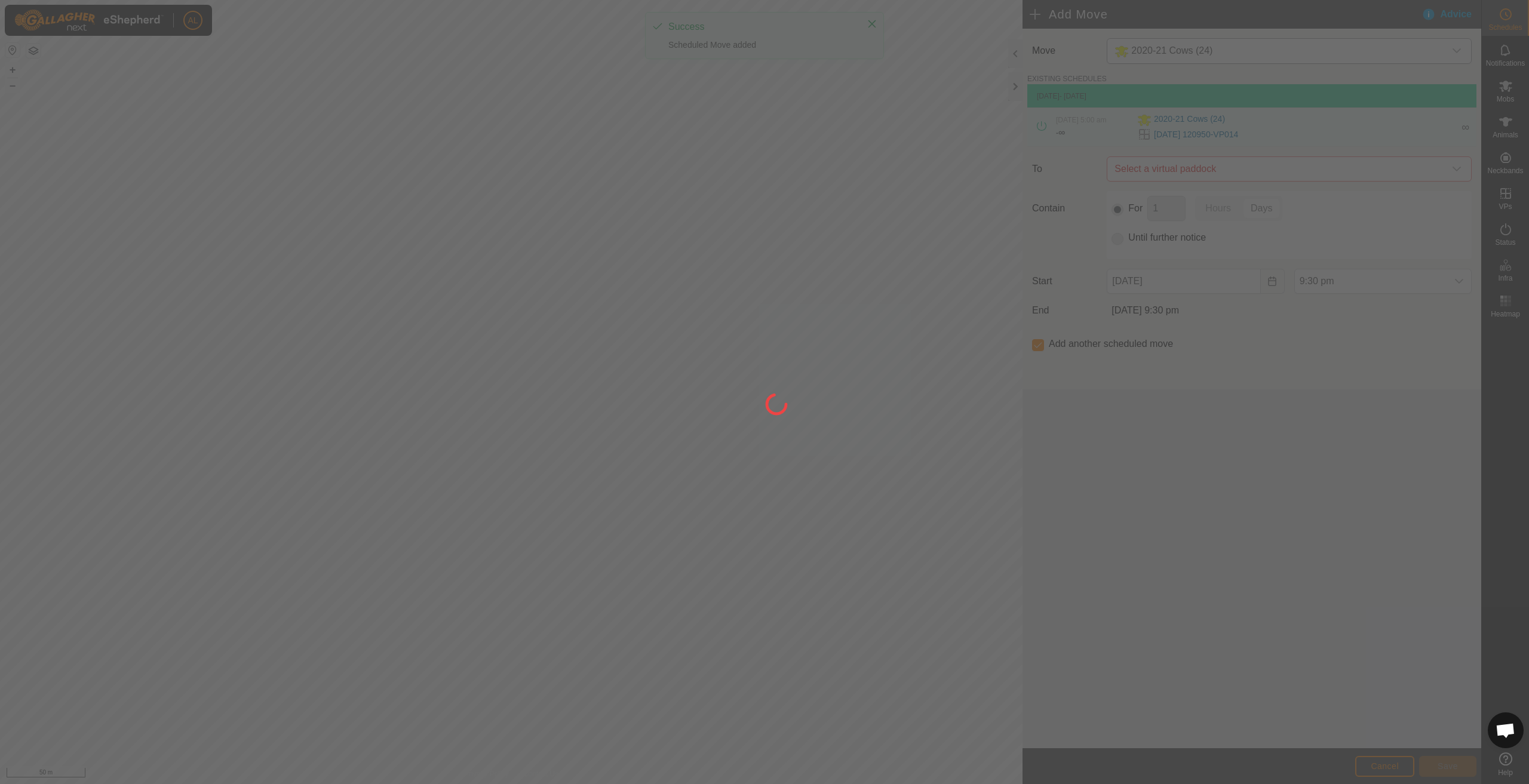
click at [1154, 172] on div at bounding box center [764, 392] width 1529 height 784
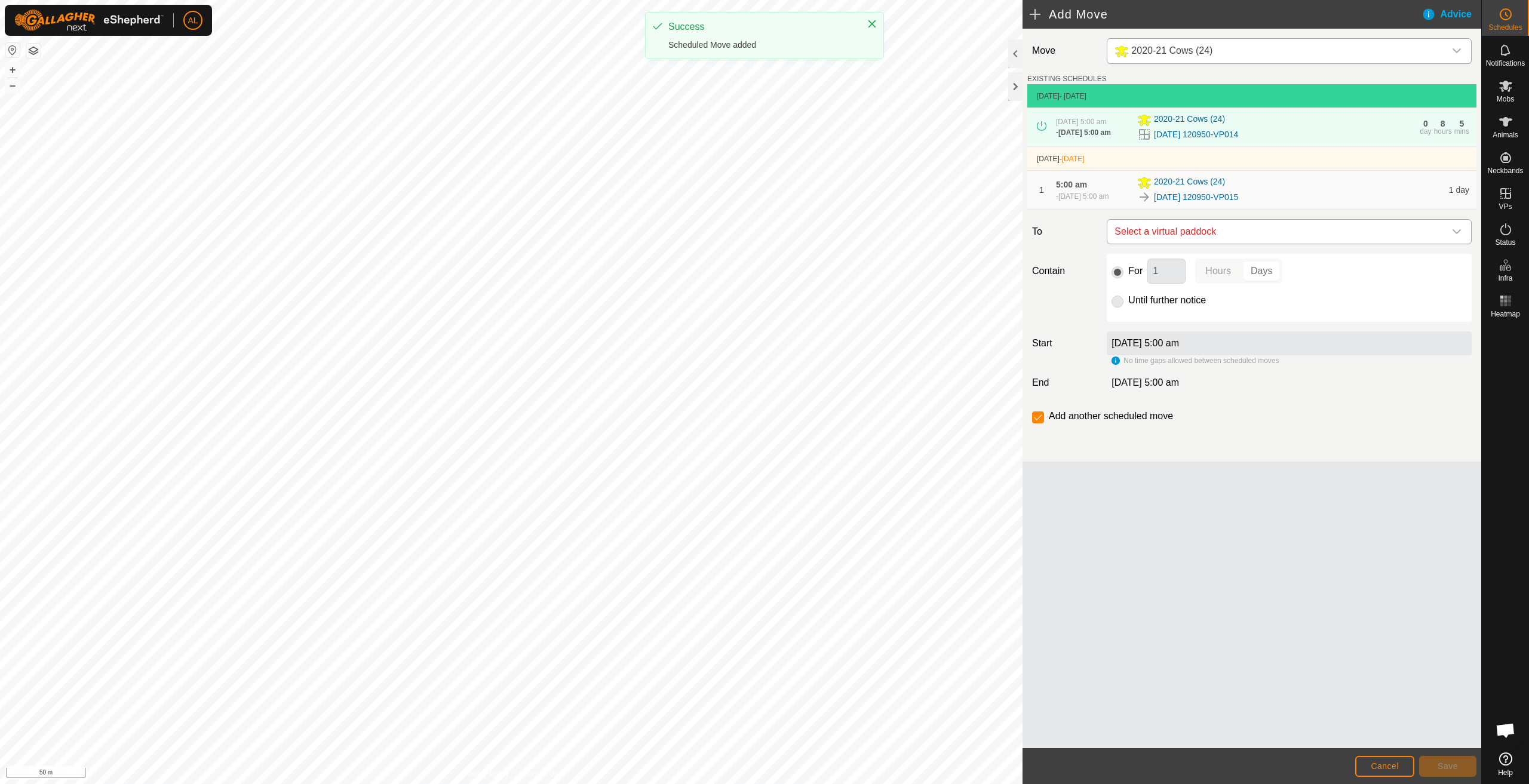
click at [1187, 242] on span "Select a virtual paddock" at bounding box center [1277, 231] width 335 height 24
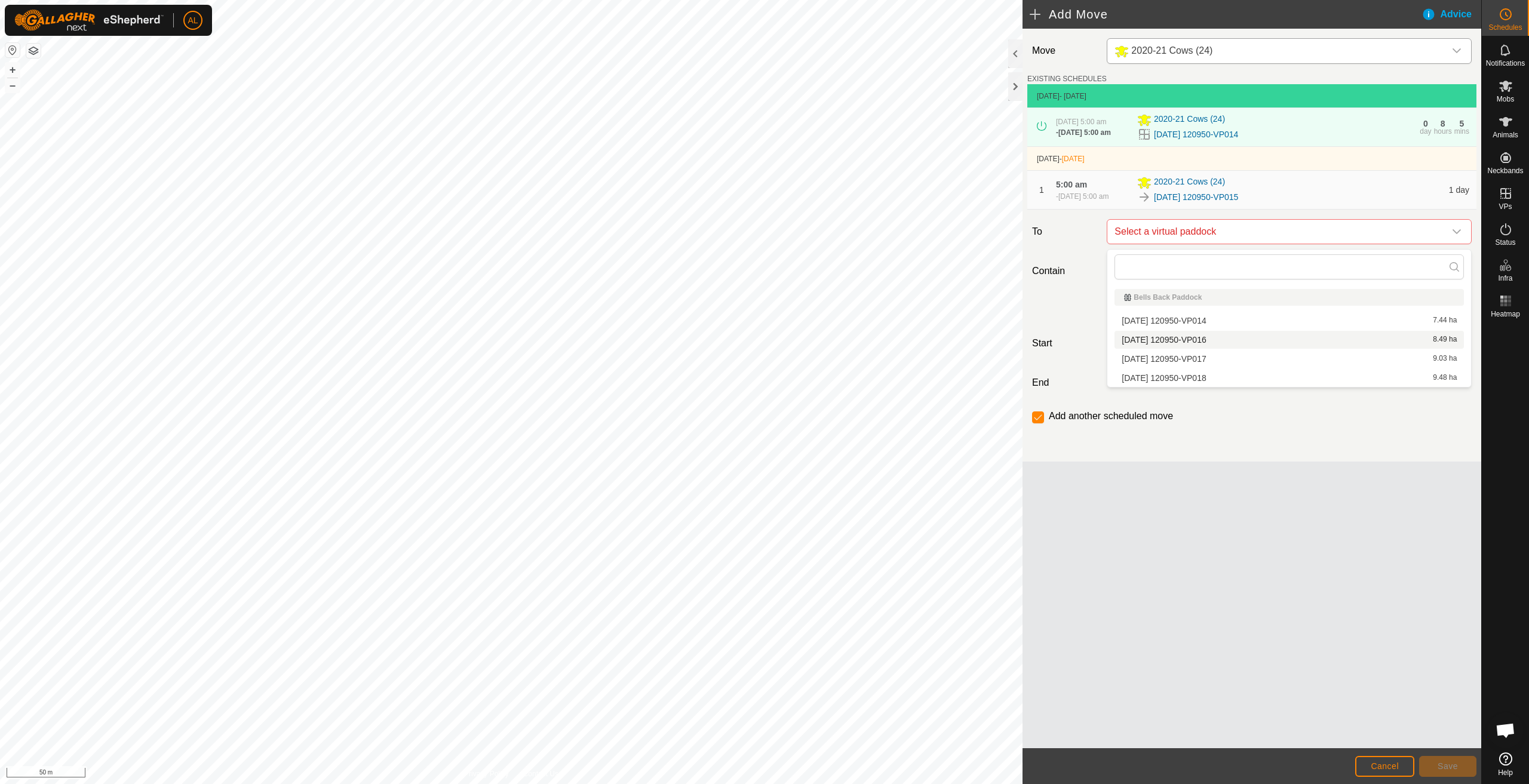
click at [1212, 343] on li "[DATE] 120950-VP016 8.49 ha" at bounding box center [1289, 339] width 349 height 18
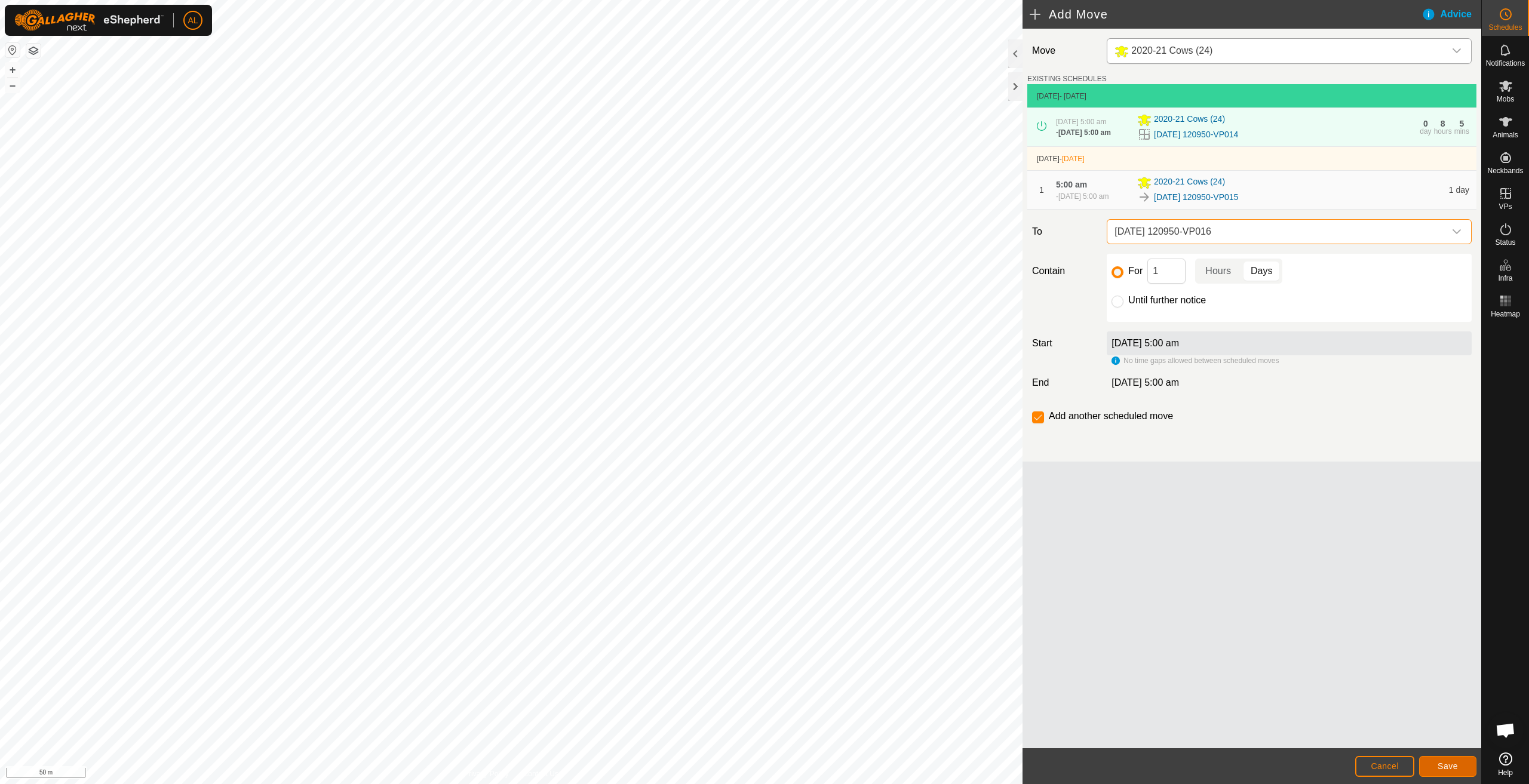
click at [1464, 761] on button "Save" at bounding box center [1448, 767] width 57 height 21
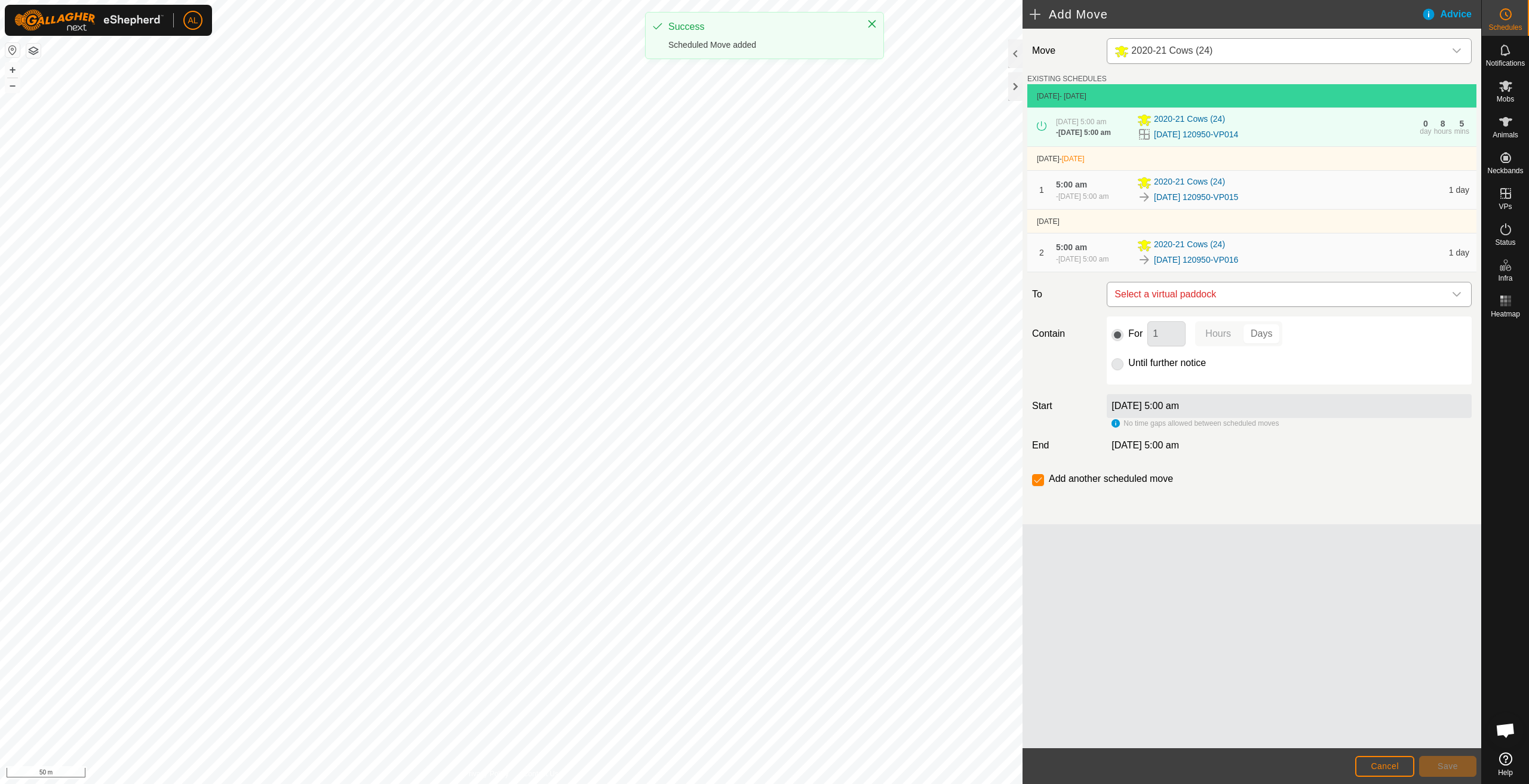
click at [1255, 295] on span "Select a virtual paddock" at bounding box center [1277, 294] width 335 height 24
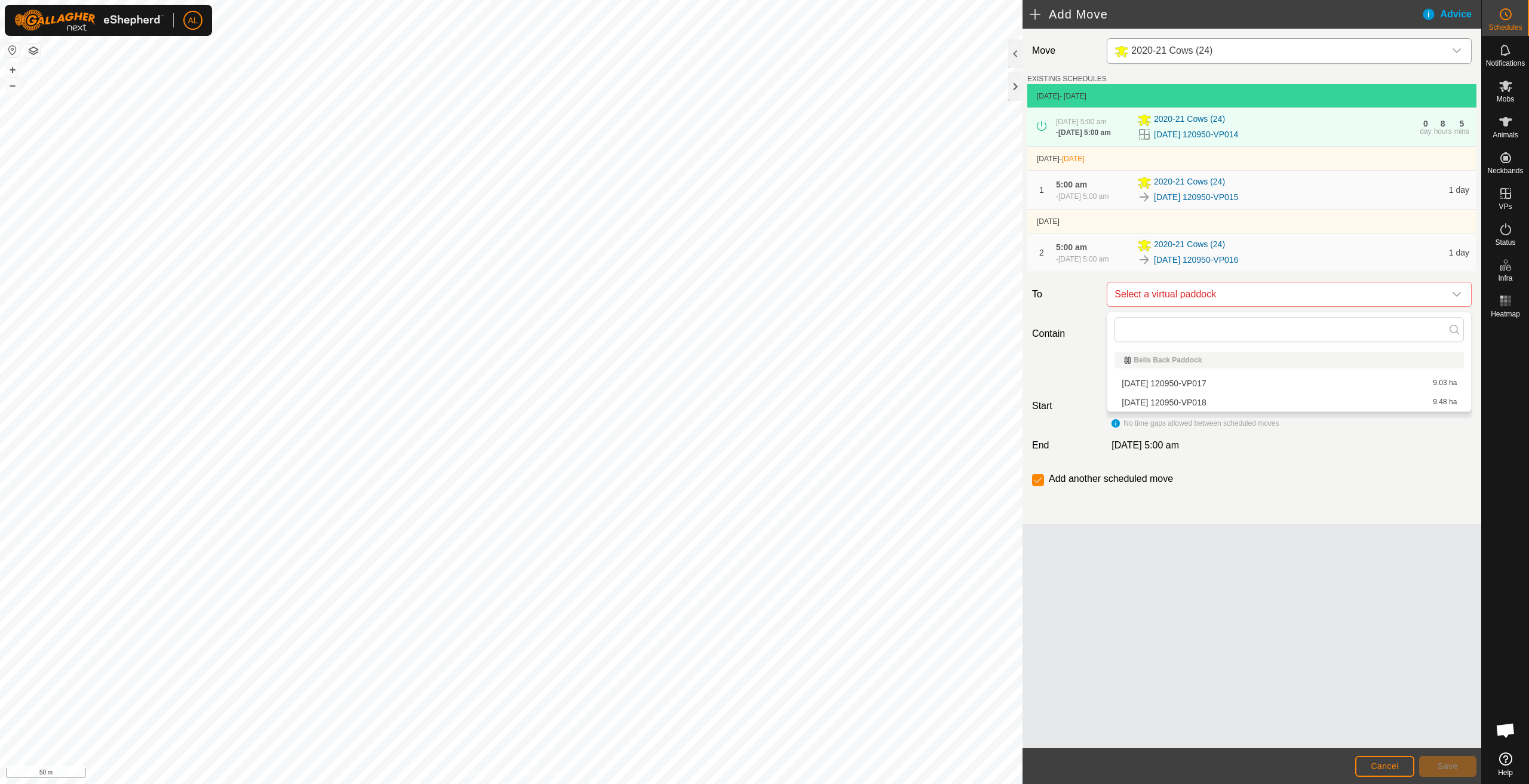
click at [1218, 383] on li "[DATE] 120950-VP017 9.03 ha" at bounding box center [1289, 383] width 349 height 18
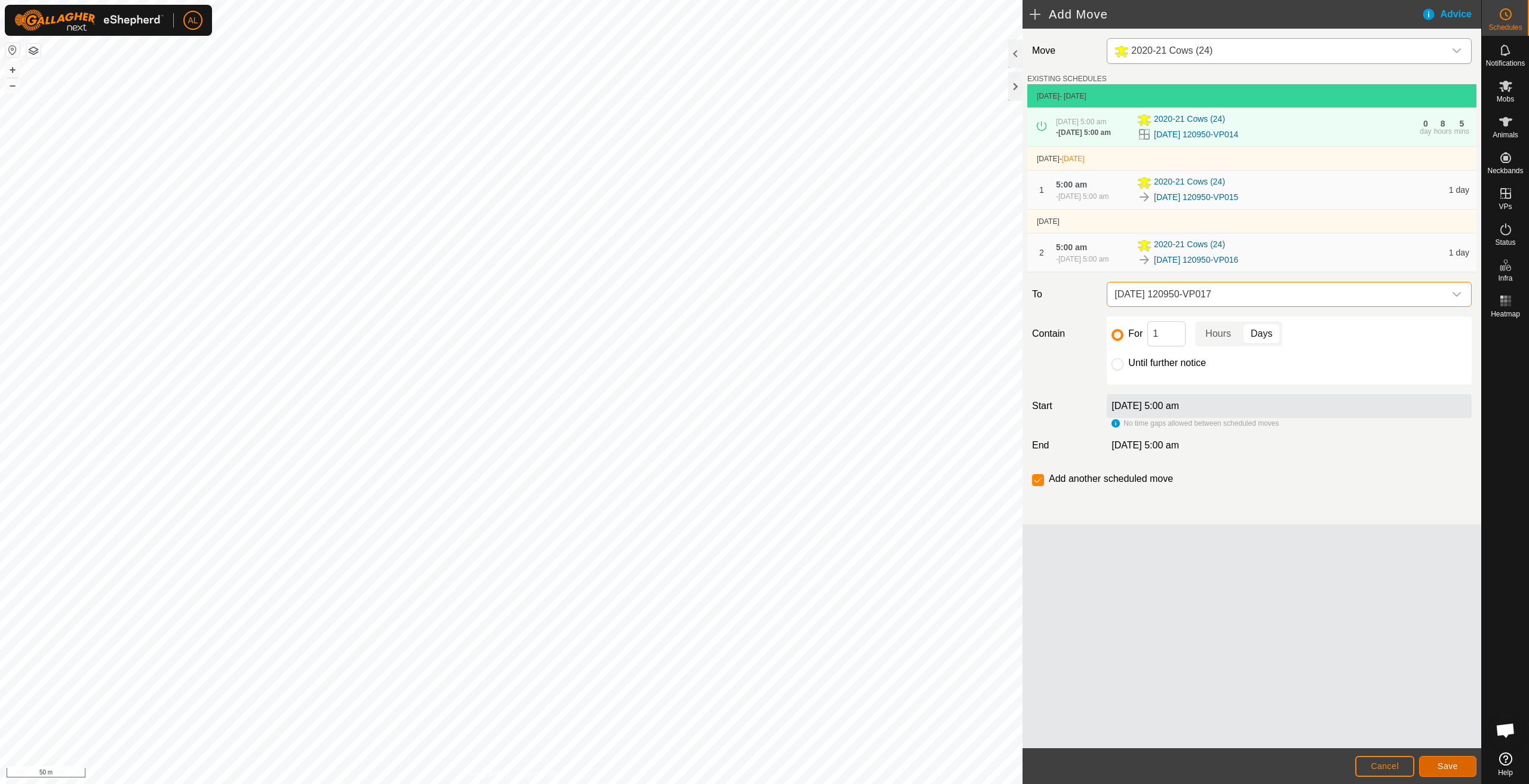
click at [1463, 768] on button "Save" at bounding box center [1448, 767] width 57 height 21
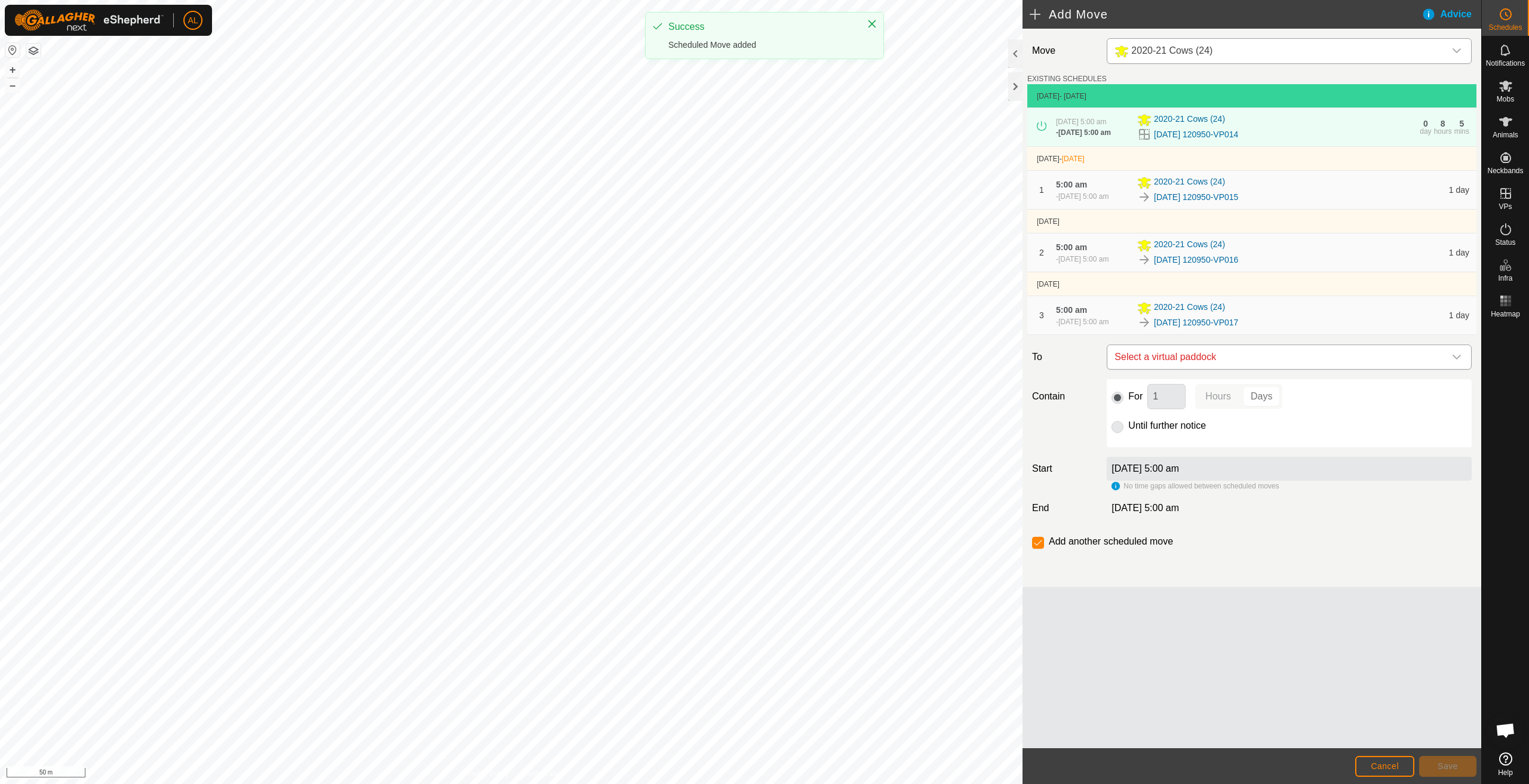
click at [1205, 356] on span "Select a virtual paddock" at bounding box center [1277, 357] width 335 height 24
click at [1178, 450] on li "[DATE] 120950-VP018 9.48 ha" at bounding box center [1289, 446] width 349 height 18
click at [1137, 433] on div "Until further notice" at bounding box center [1289, 426] width 356 height 14
drag, startPoint x: 1140, startPoint y: 430, endPoint x: 1144, endPoint y: 435, distance: 6.4
click at [1140, 430] on label "Until further notice" at bounding box center [1167, 426] width 77 height 9
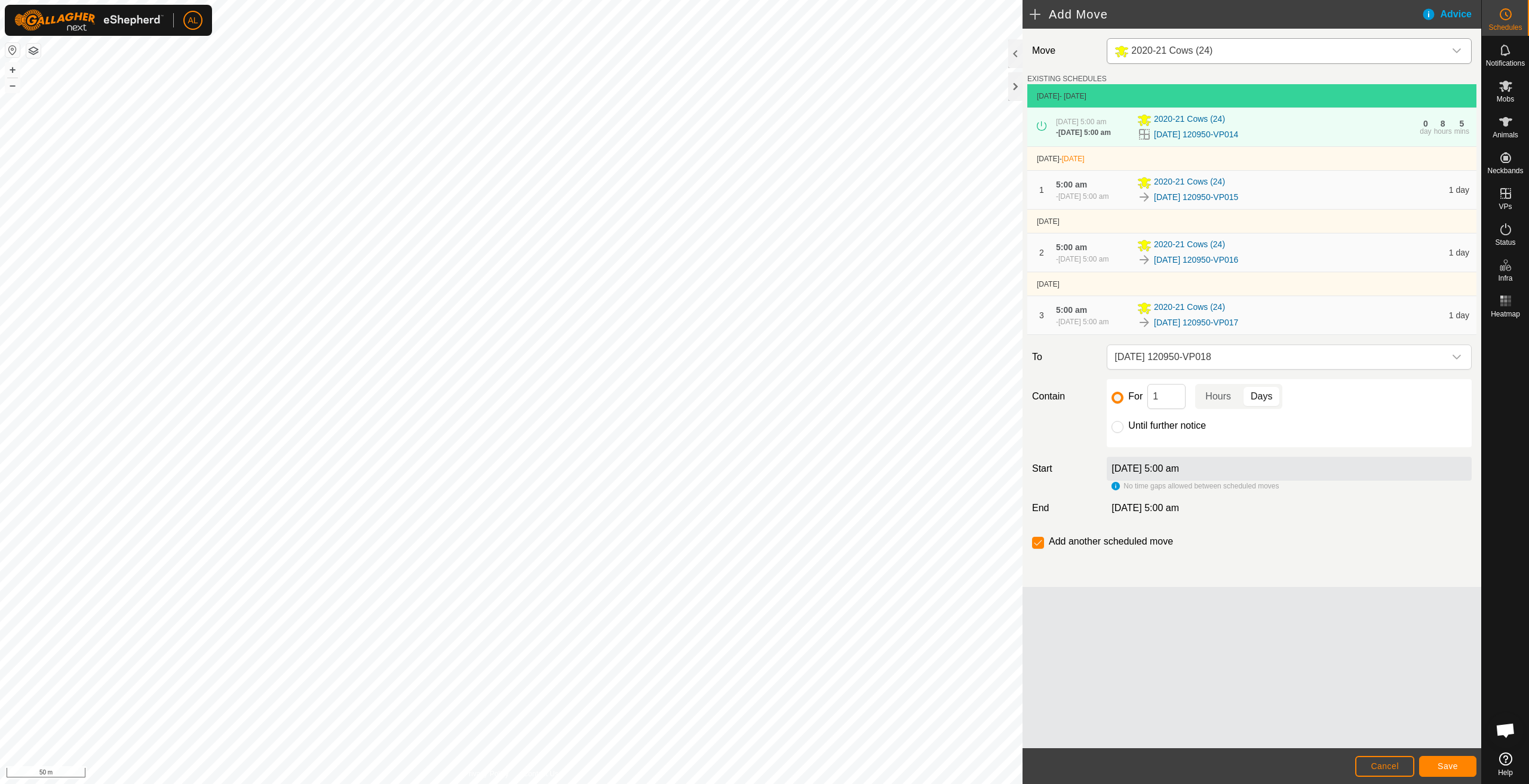
click at [1124, 430] on input "Until further notice" at bounding box center [1117, 427] width 12 height 12
radio input "true"
checkbox input "false"
click at [1459, 766] on button "Save" at bounding box center [1448, 767] width 57 height 21
